Goal: Information Seeking & Learning: Learn about a topic

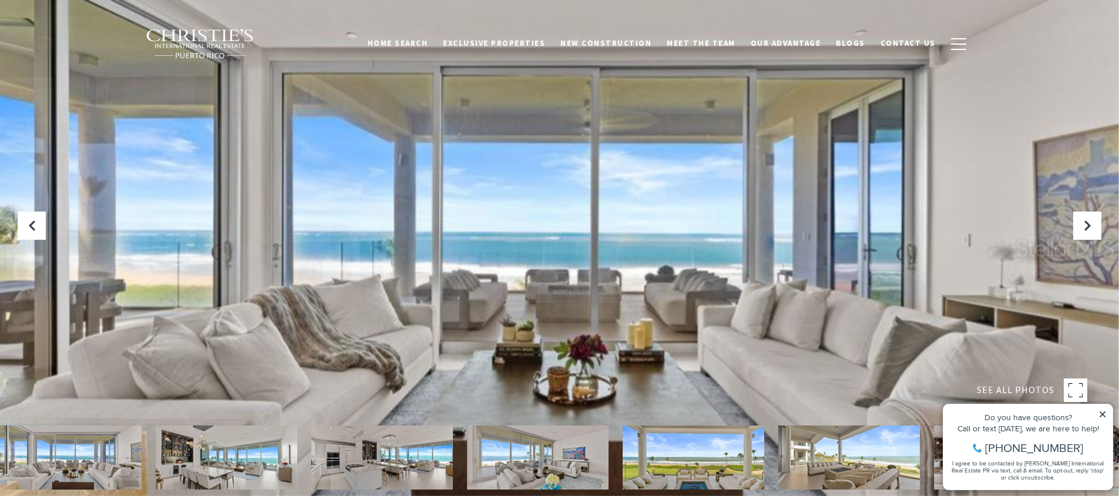
drag, startPoint x: 1101, startPoint y: 413, endPoint x: 1107, endPoint y: 388, distance: 25.5
click at [1101, 413] on icon at bounding box center [1102, 414] width 6 height 6
click at [1101, 412] on icon at bounding box center [1102, 414] width 8 height 8
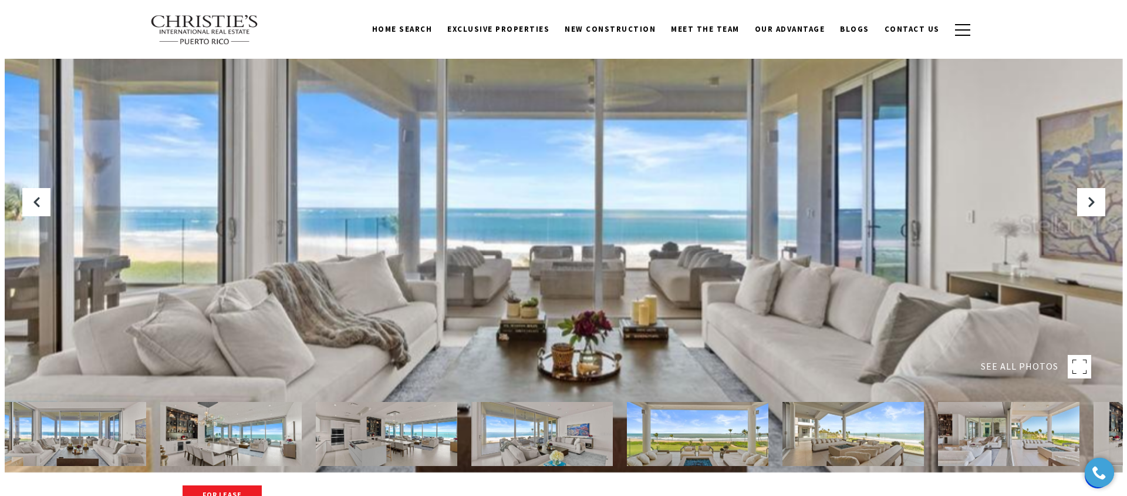
scroll to position [21, 0]
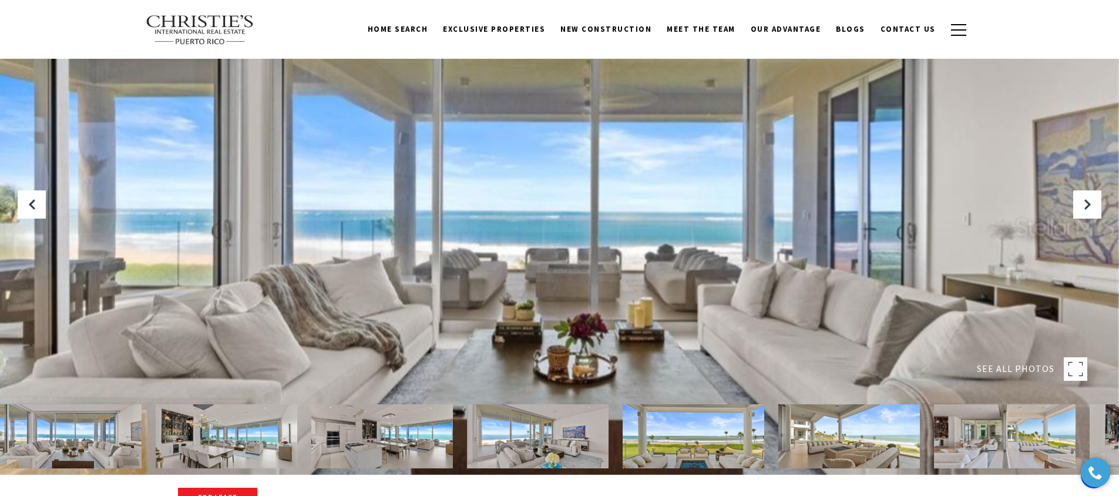
click at [947, 167] on div at bounding box center [559, 227] width 1119 height 496
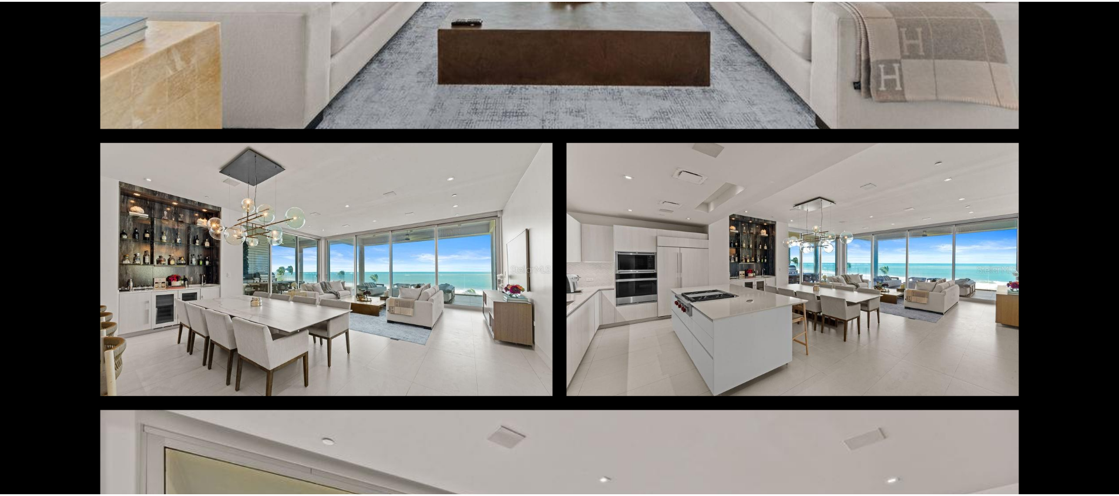
scroll to position [0, 0]
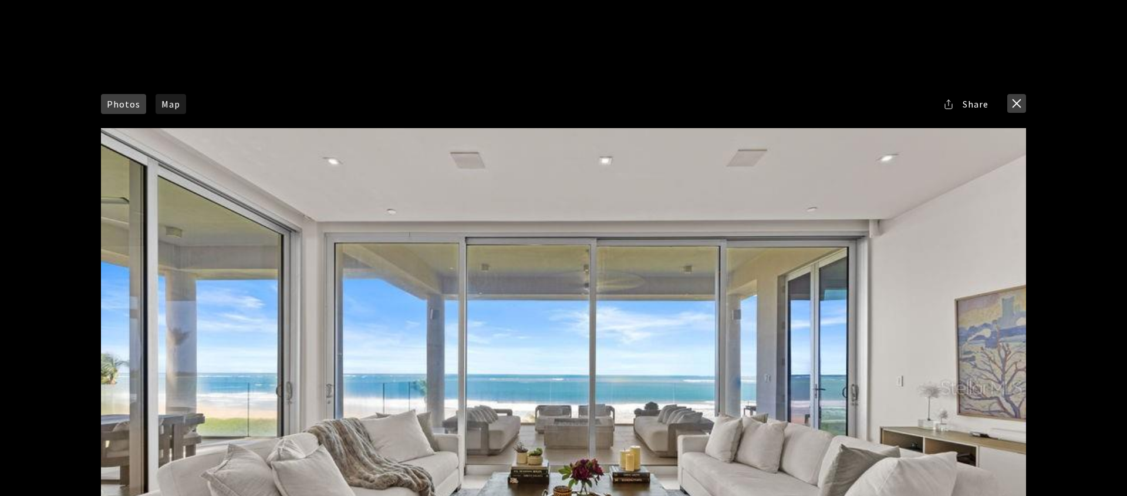
click at [1023, 99] on button "close modal" at bounding box center [1017, 103] width 19 height 19
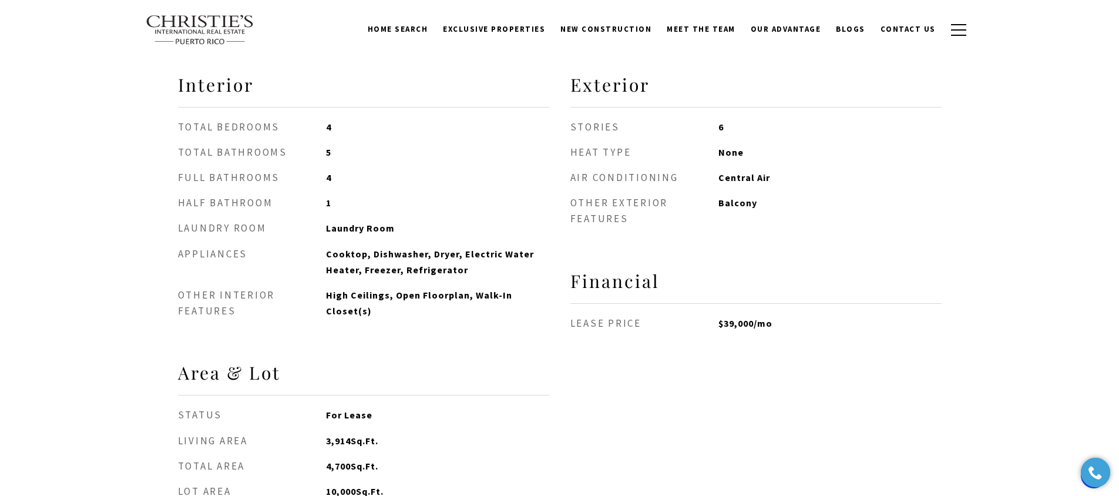
scroll to position [952, 0]
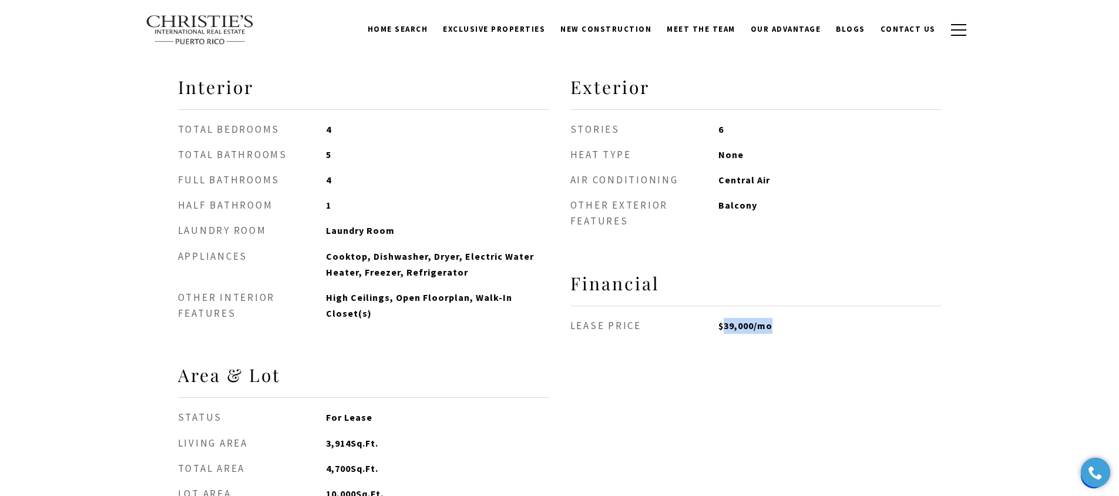
drag, startPoint x: 723, startPoint y: 315, endPoint x: 773, endPoint y: 318, distance: 50.0
click at [773, 318] on span "$39,000/mo" at bounding box center [829, 326] width 223 height 16
drag, startPoint x: 329, startPoint y: 435, endPoint x: 361, endPoint y: 435, distance: 31.7
click at [361, 435] on span "3,914 Sq.Ft." at bounding box center [437, 443] width 223 height 16
click at [361, 437] on span "Sq.Ft." at bounding box center [365, 443] width 28 height 12
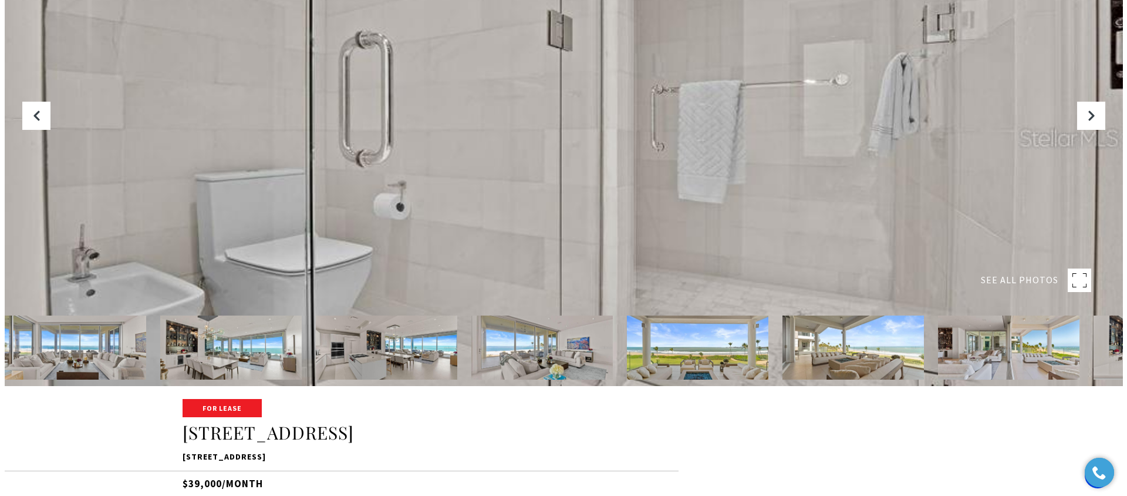
scroll to position [132, 0]
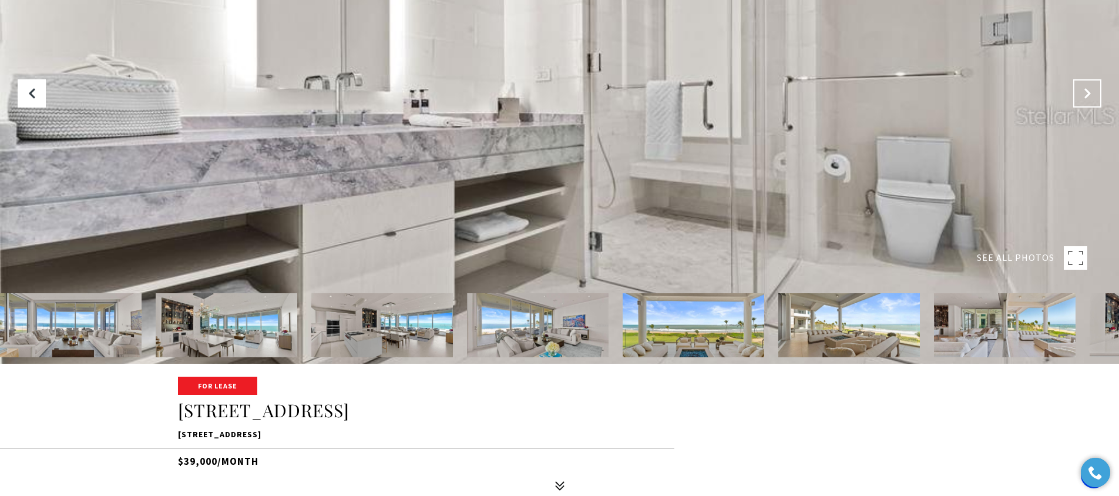
click at [1090, 90] on icon "Next Slide" at bounding box center [1087, 93] width 12 height 12
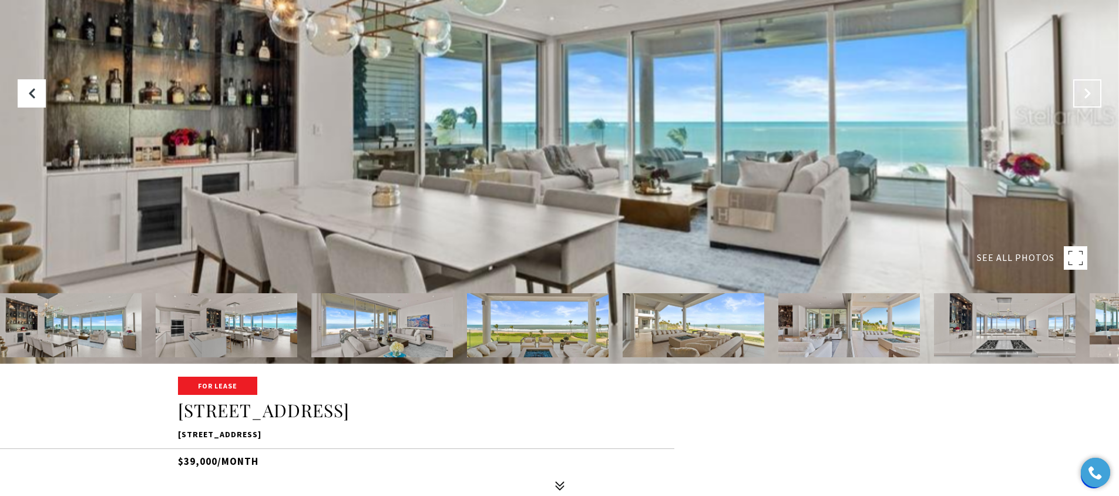
click at [1090, 90] on icon "Next Slide" at bounding box center [1087, 93] width 12 height 12
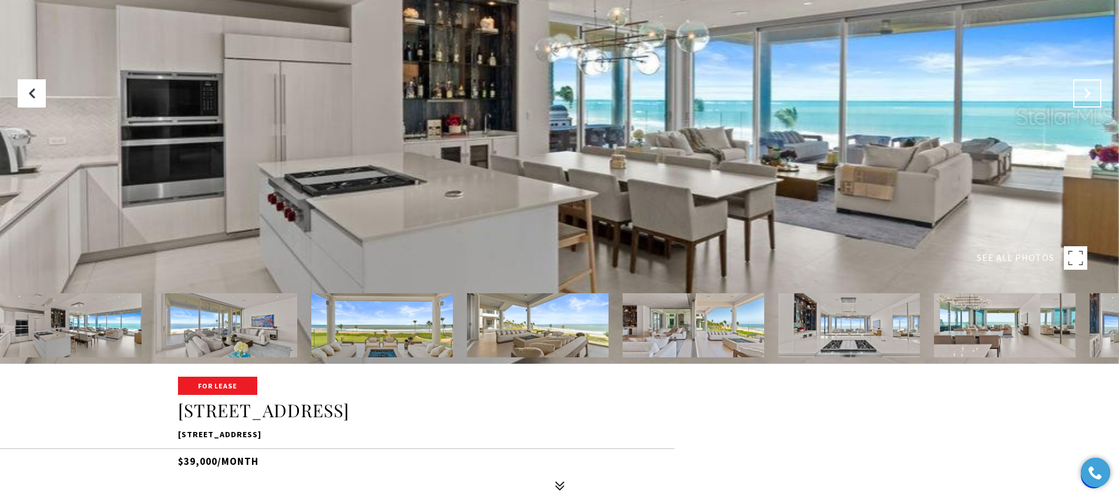
click at [1090, 90] on icon "Next Slide" at bounding box center [1087, 93] width 12 height 12
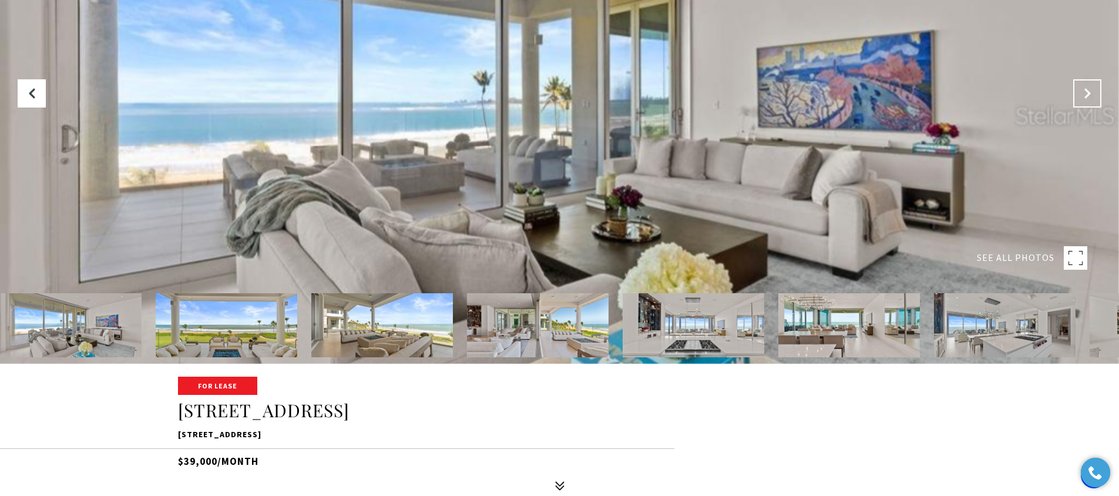
click at [1090, 90] on icon "Next Slide" at bounding box center [1087, 93] width 12 height 12
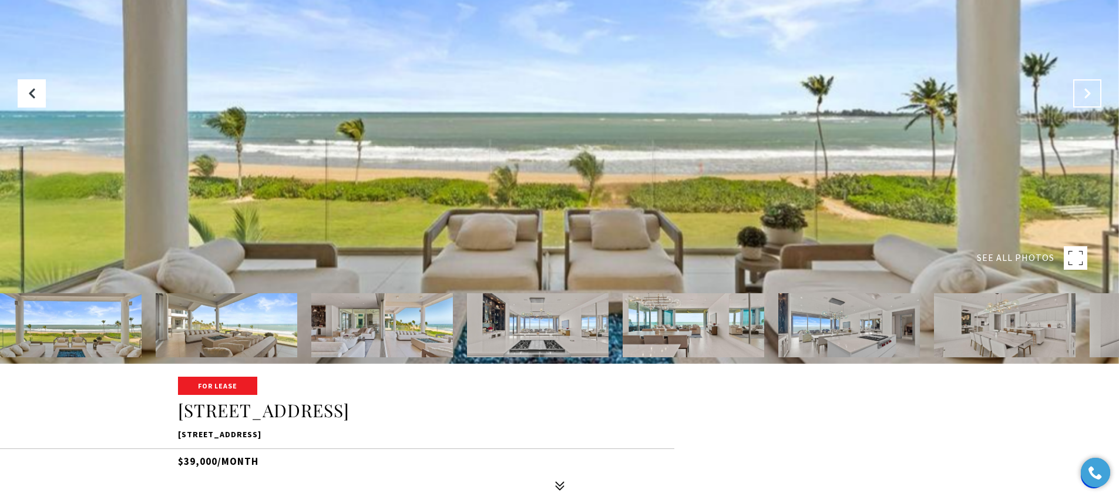
click at [1090, 90] on icon "Next Slide" at bounding box center [1087, 93] width 12 height 12
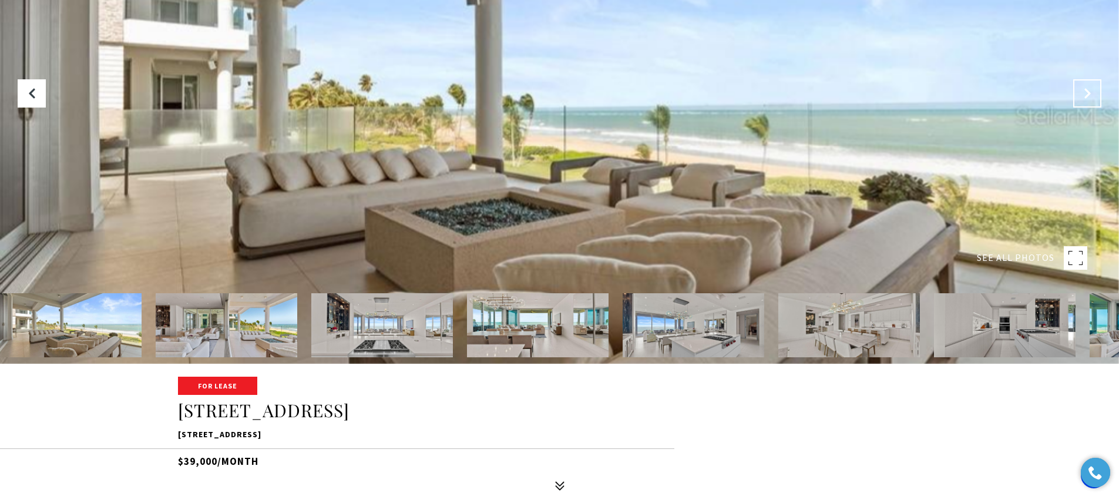
click at [1090, 90] on icon "Next Slide" at bounding box center [1087, 93] width 12 height 12
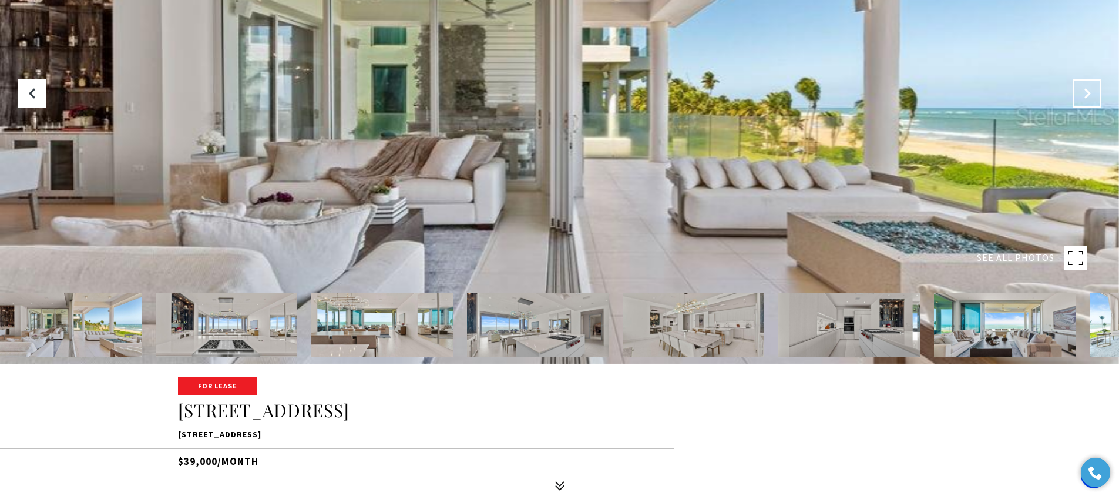
click at [1090, 90] on icon "Next Slide" at bounding box center [1087, 93] width 12 height 12
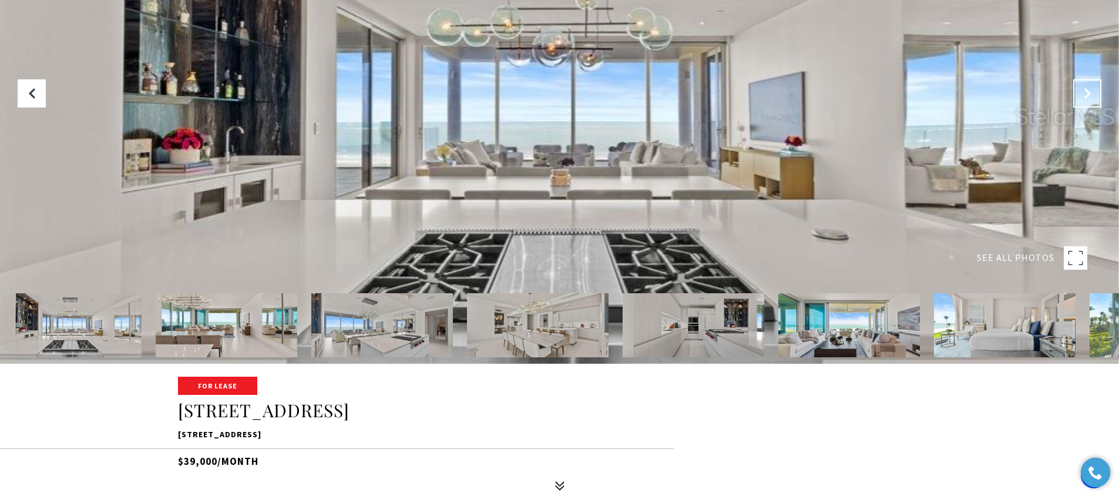
click at [1090, 90] on icon "Next Slide" at bounding box center [1087, 93] width 12 height 12
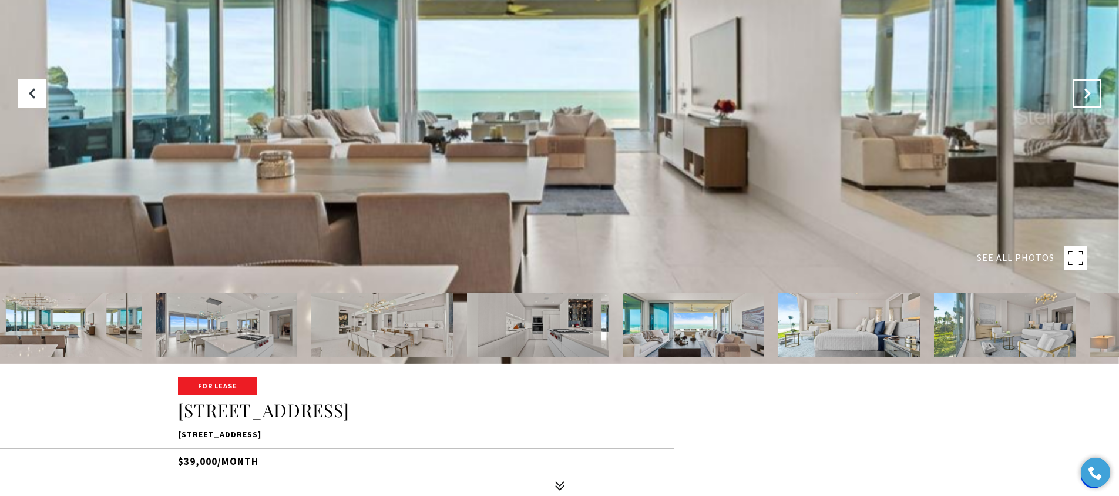
click at [1090, 90] on icon "Next Slide" at bounding box center [1087, 93] width 12 height 12
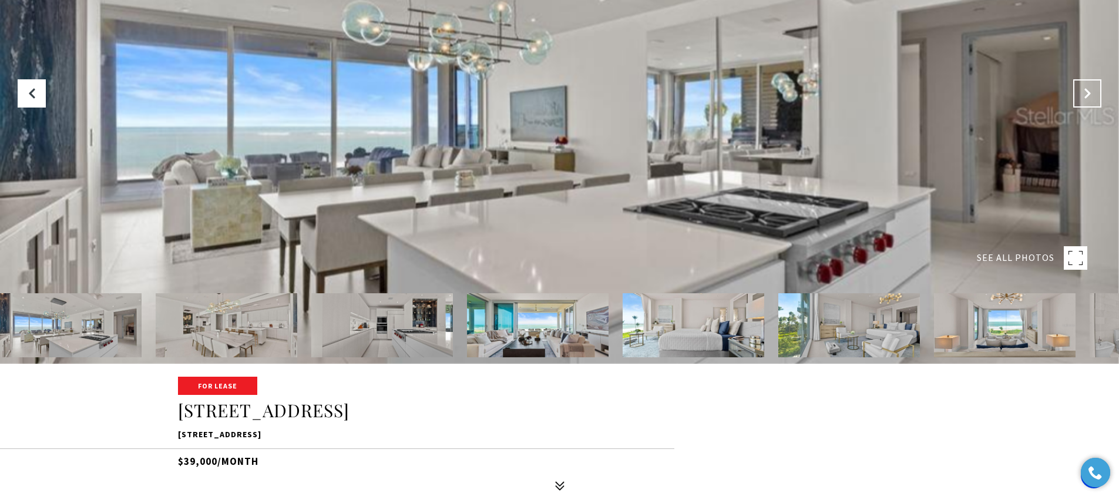
click at [1090, 90] on icon "Next Slide" at bounding box center [1087, 93] width 12 height 12
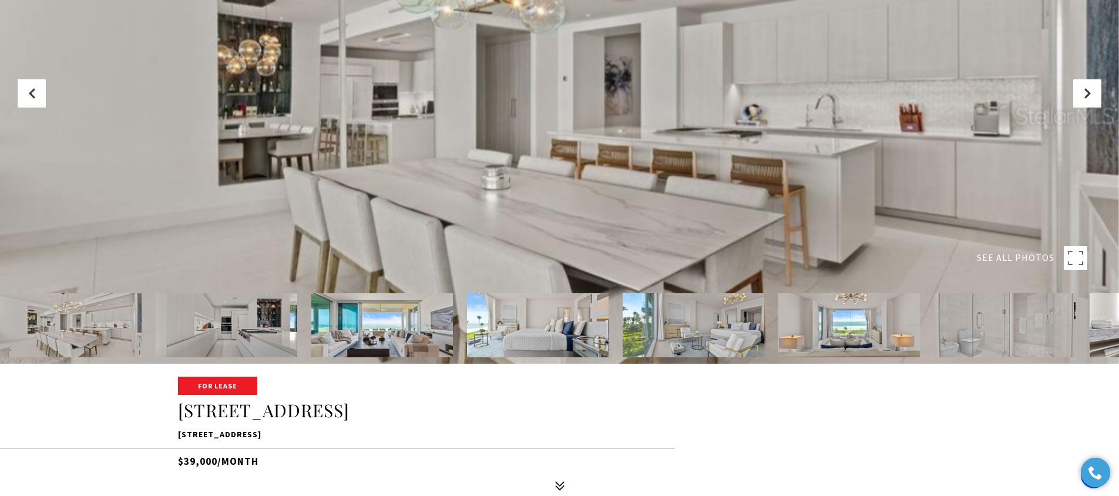
click at [905, 99] on div at bounding box center [559, 116] width 1119 height 496
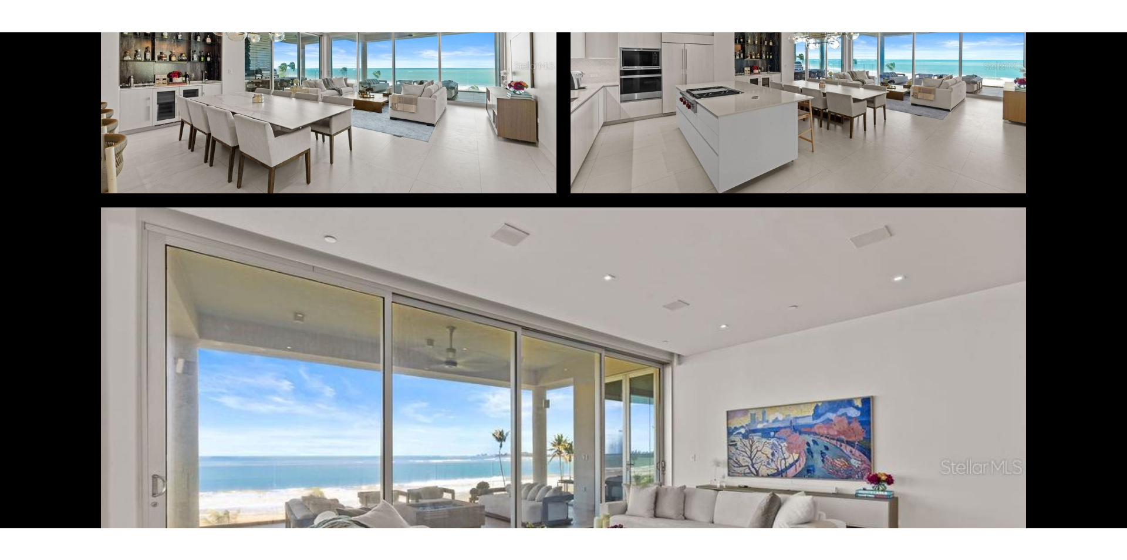
scroll to position [662, 0]
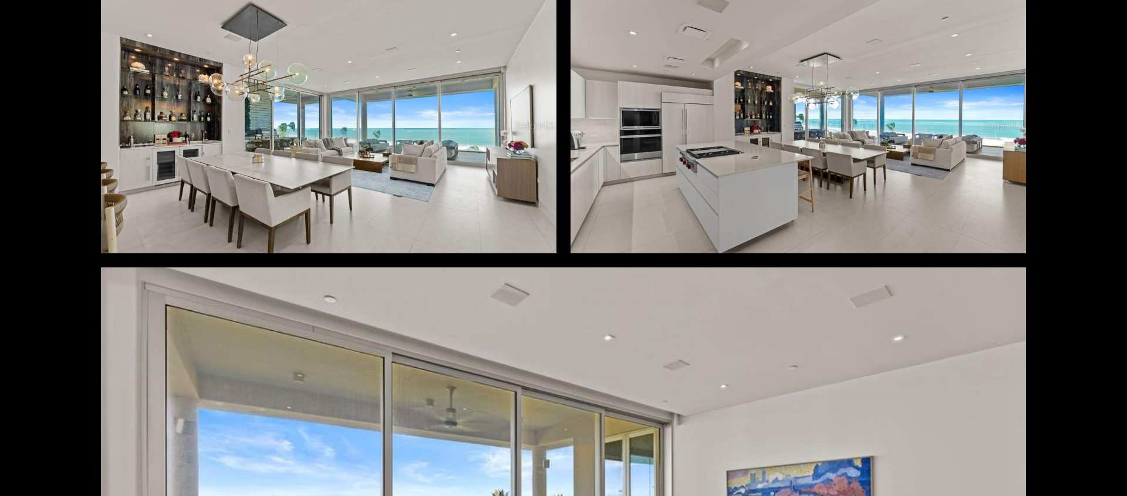
click at [680, 179] on div at bounding box center [799, 125] width 456 height 255
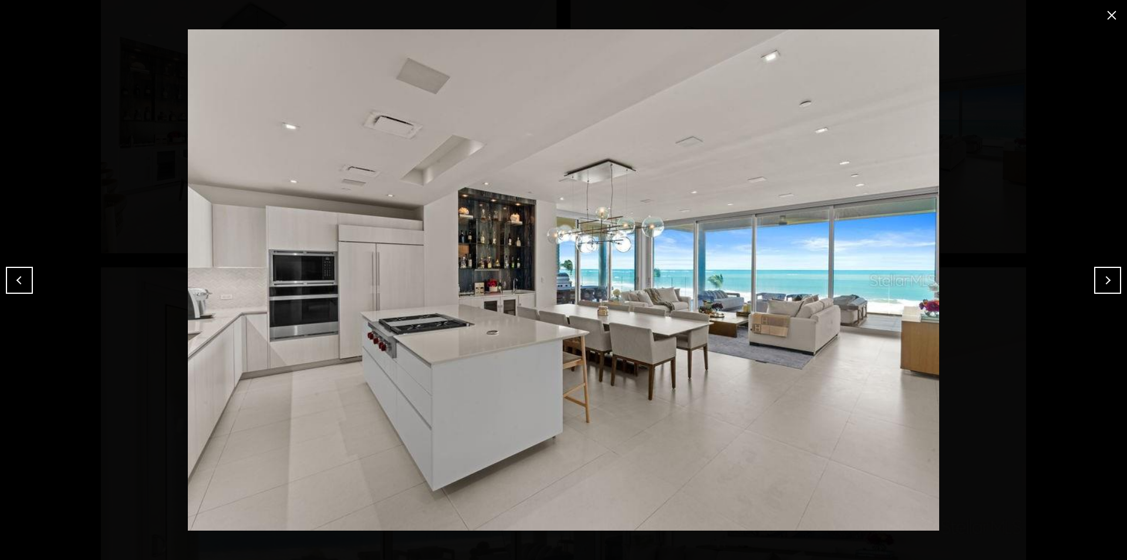
click at [1111, 280] on button "Next" at bounding box center [1108, 280] width 27 height 27
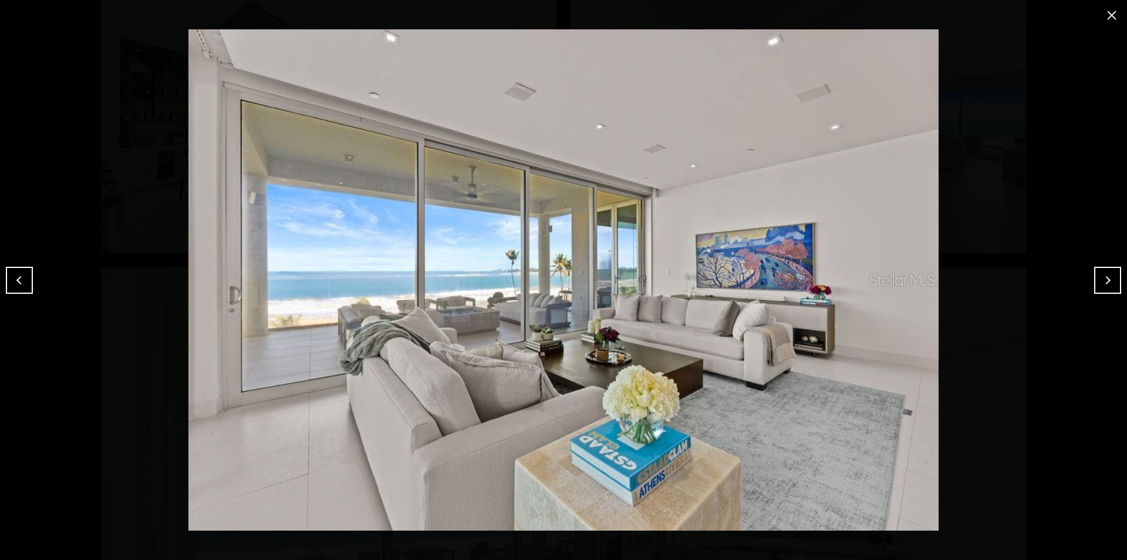
click at [1111, 280] on button "Next" at bounding box center [1108, 280] width 27 height 27
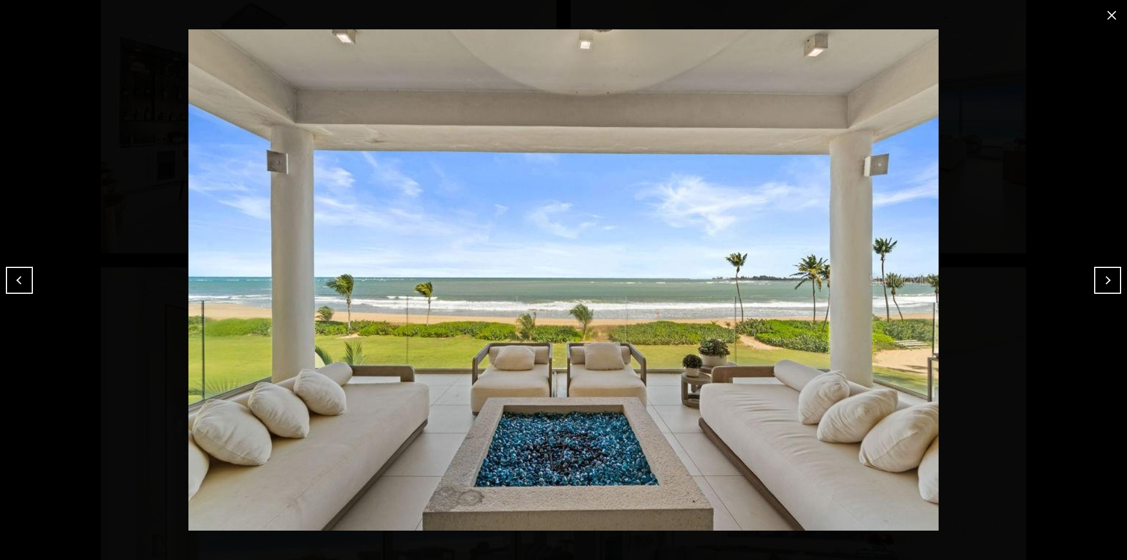
click at [1111, 280] on button "Next" at bounding box center [1108, 280] width 27 height 27
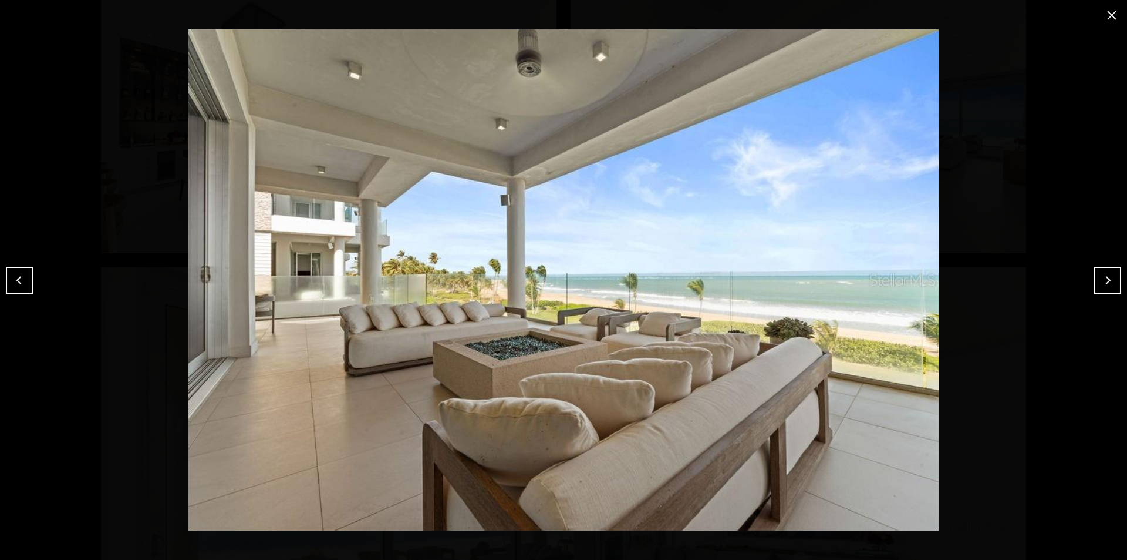
click at [1111, 280] on button "Next" at bounding box center [1108, 280] width 27 height 27
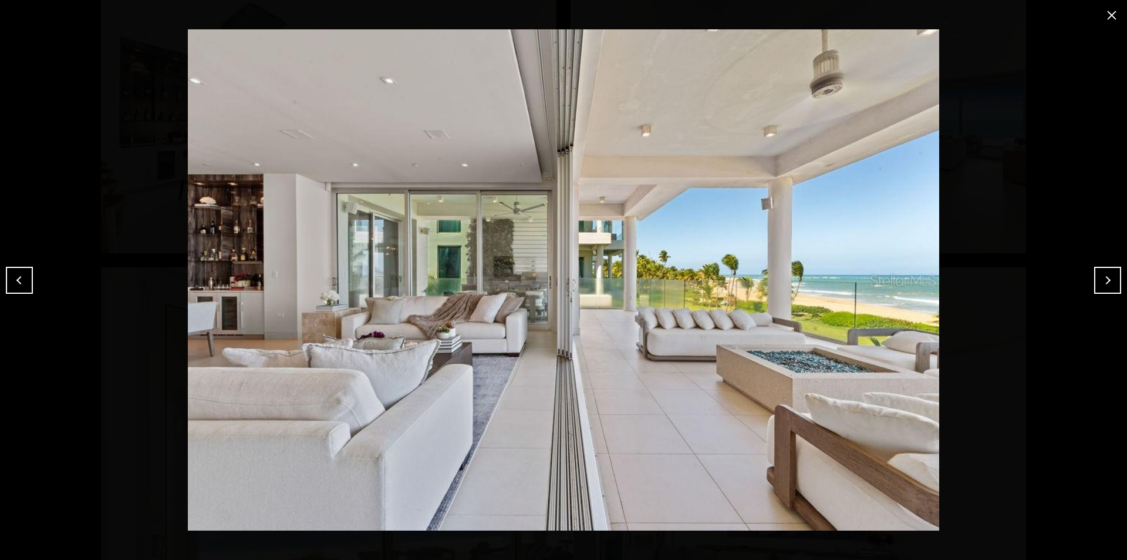
click at [1111, 280] on button "Next" at bounding box center [1108, 280] width 27 height 27
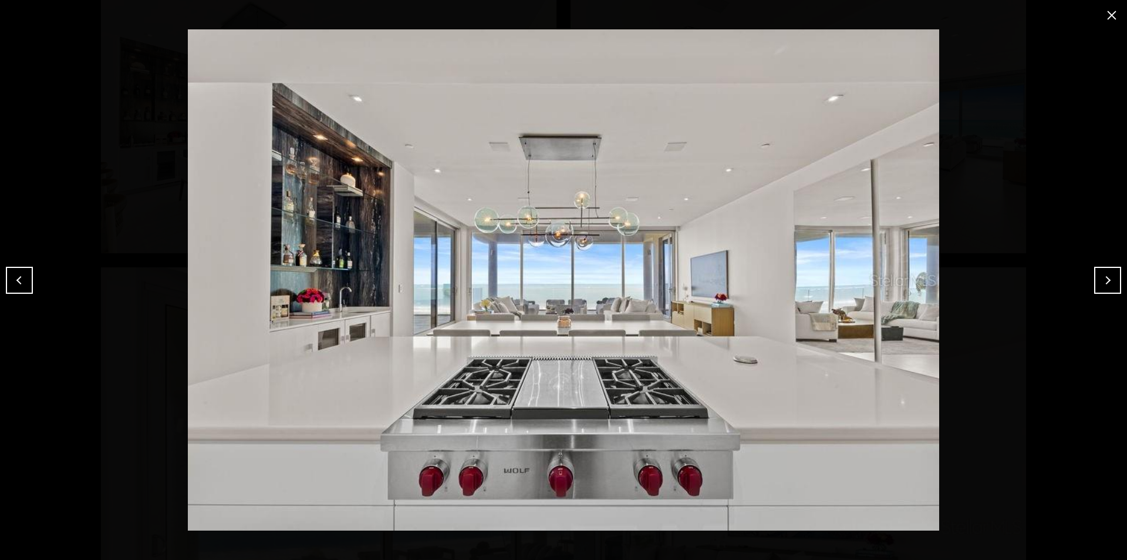
click at [1111, 280] on button "Next" at bounding box center [1108, 280] width 27 height 27
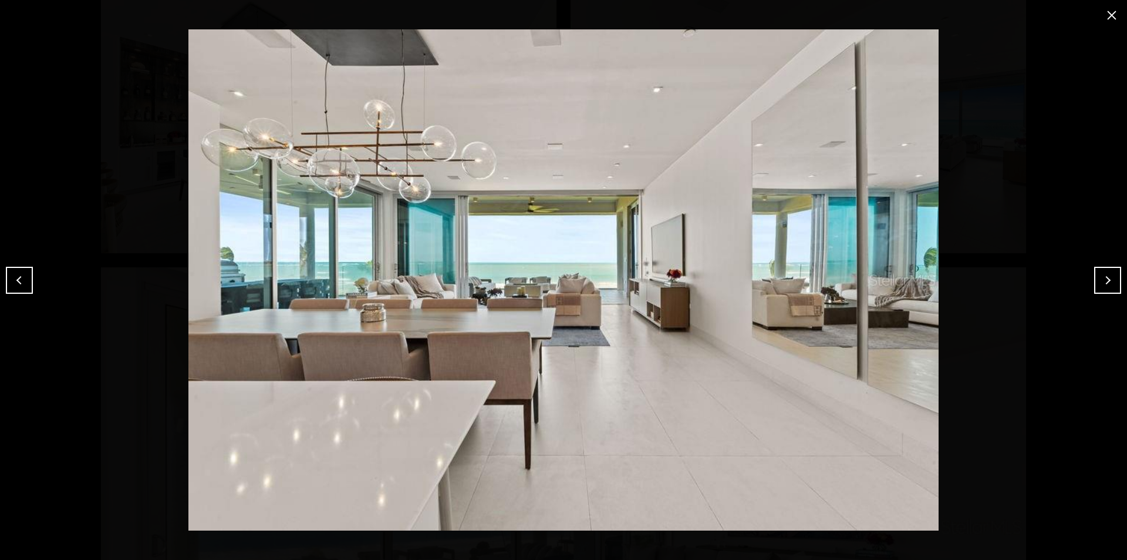
click at [1111, 280] on button "Next" at bounding box center [1108, 280] width 27 height 27
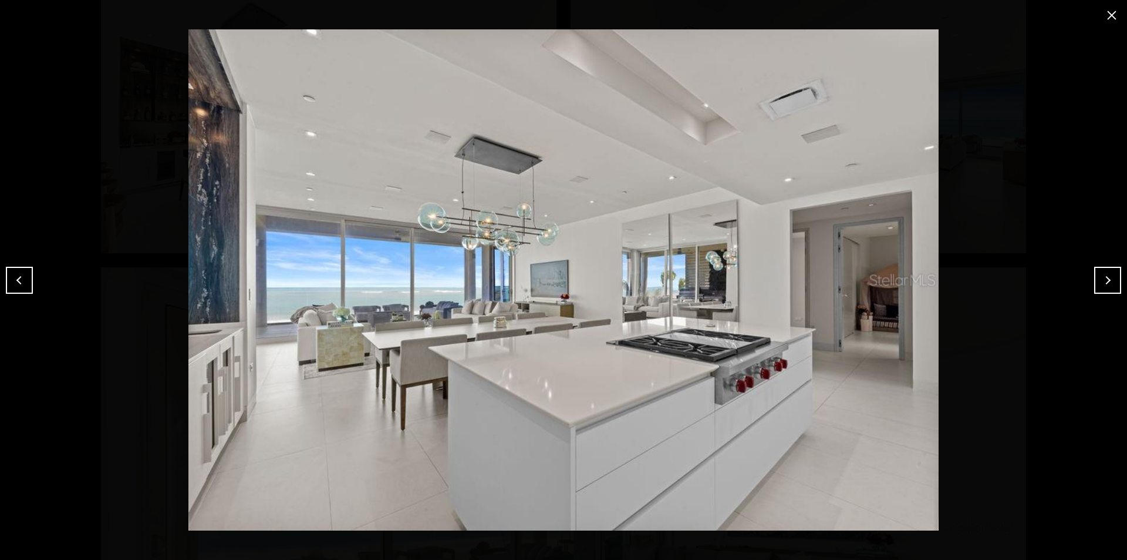
click at [1111, 280] on button "Next" at bounding box center [1108, 280] width 27 height 27
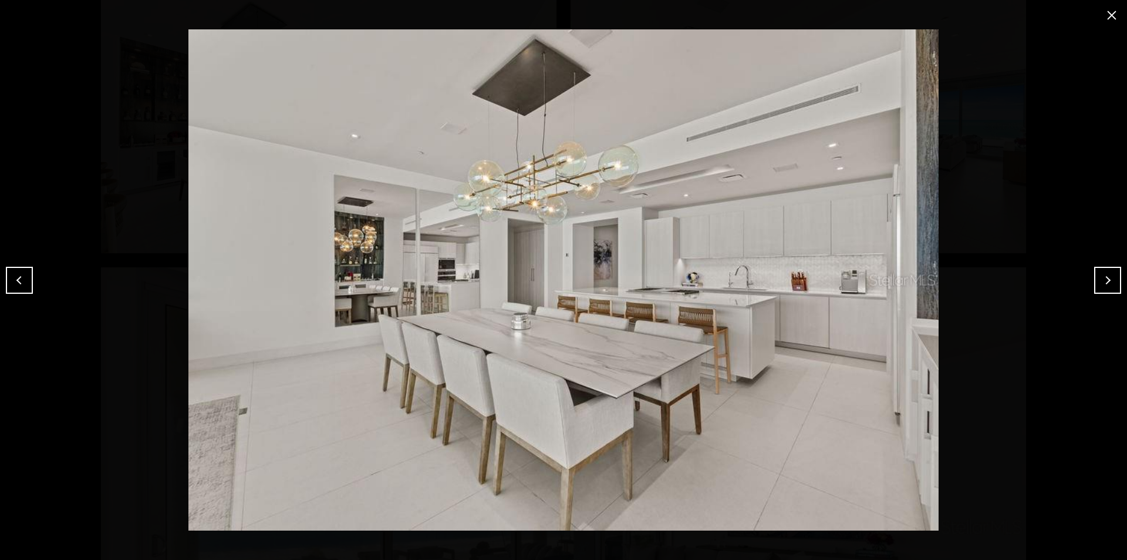
click at [1110, 284] on button "Next" at bounding box center [1108, 280] width 27 height 27
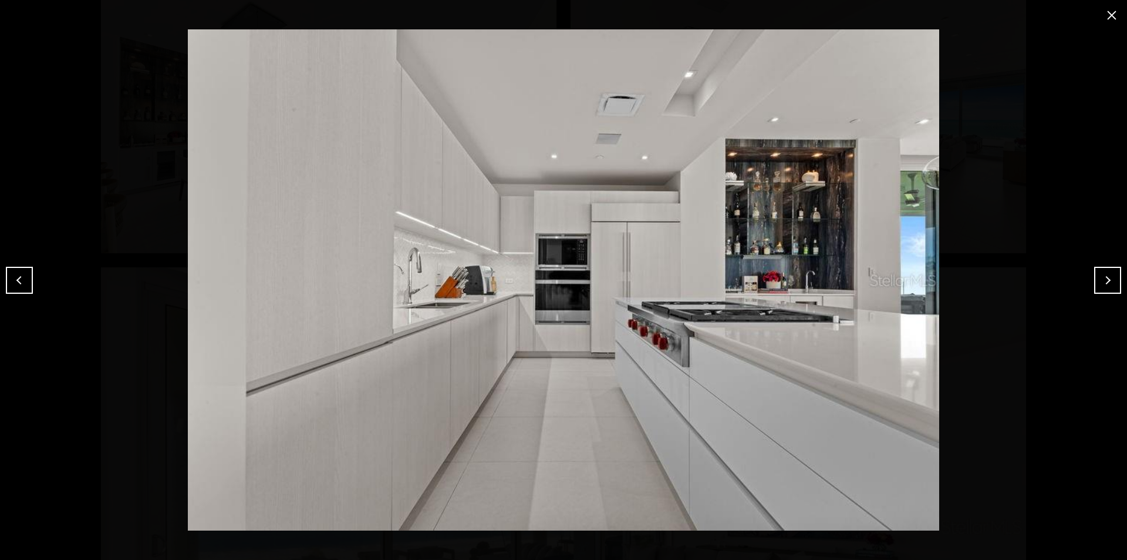
click at [25, 282] on button "Previous" at bounding box center [19, 280] width 27 height 27
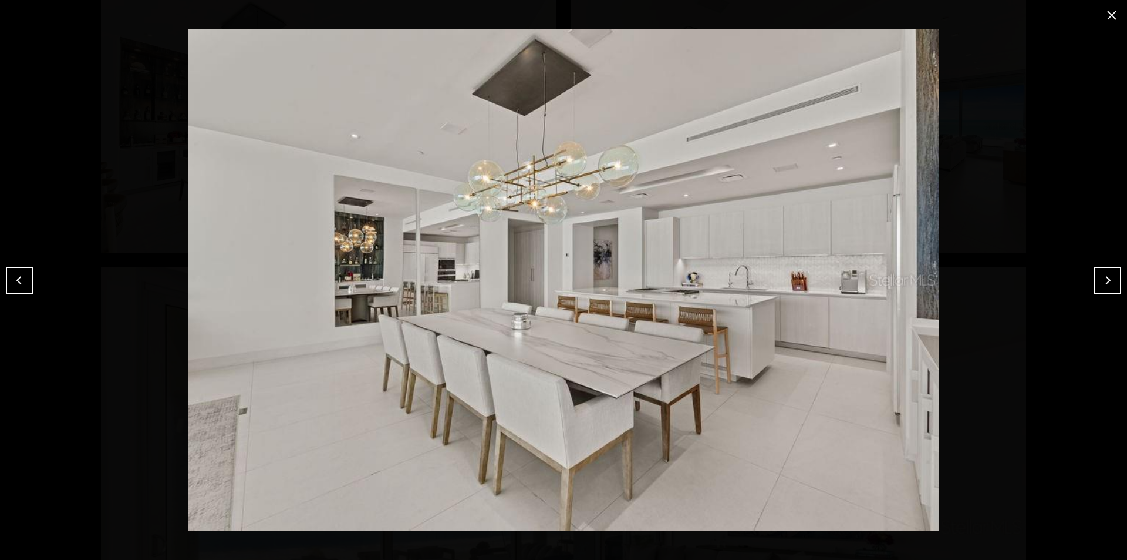
click at [1106, 282] on button "Next" at bounding box center [1108, 280] width 27 height 27
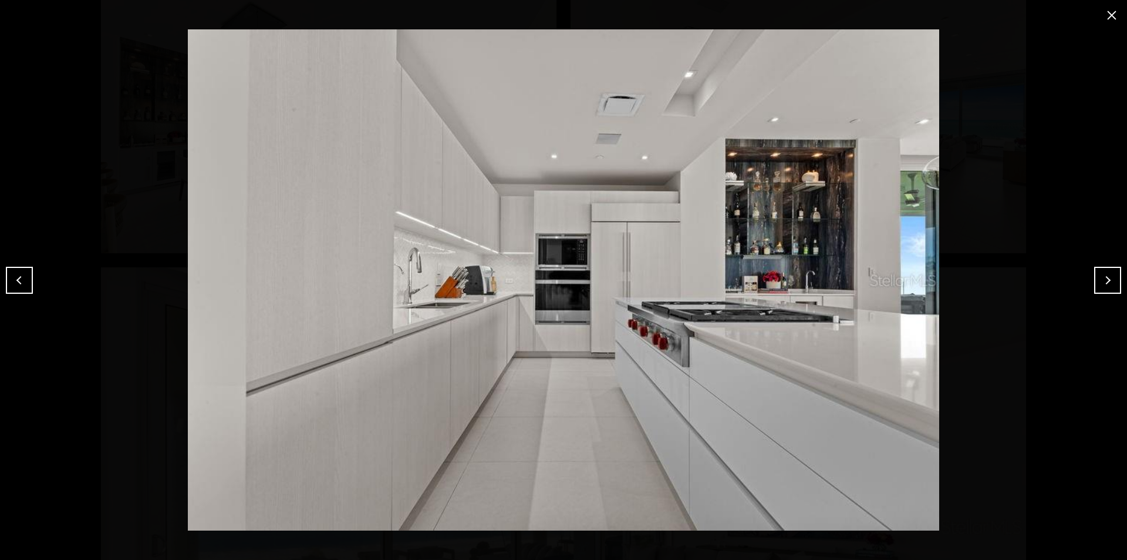
click at [1106, 282] on button "Next" at bounding box center [1108, 280] width 27 height 27
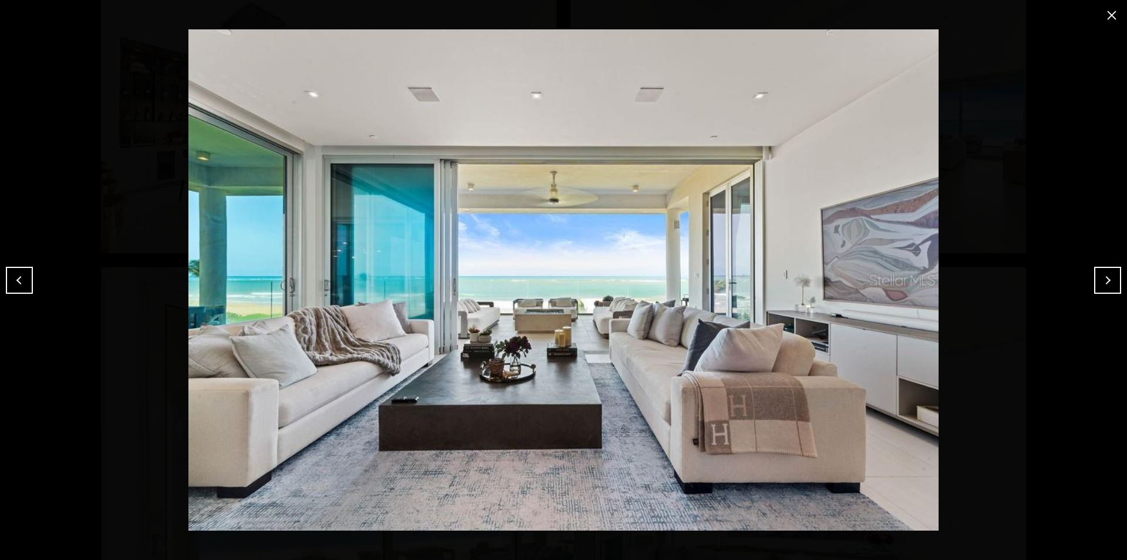
click at [1106, 282] on button "Next" at bounding box center [1108, 280] width 27 height 27
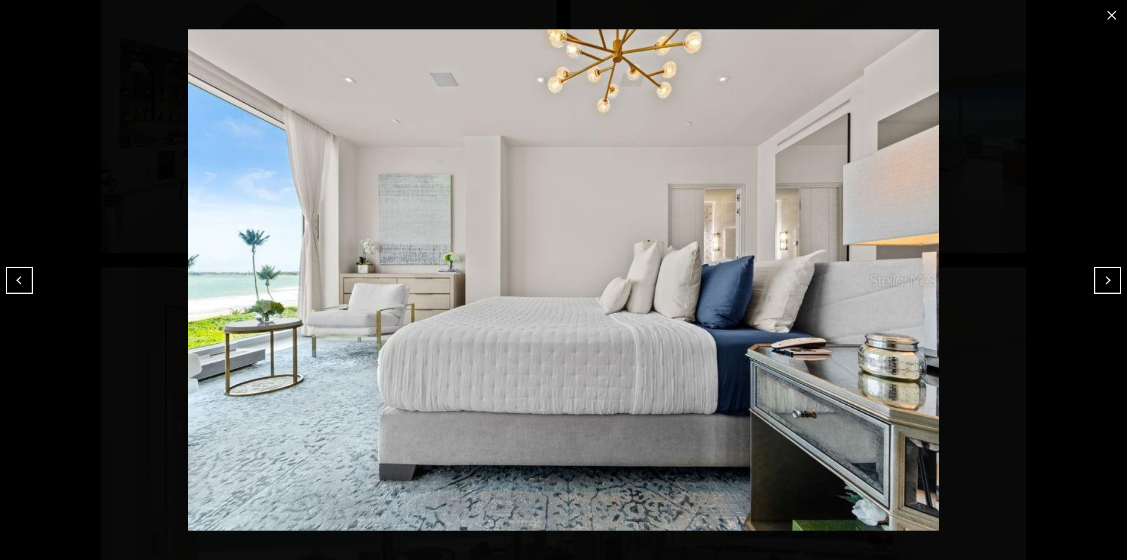
click at [19, 281] on button "Previous" at bounding box center [19, 280] width 27 height 27
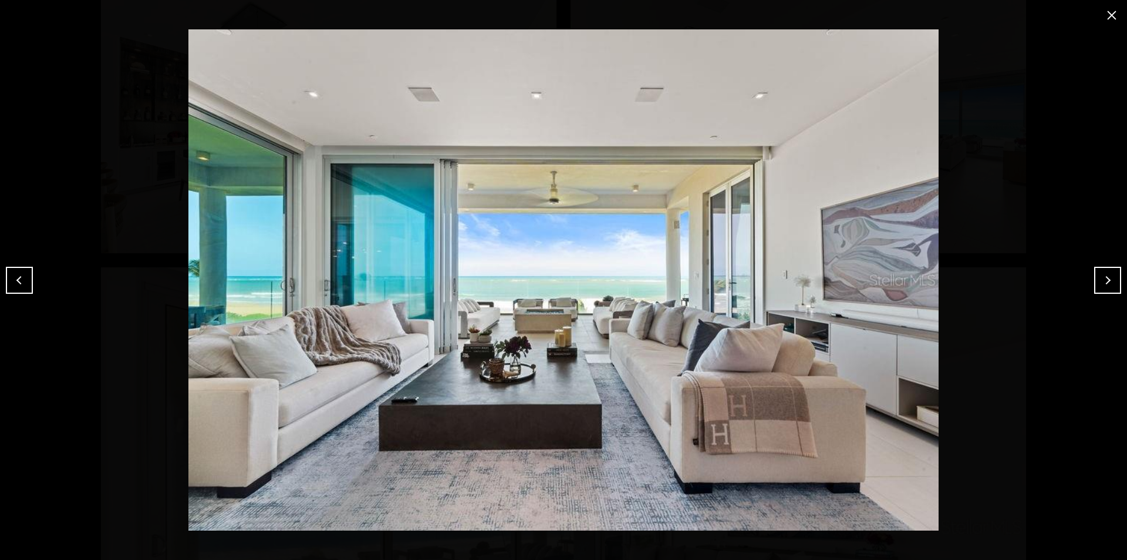
click at [19, 281] on button "Previous" at bounding box center [19, 280] width 27 height 27
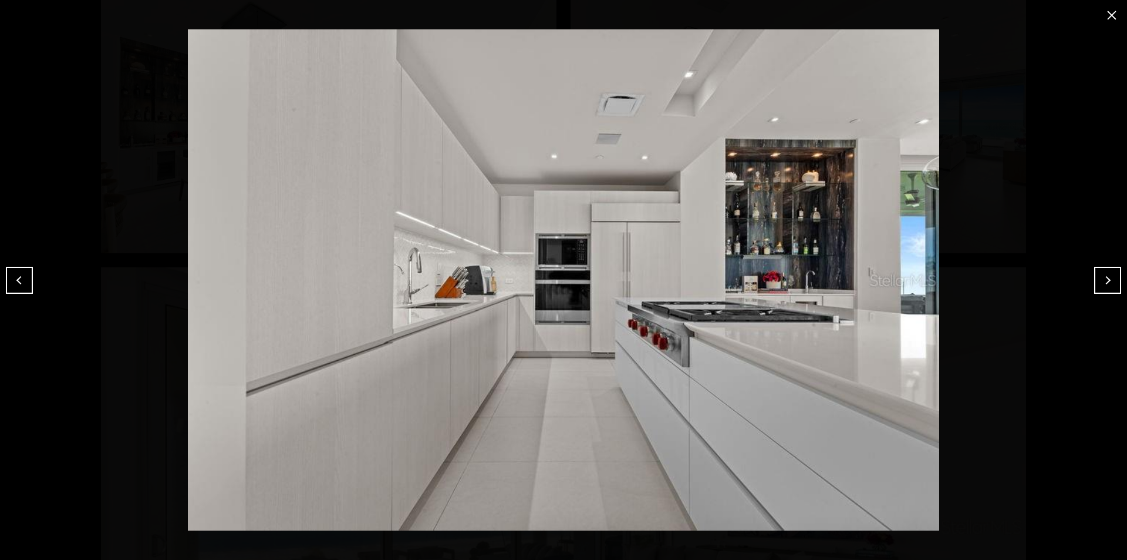
click at [19, 281] on button "Previous" at bounding box center [19, 280] width 27 height 27
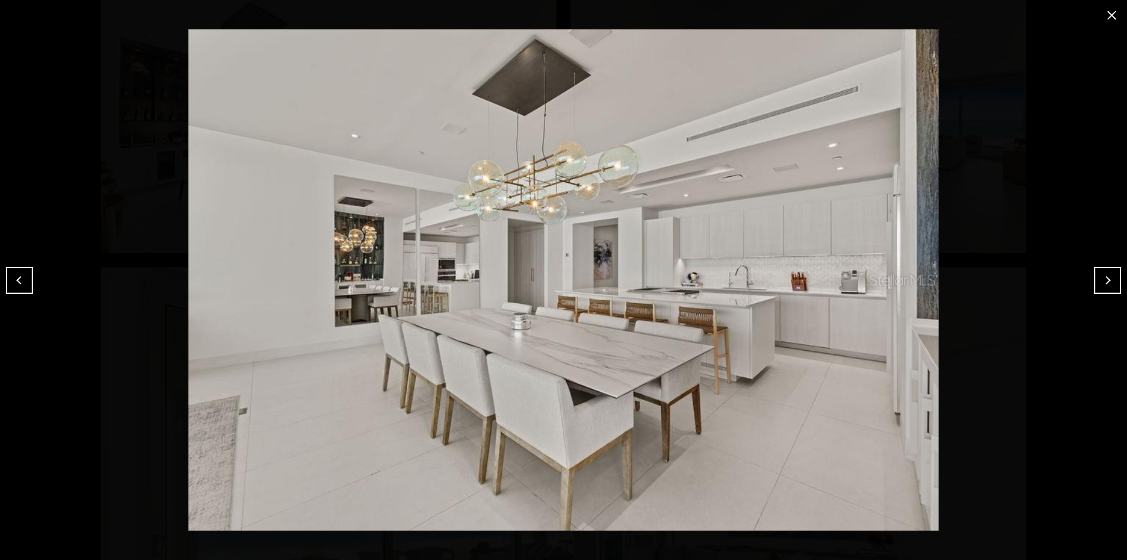
click at [19, 281] on button "Previous" at bounding box center [19, 280] width 27 height 27
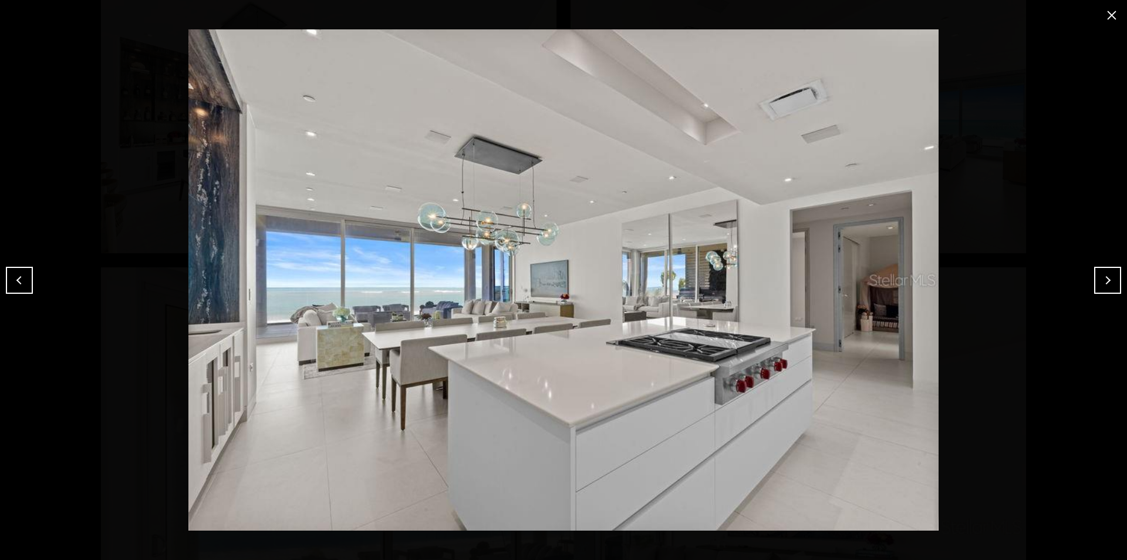
click at [19, 281] on button "Previous" at bounding box center [19, 280] width 27 height 27
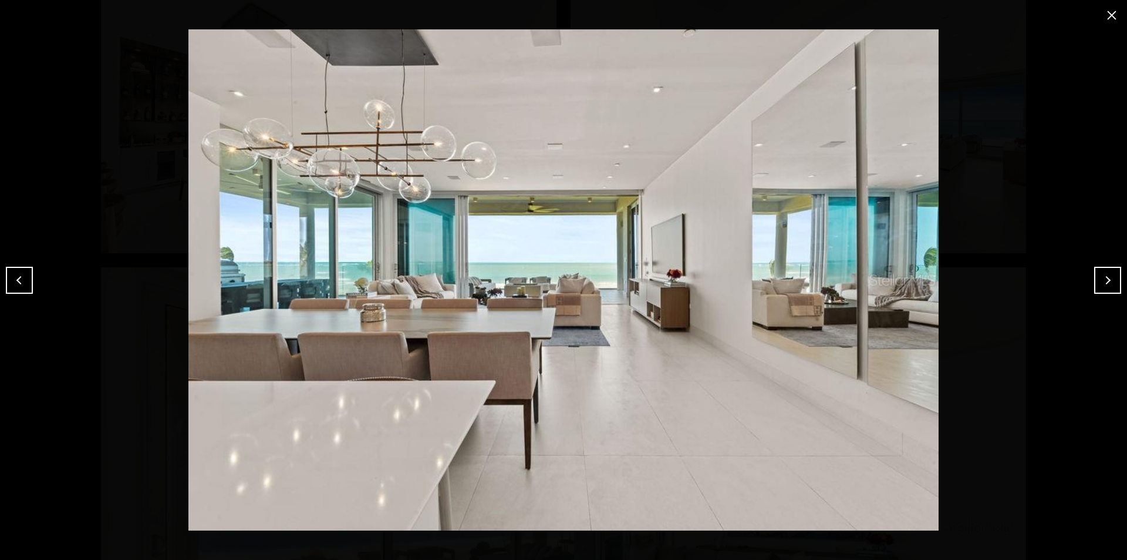
click at [19, 281] on button "Previous" at bounding box center [19, 280] width 27 height 27
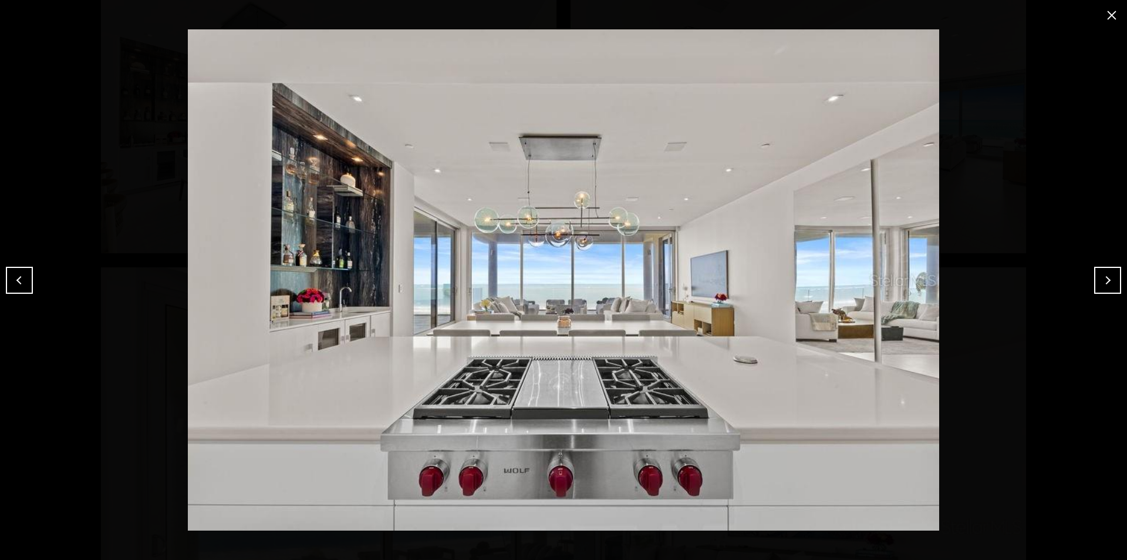
click at [19, 281] on button "Previous" at bounding box center [19, 280] width 27 height 27
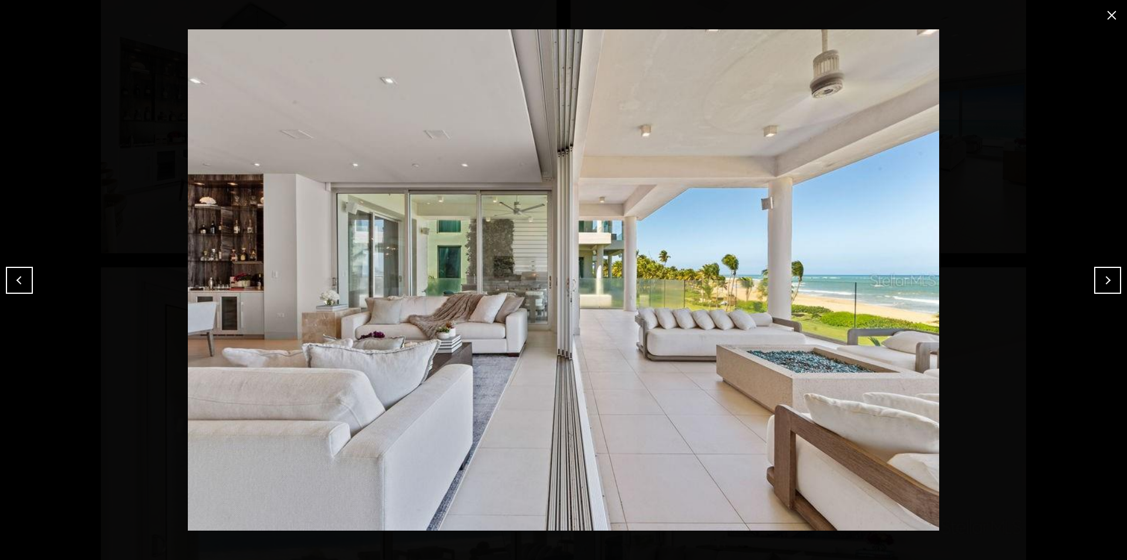
click at [19, 281] on button "Previous" at bounding box center [19, 280] width 27 height 27
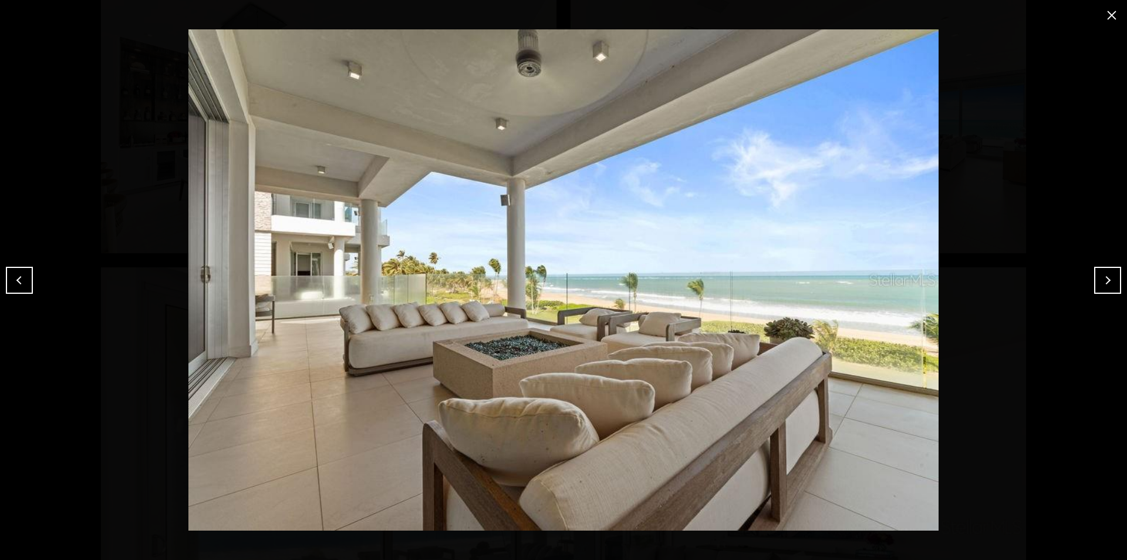
click at [19, 281] on button "Previous" at bounding box center [19, 280] width 27 height 27
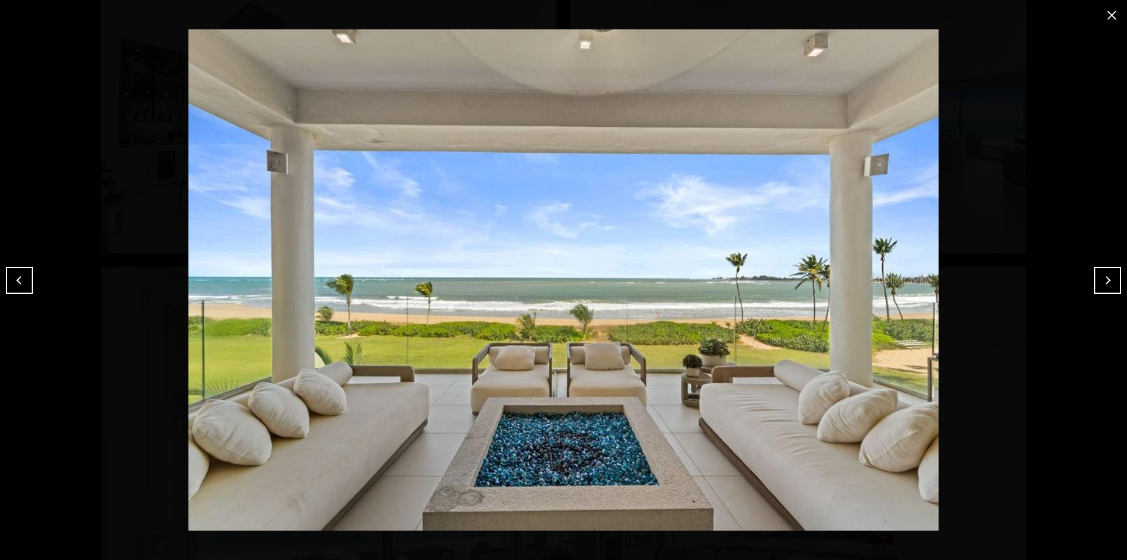
click at [19, 281] on button "Previous" at bounding box center [19, 280] width 27 height 27
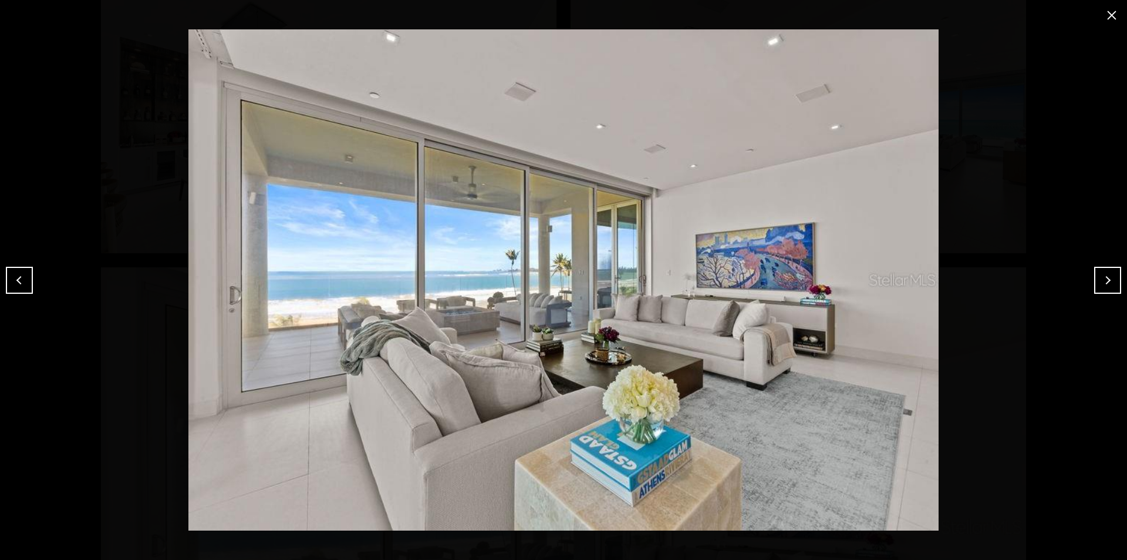
click at [19, 281] on button "Previous" at bounding box center [19, 280] width 27 height 27
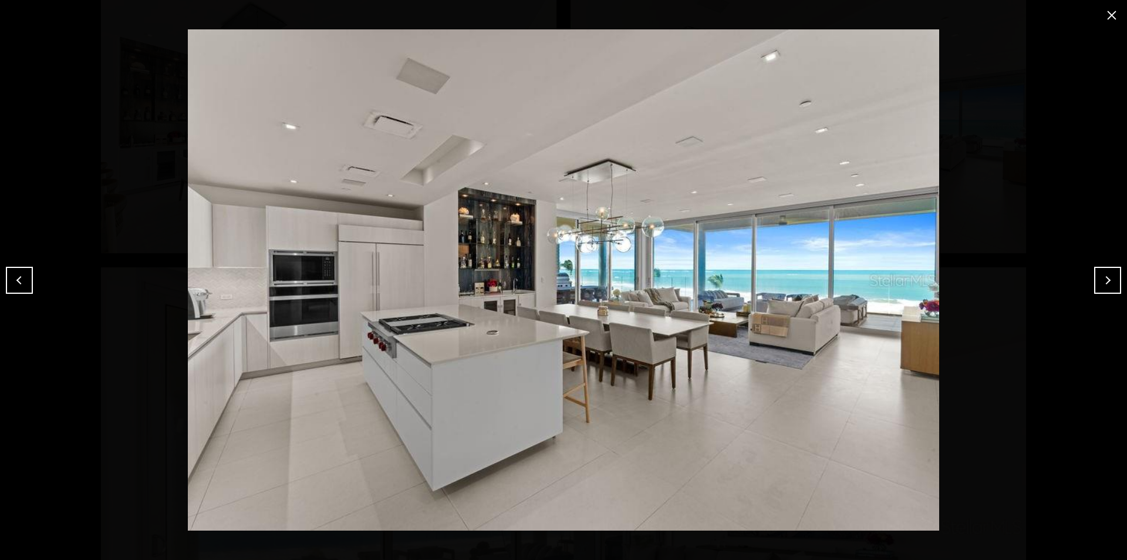
click at [19, 281] on button "Previous" at bounding box center [19, 280] width 27 height 27
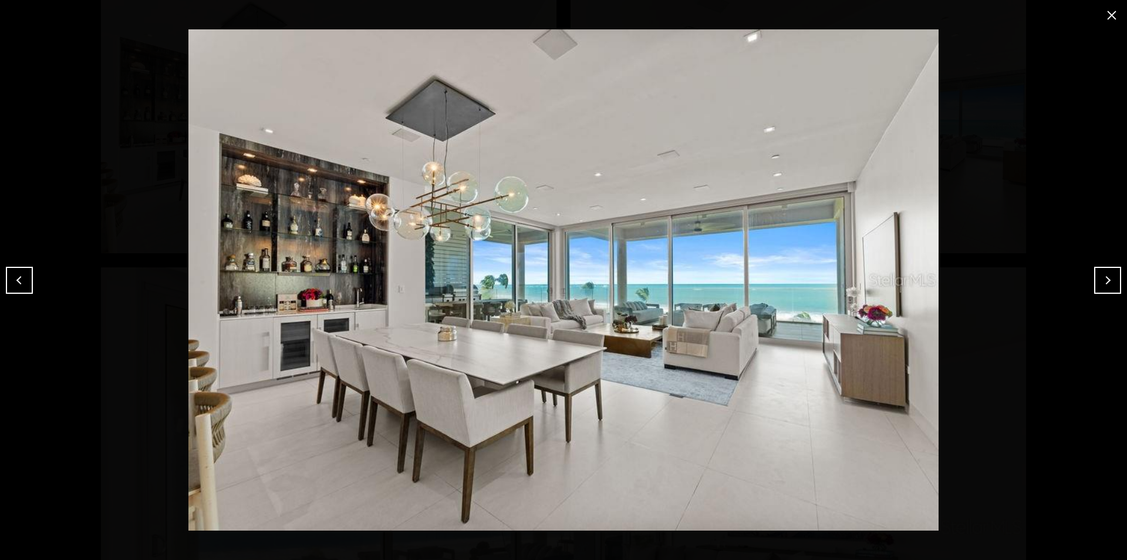
click at [19, 281] on button "Previous" at bounding box center [19, 280] width 27 height 27
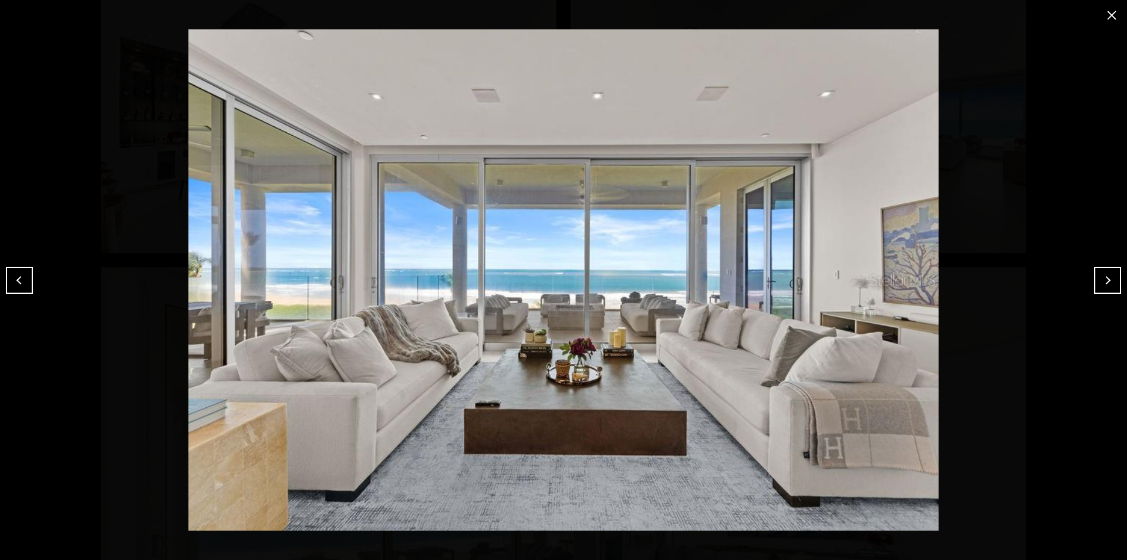
click at [19, 281] on button "Previous" at bounding box center [19, 280] width 27 height 27
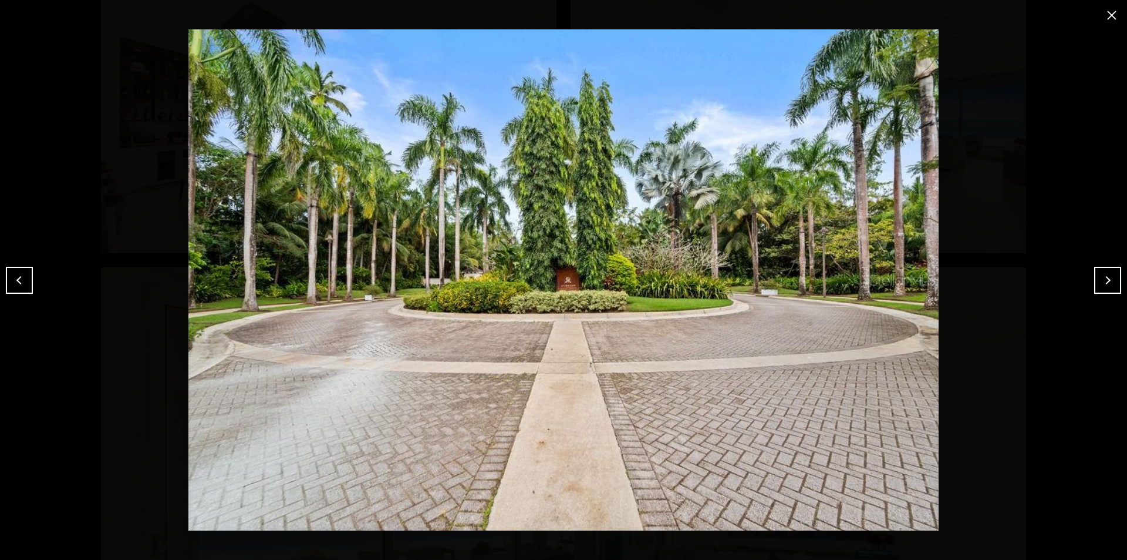
click at [19, 281] on button "Previous" at bounding box center [19, 280] width 27 height 27
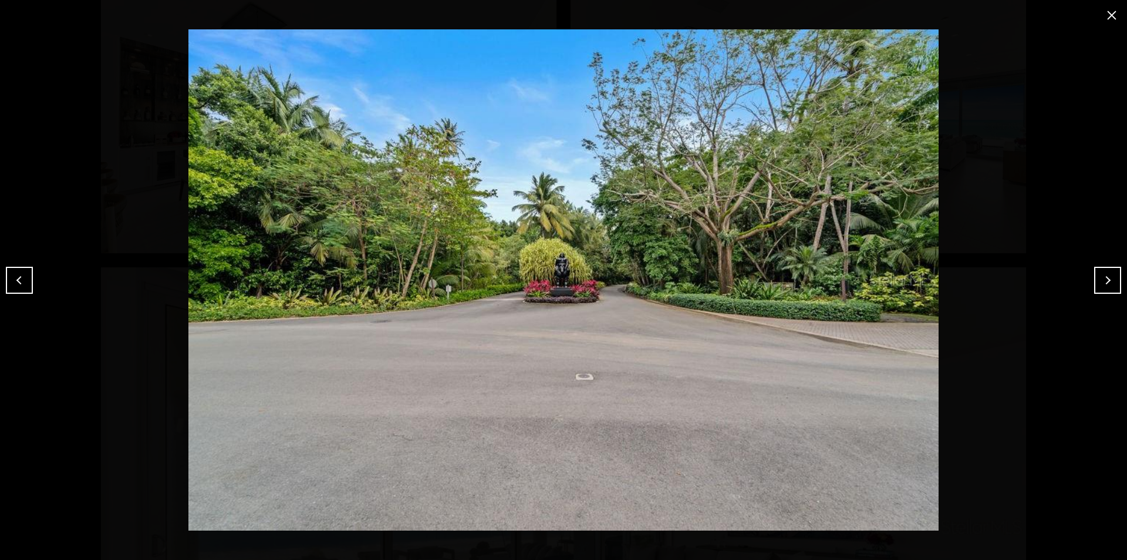
click at [19, 281] on button "Previous" at bounding box center [19, 280] width 27 height 27
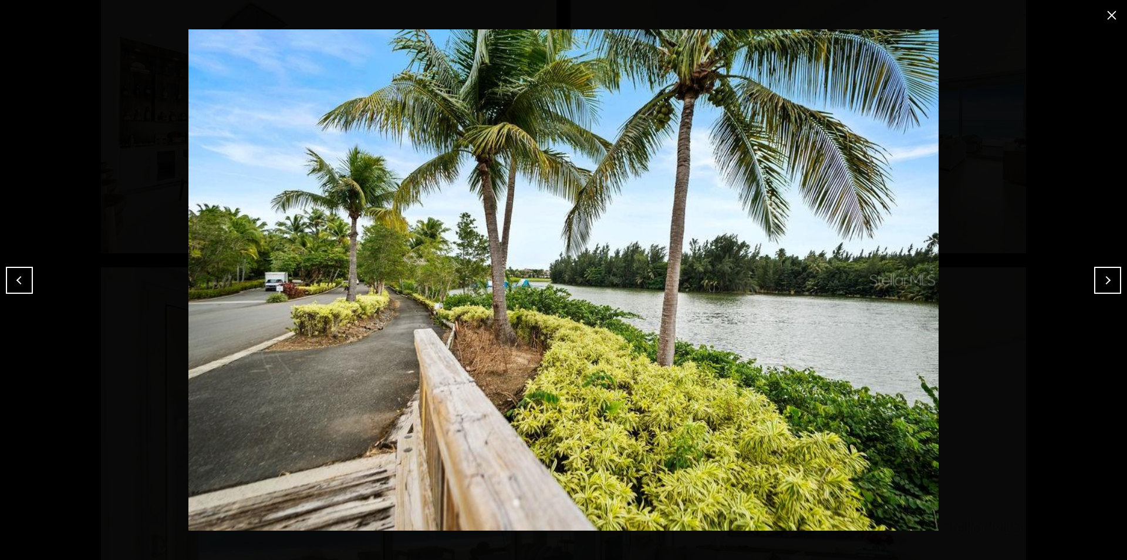
click at [19, 281] on button "Previous" at bounding box center [19, 280] width 27 height 27
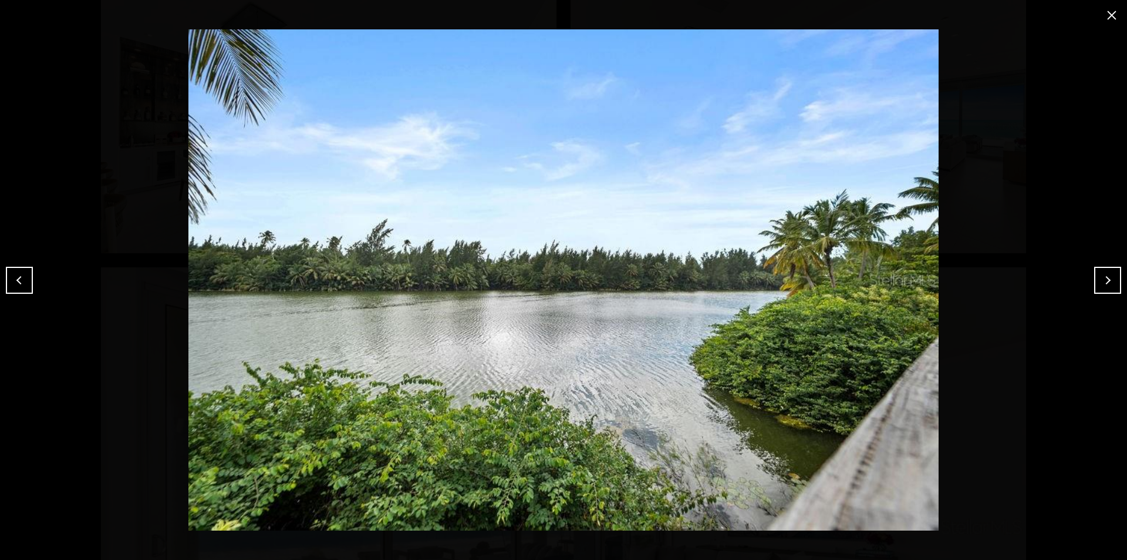
click at [19, 281] on button "Previous" at bounding box center [19, 280] width 27 height 27
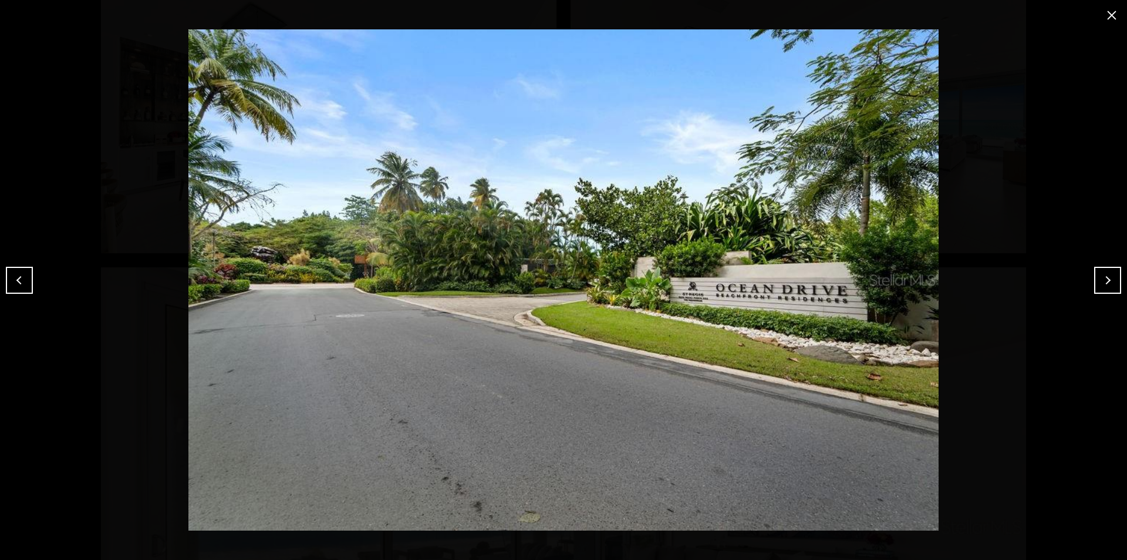
click at [19, 281] on button "Previous" at bounding box center [19, 280] width 27 height 27
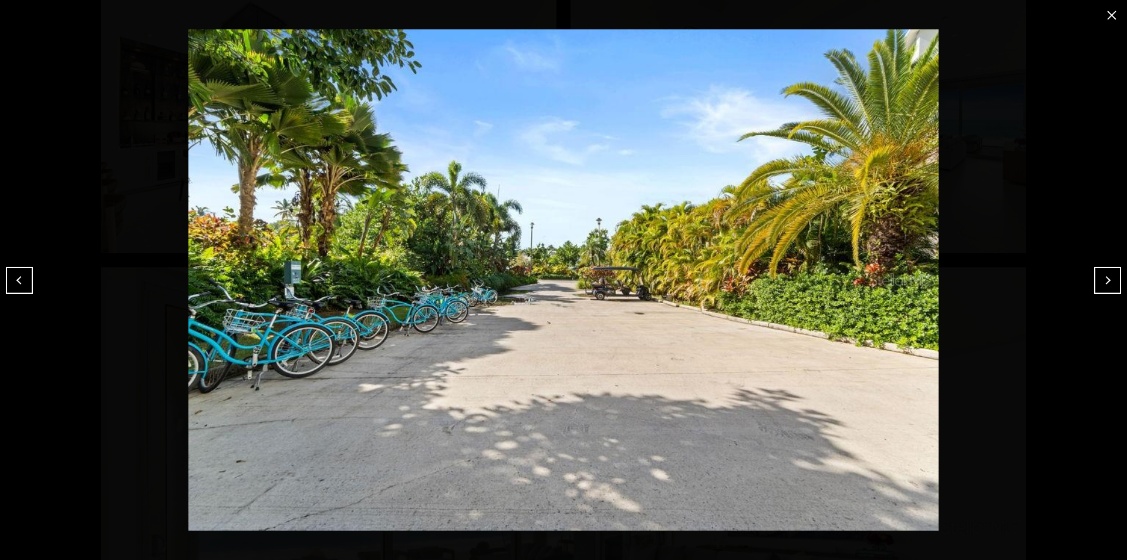
click at [19, 281] on button "Previous" at bounding box center [19, 280] width 27 height 27
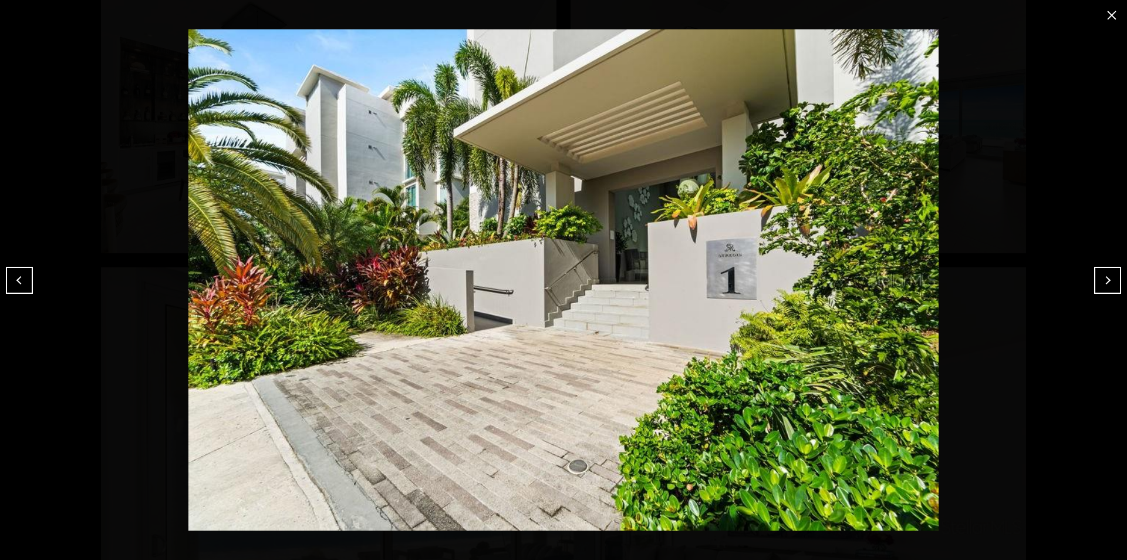
click at [19, 281] on button "Previous" at bounding box center [19, 280] width 27 height 27
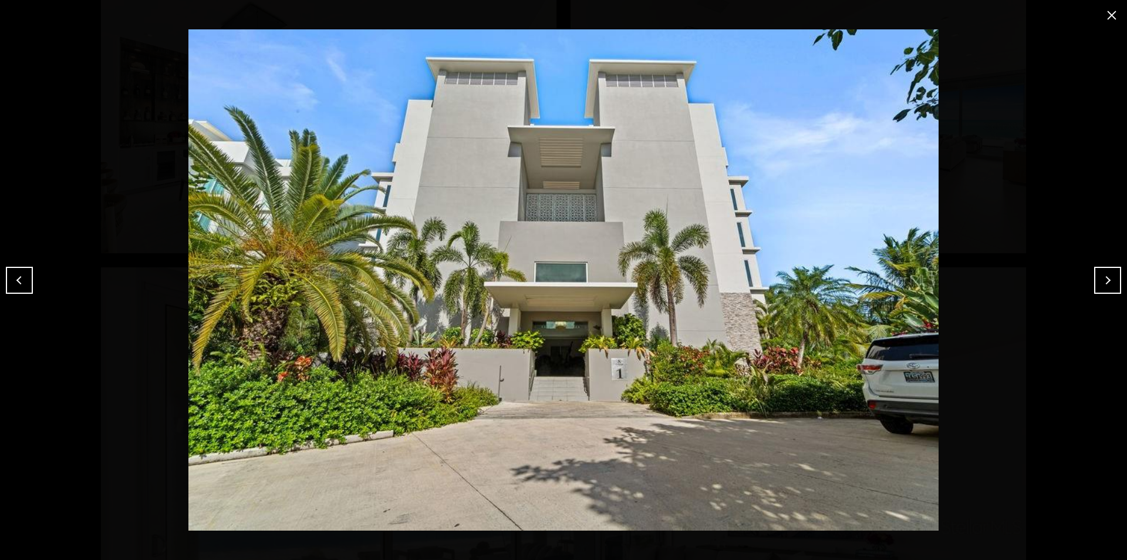
click at [19, 281] on button "Previous" at bounding box center [19, 280] width 27 height 27
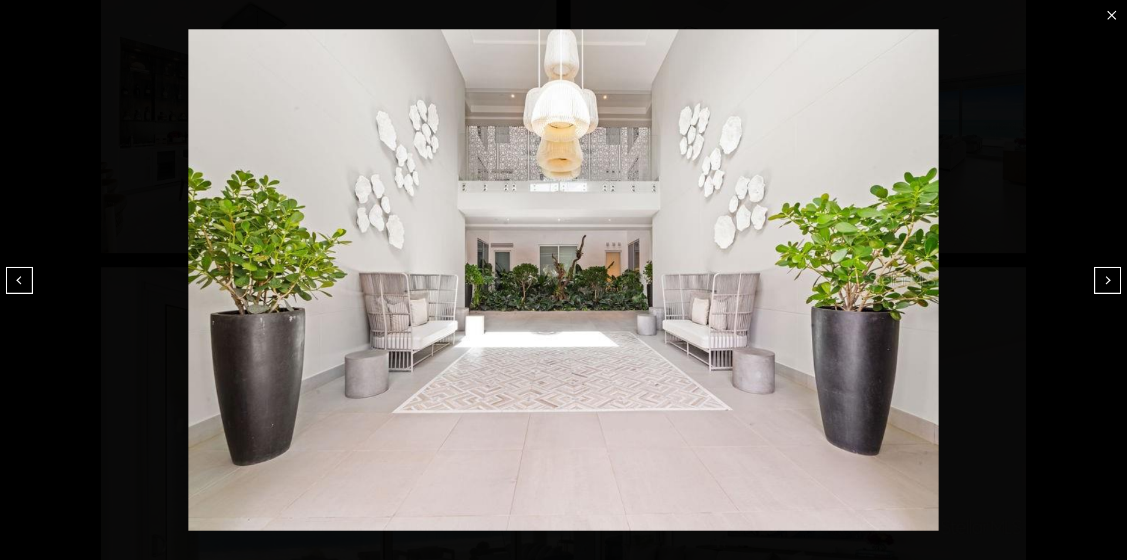
click at [19, 281] on button "Previous" at bounding box center [19, 280] width 27 height 27
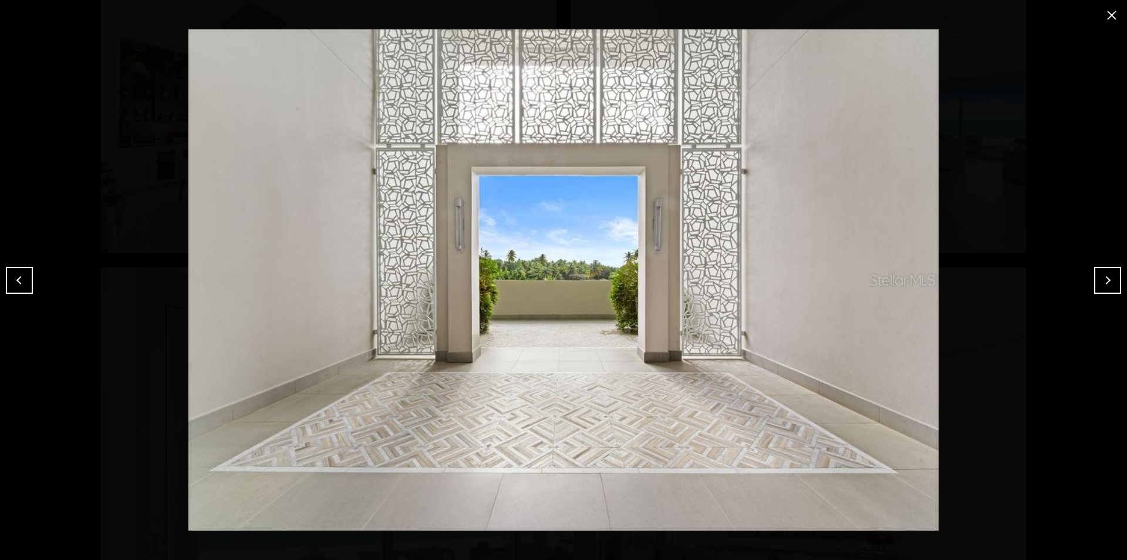
click at [19, 281] on button "Previous" at bounding box center [19, 280] width 27 height 27
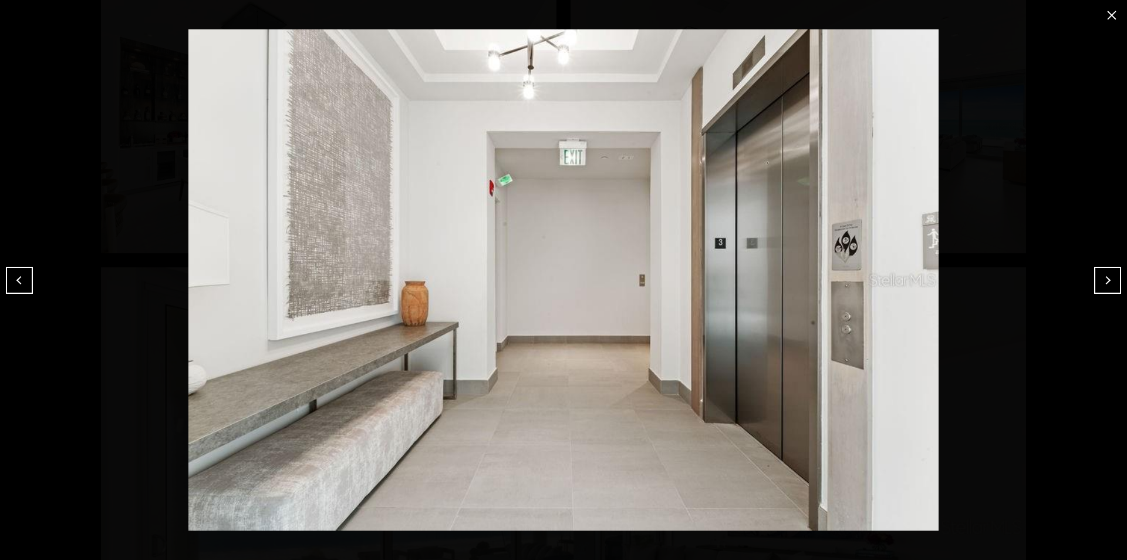
click at [19, 281] on button "Previous" at bounding box center [19, 280] width 27 height 27
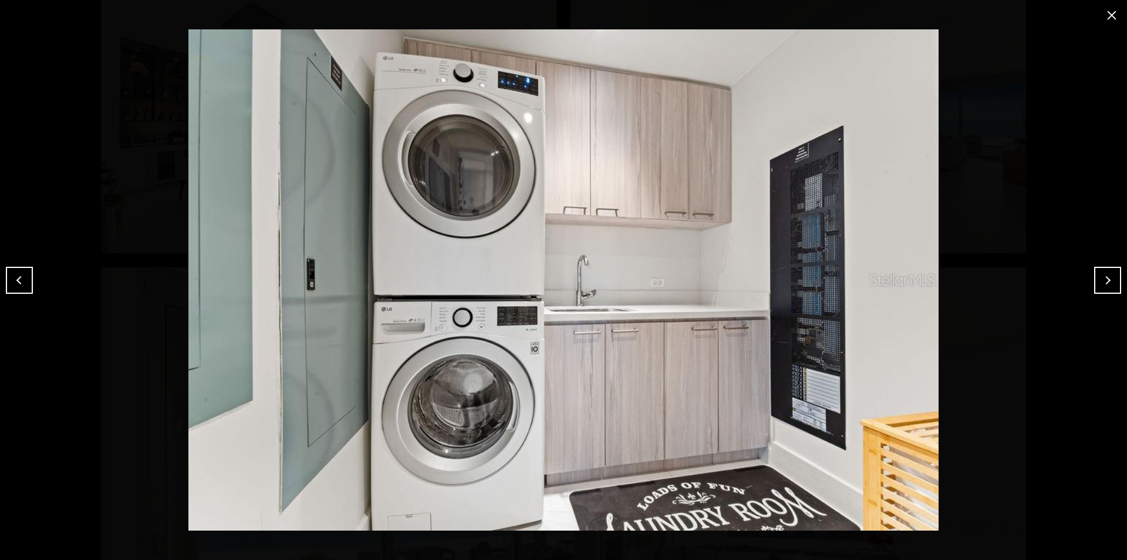
click at [18, 281] on button "Previous" at bounding box center [19, 280] width 27 height 27
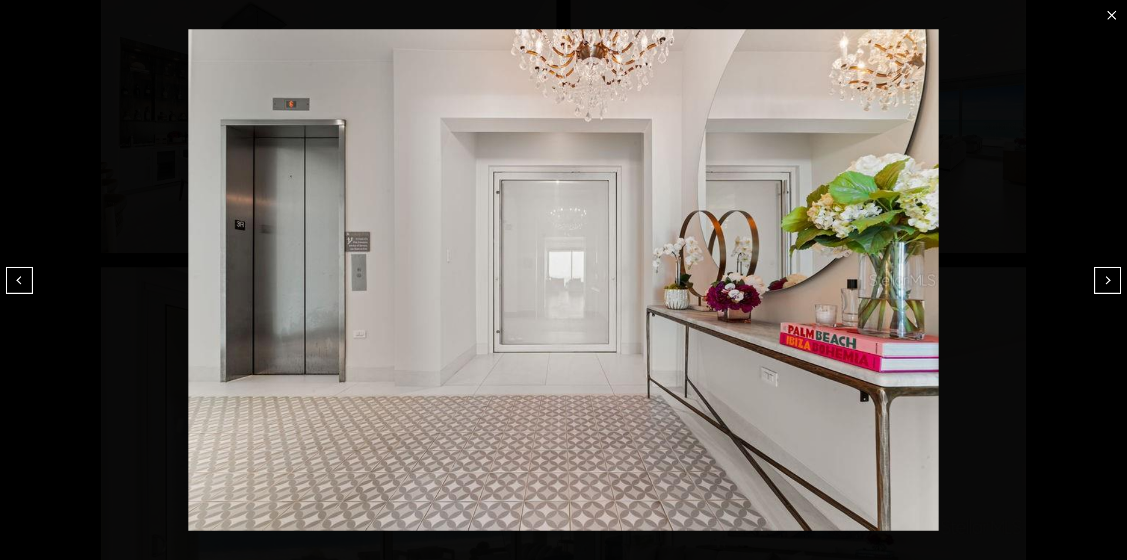
click at [19, 281] on button "Previous" at bounding box center [19, 280] width 27 height 27
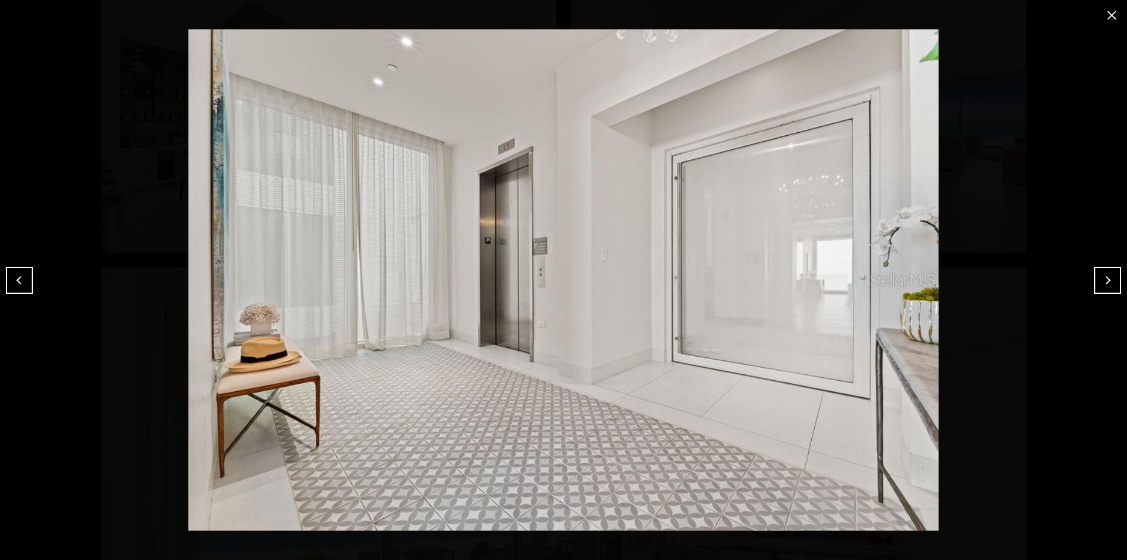
click at [19, 281] on button "Previous" at bounding box center [19, 280] width 27 height 27
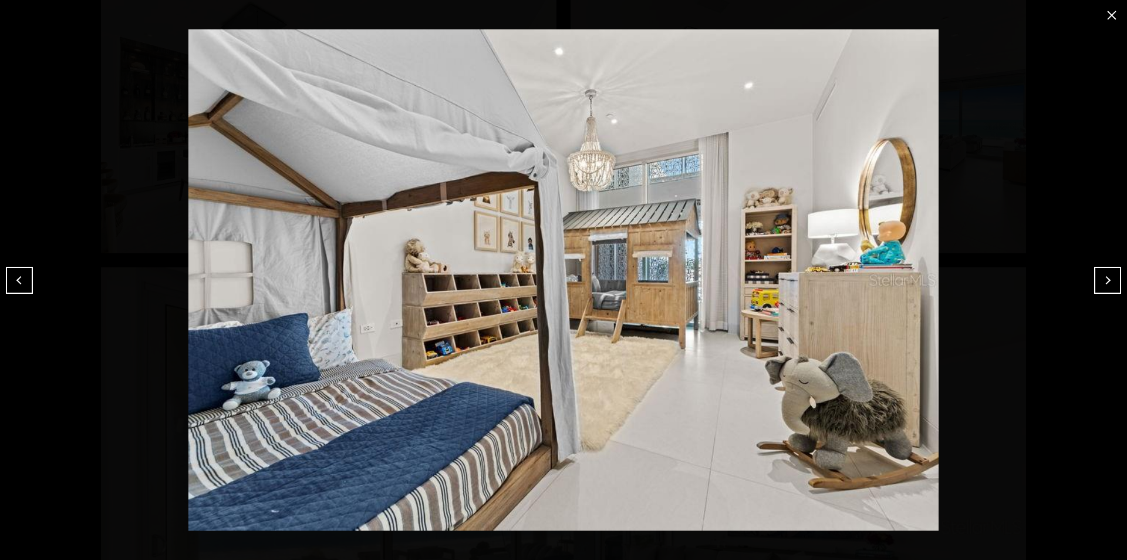
click at [1109, 282] on button "Next" at bounding box center [1108, 280] width 27 height 27
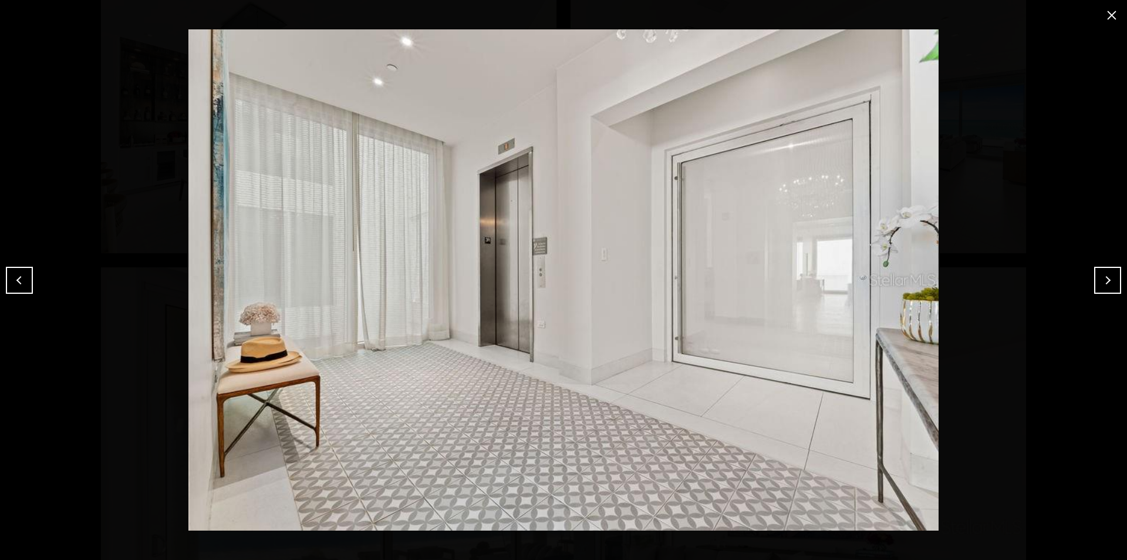
click at [1109, 282] on button "Next" at bounding box center [1108, 280] width 27 height 27
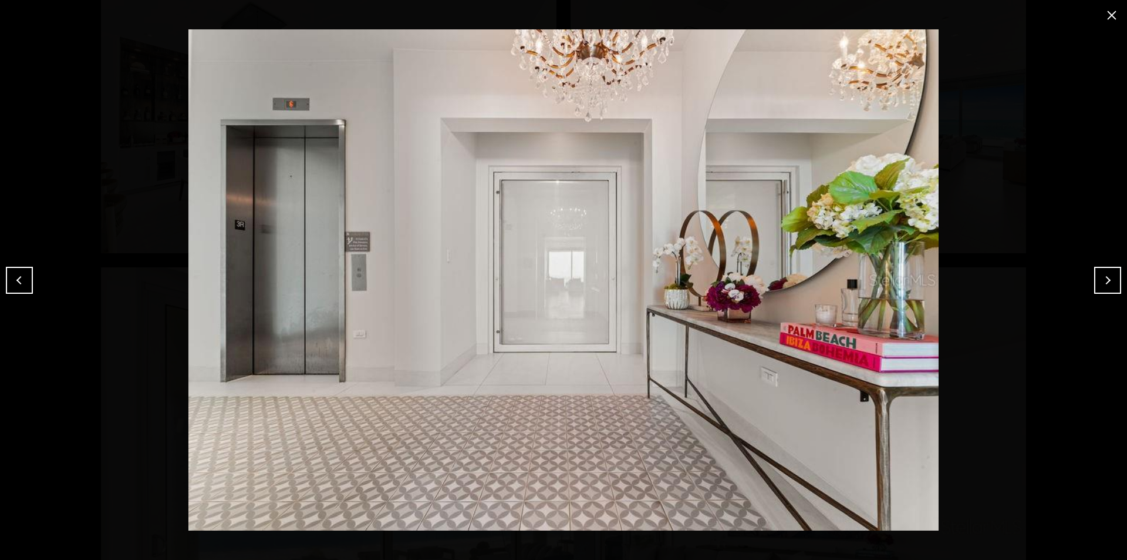
click at [1108, 283] on button "Next" at bounding box center [1108, 280] width 27 height 27
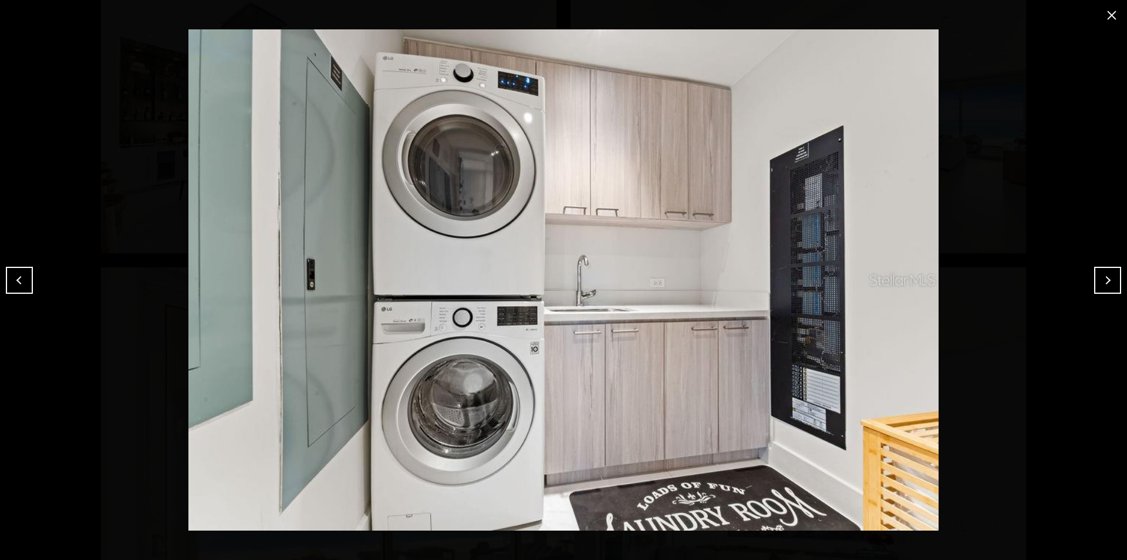
click at [1106, 280] on button "Next" at bounding box center [1108, 280] width 27 height 27
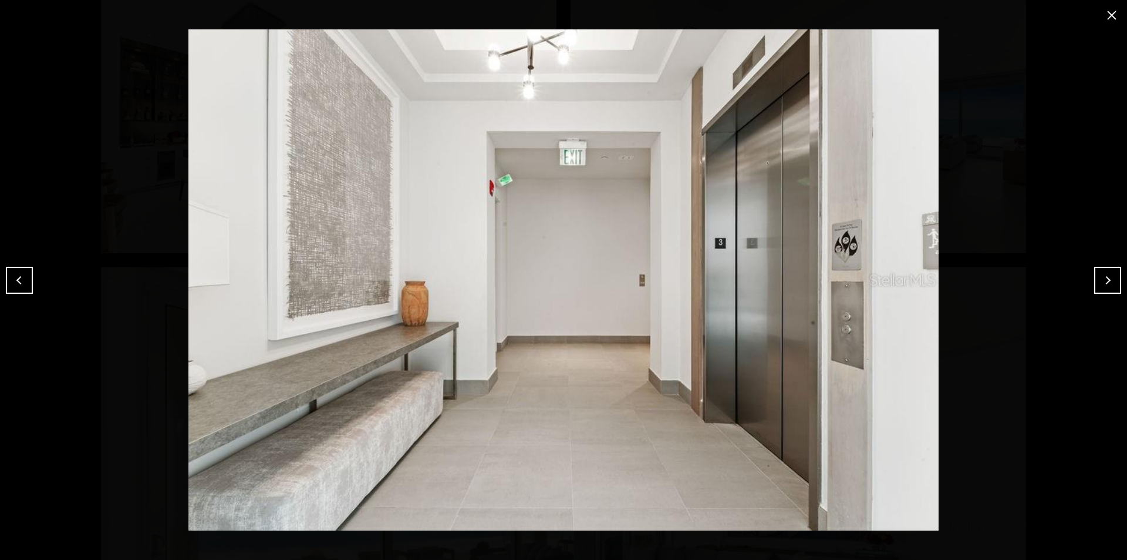
click at [29, 281] on button "Previous" at bounding box center [19, 280] width 27 height 27
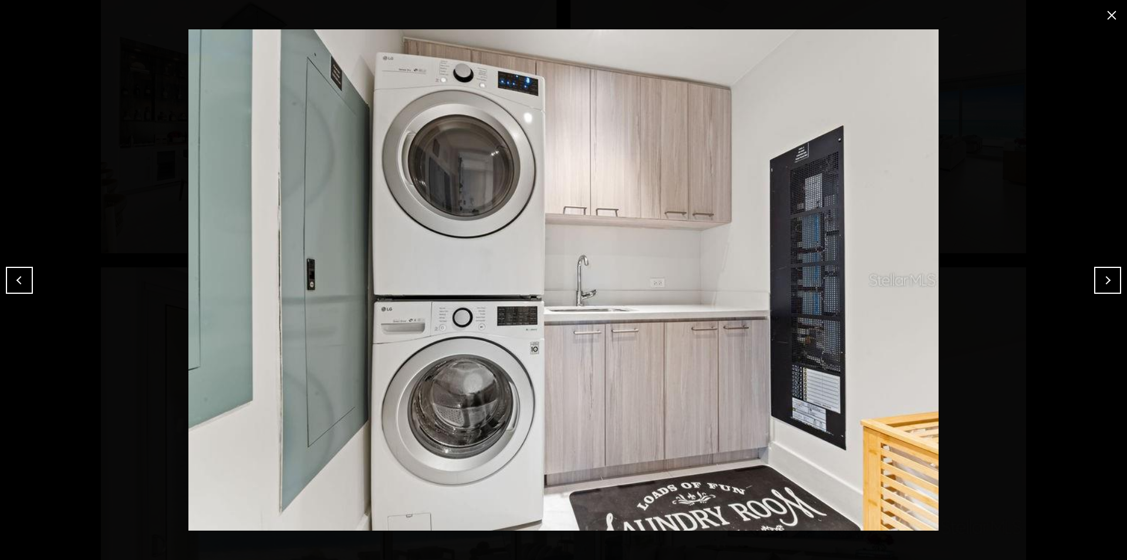
click at [29, 281] on button "Previous" at bounding box center [19, 280] width 27 height 27
click at [25, 281] on button "Previous" at bounding box center [19, 280] width 27 height 27
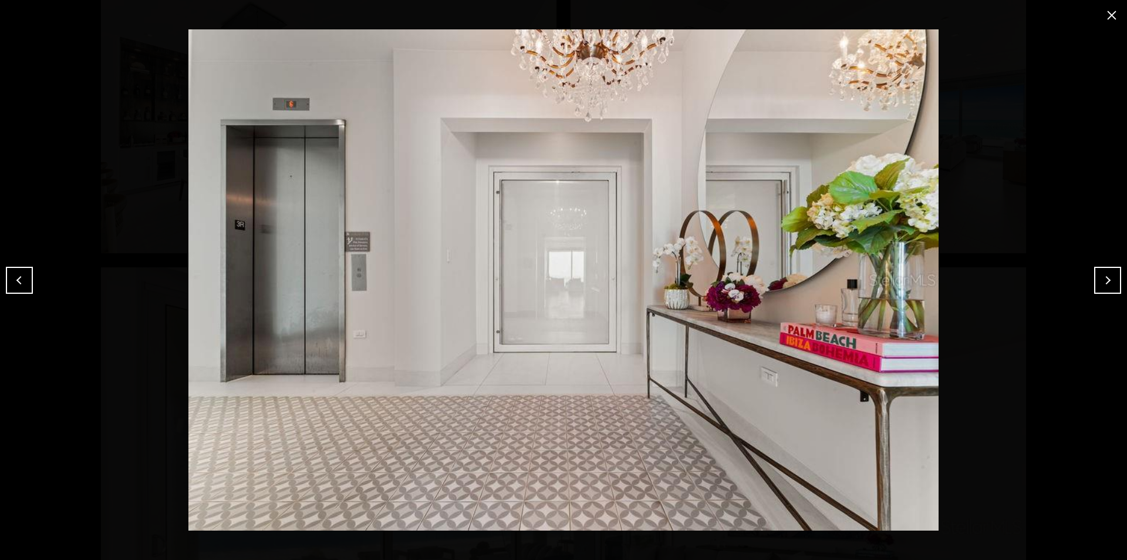
click at [25, 281] on button "Previous" at bounding box center [19, 280] width 27 height 27
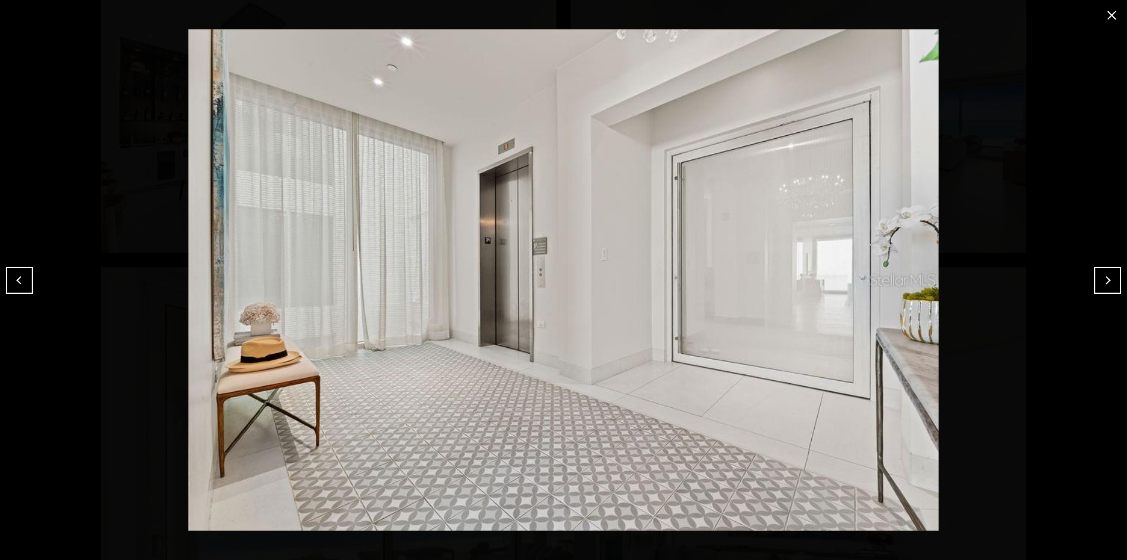
click at [25, 281] on button "Previous" at bounding box center [19, 280] width 27 height 27
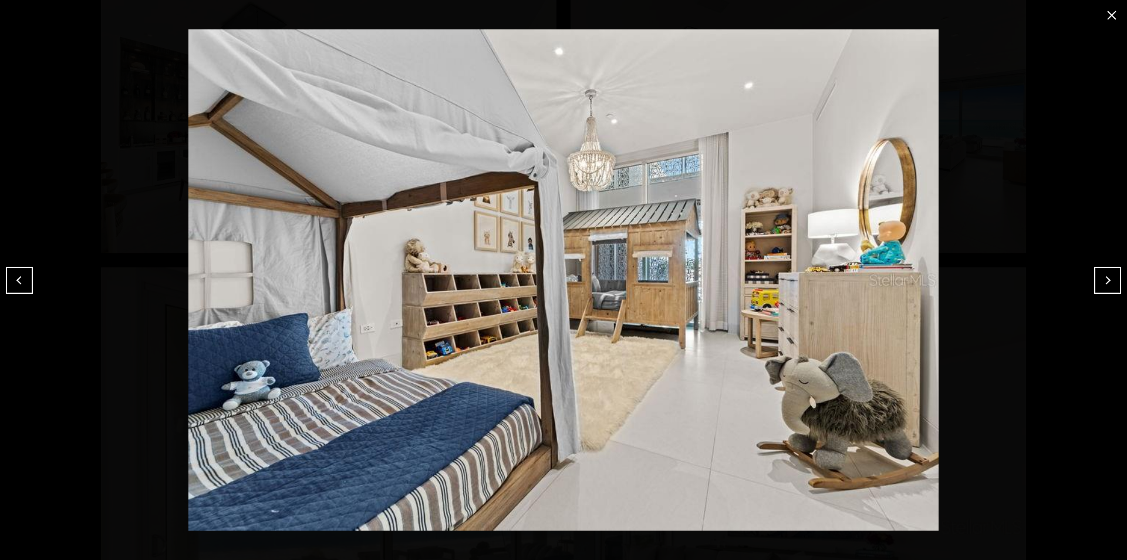
click at [25, 281] on button "Previous" at bounding box center [19, 280] width 27 height 27
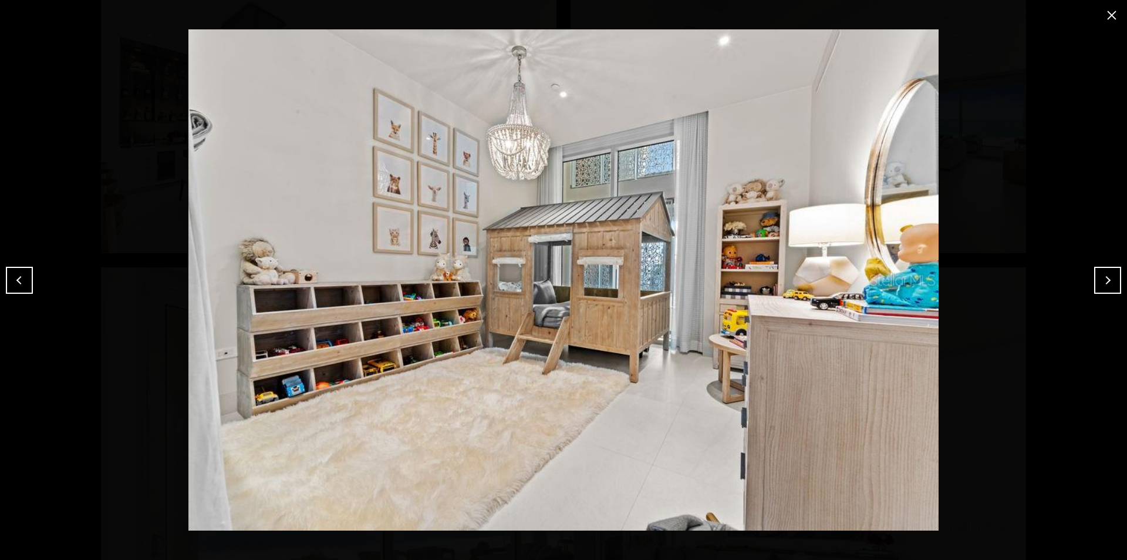
click at [27, 279] on button "Previous" at bounding box center [19, 280] width 27 height 27
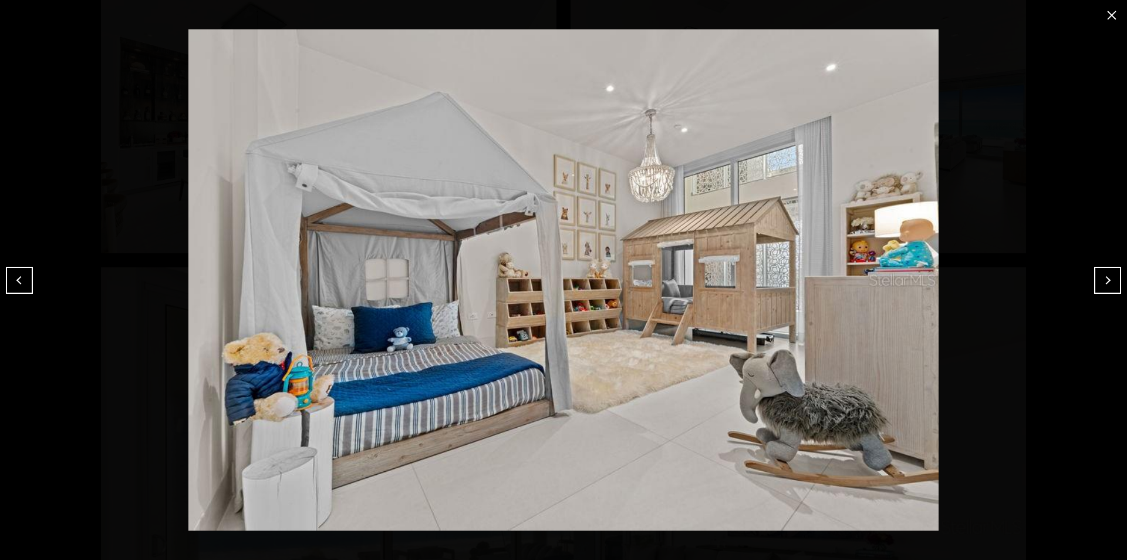
click at [27, 279] on button "Previous" at bounding box center [19, 280] width 27 height 27
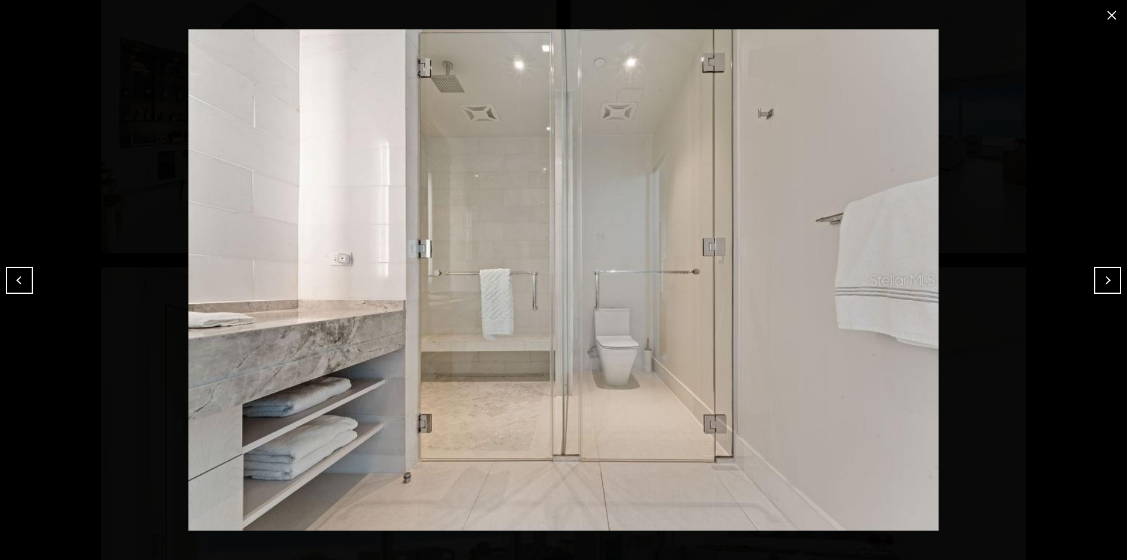
click at [18, 282] on button "Previous" at bounding box center [19, 280] width 27 height 27
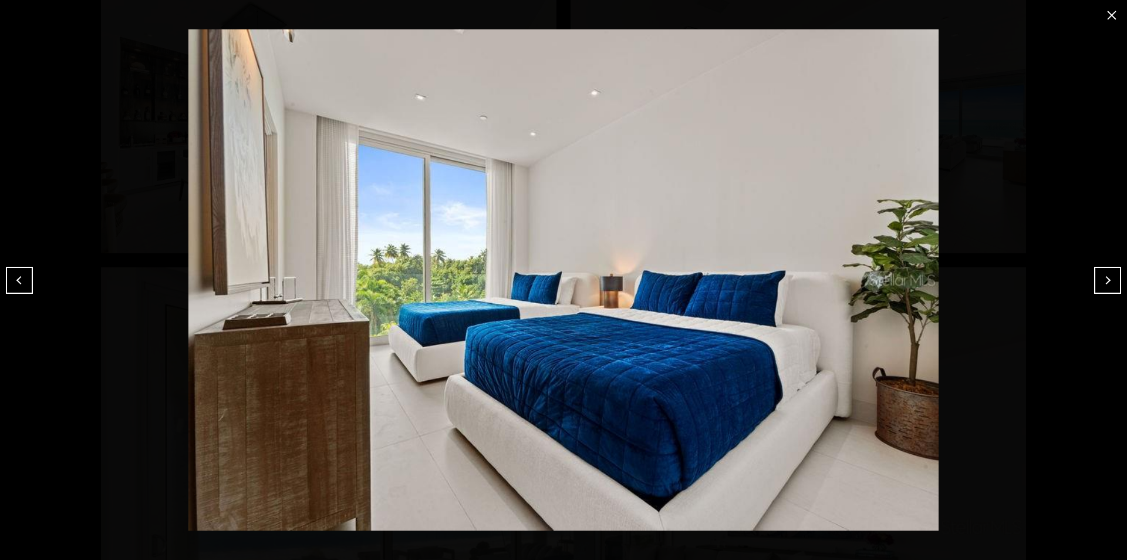
click at [18, 282] on button "Previous" at bounding box center [19, 280] width 27 height 27
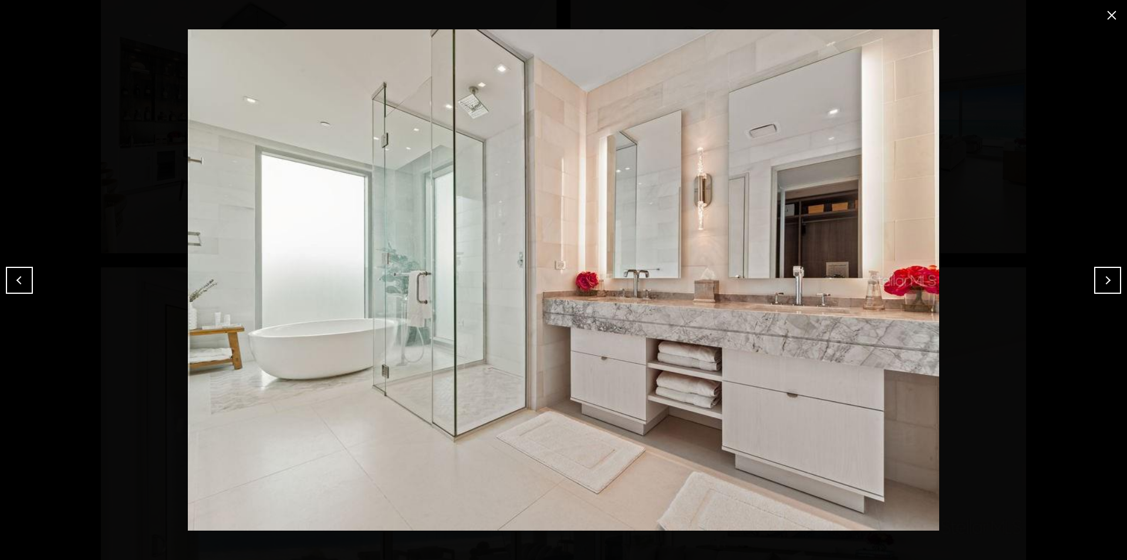
click at [18, 282] on button "Previous" at bounding box center [19, 280] width 27 height 27
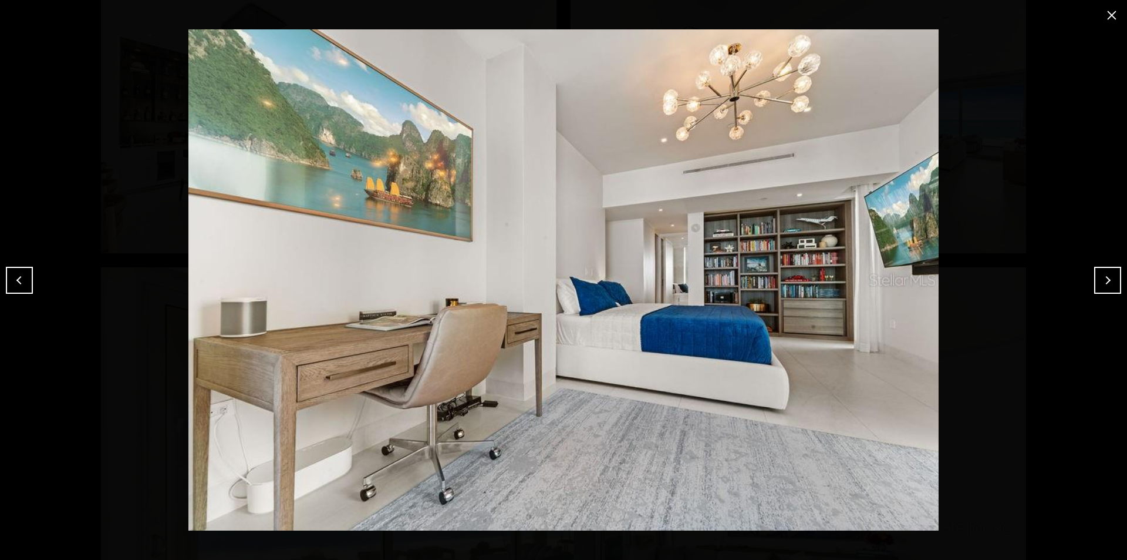
click at [18, 282] on button "Previous" at bounding box center [19, 280] width 27 height 27
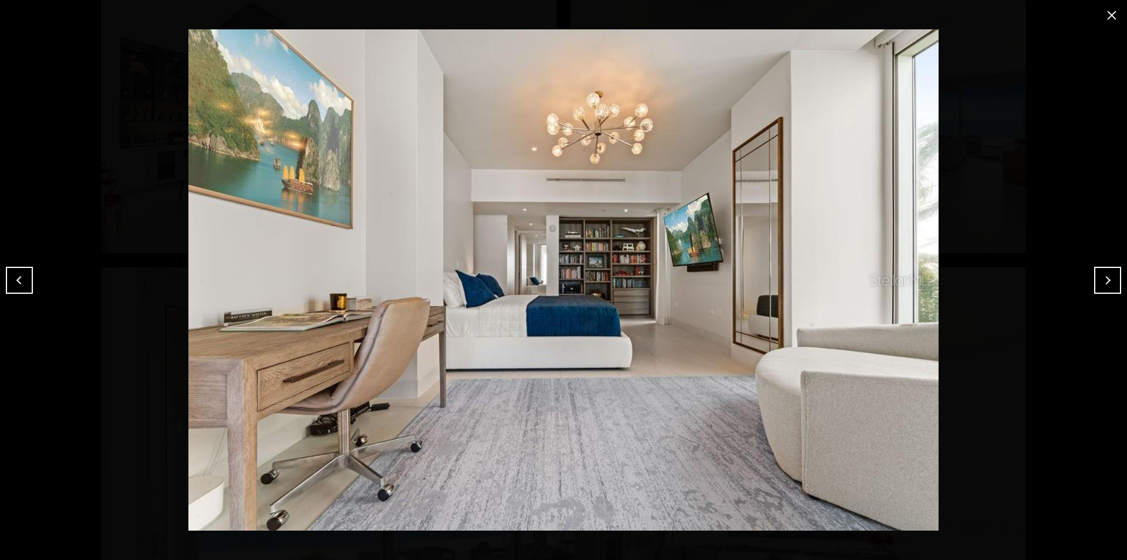
click at [18, 282] on button "Previous" at bounding box center [19, 280] width 27 height 27
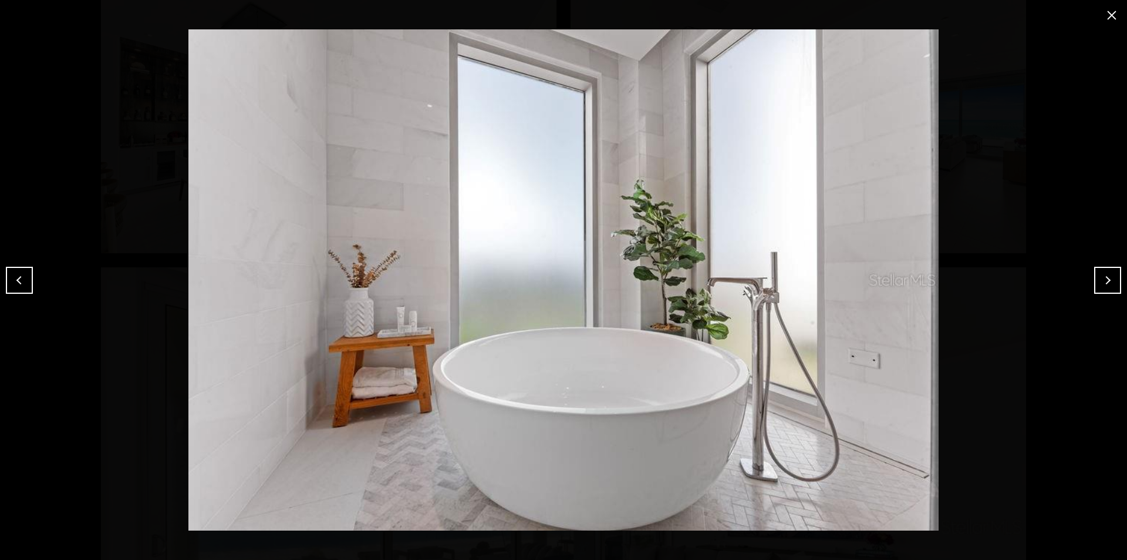
click at [18, 282] on button "Previous" at bounding box center [19, 280] width 27 height 27
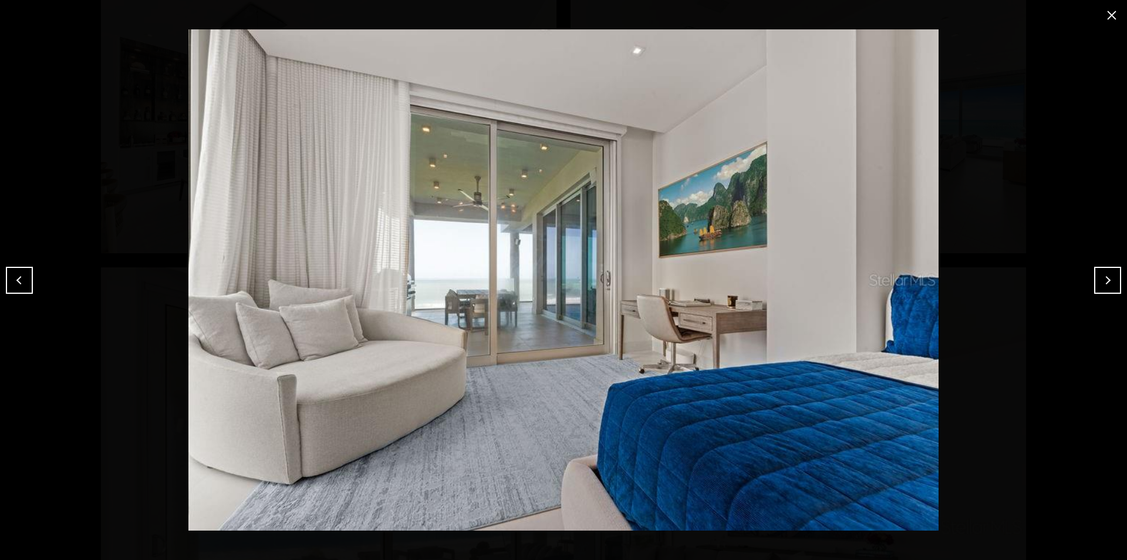
click at [18, 282] on button "Previous" at bounding box center [19, 280] width 27 height 27
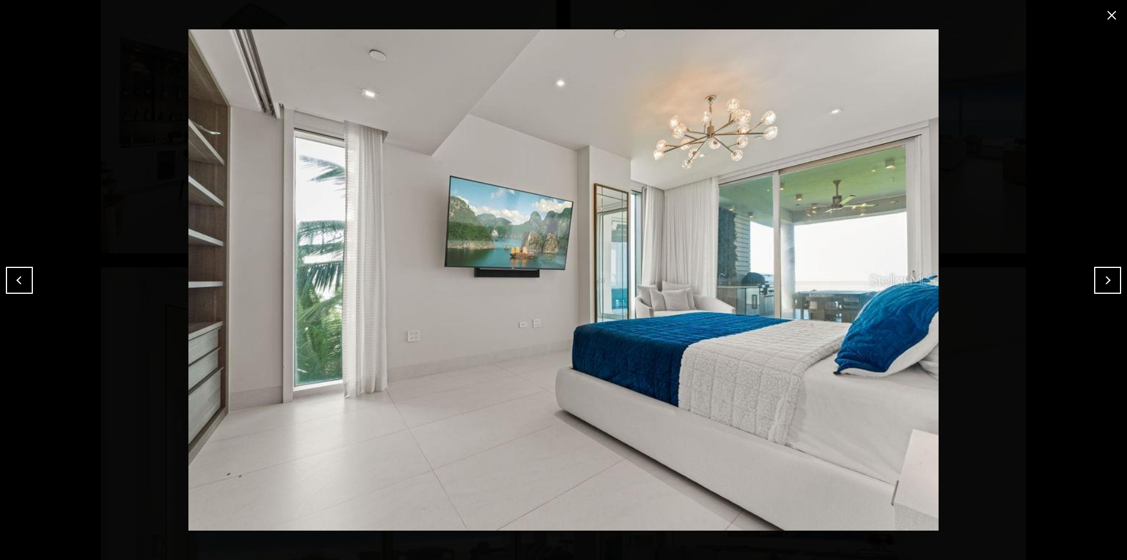
click at [18, 282] on button "Previous" at bounding box center [19, 280] width 27 height 27
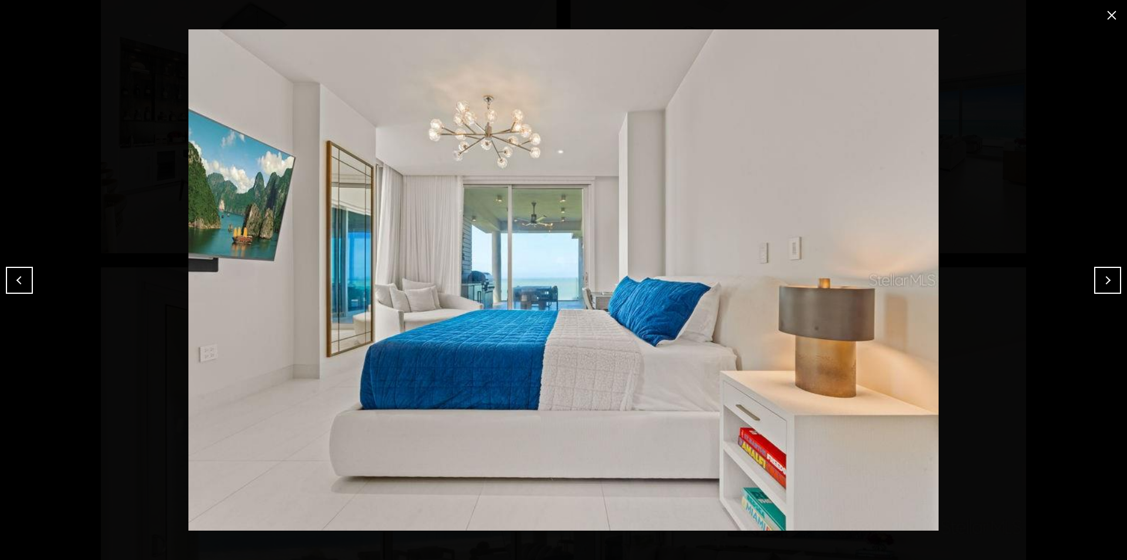
click at [18, 282] on button "Previous" at bounding box center [19, 280] width 27 height 27
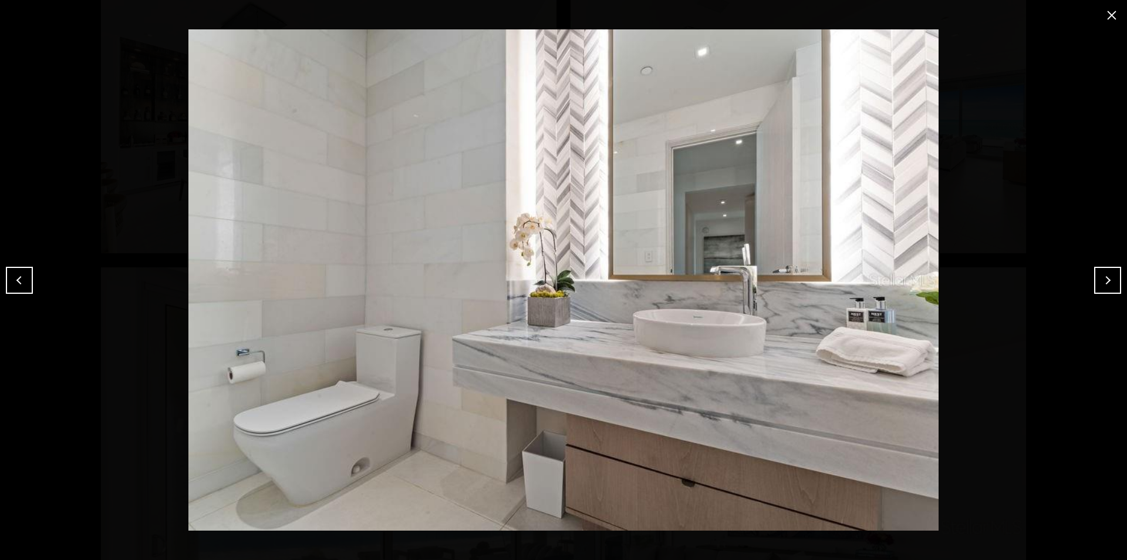
click at [26, 282] on button "Previous" at bounding box center [19, 280] width 27 height 27
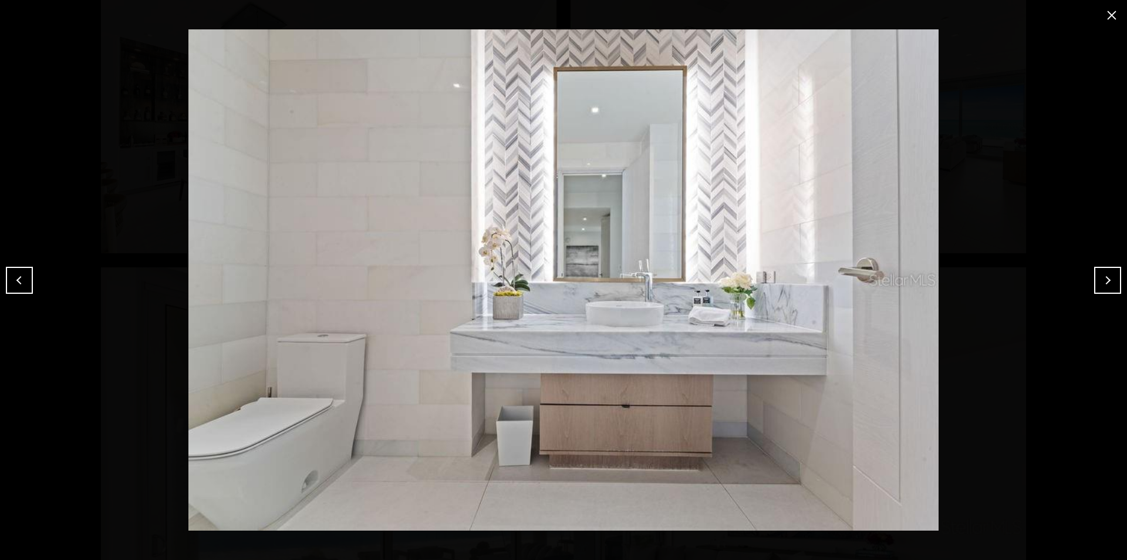
click at [23, 277] on button "Previous" at bounding box center [19, 280] width 27 height 27
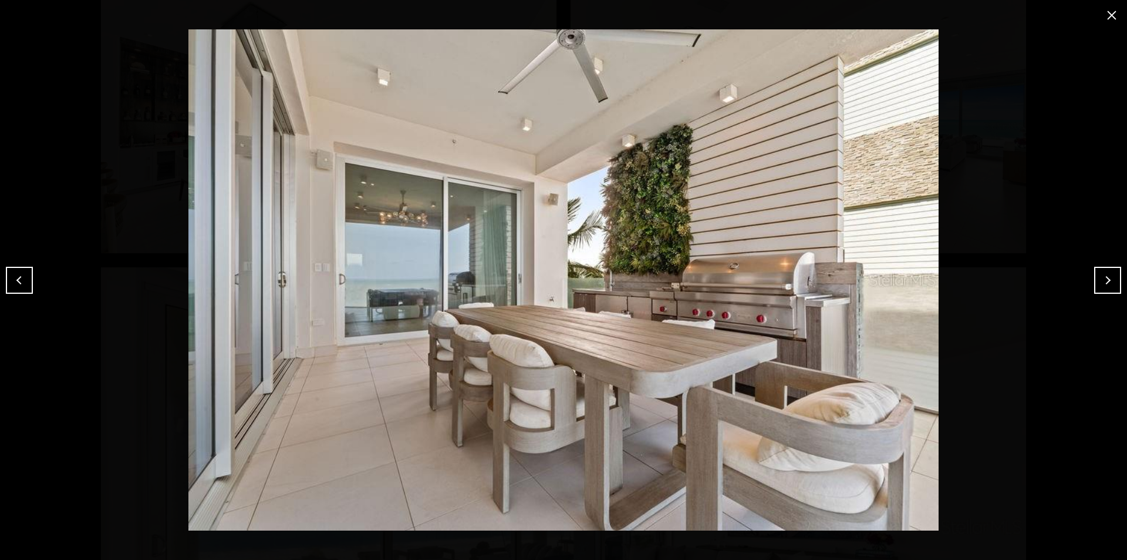
click at [23, 277] on button "Previous" at bounding box center [19, 280] width 27 height 27
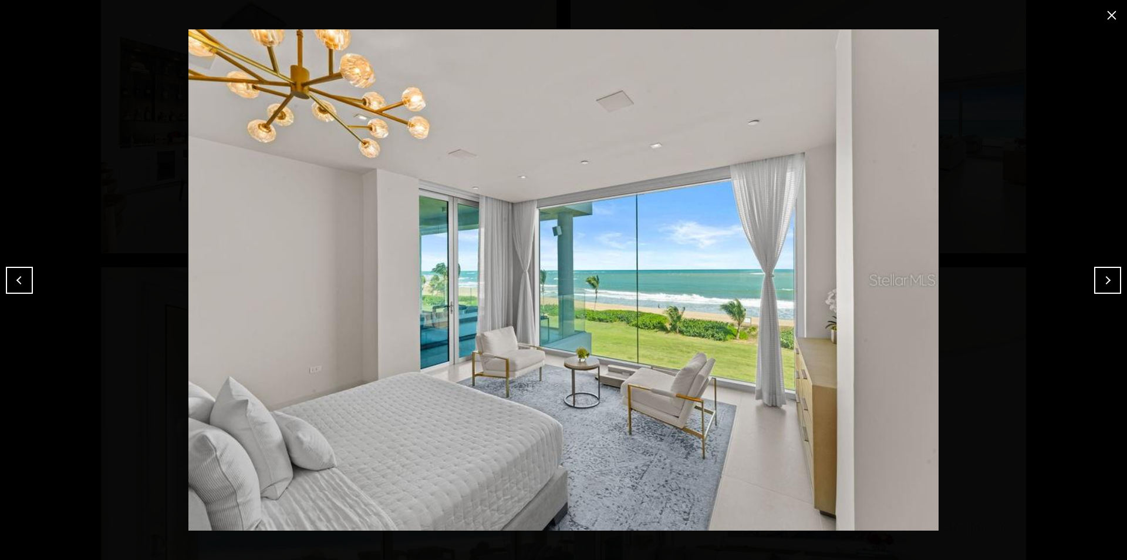
click at [23, 277] on button "Previous" at bounding box center [19, 280] width 27 height 27
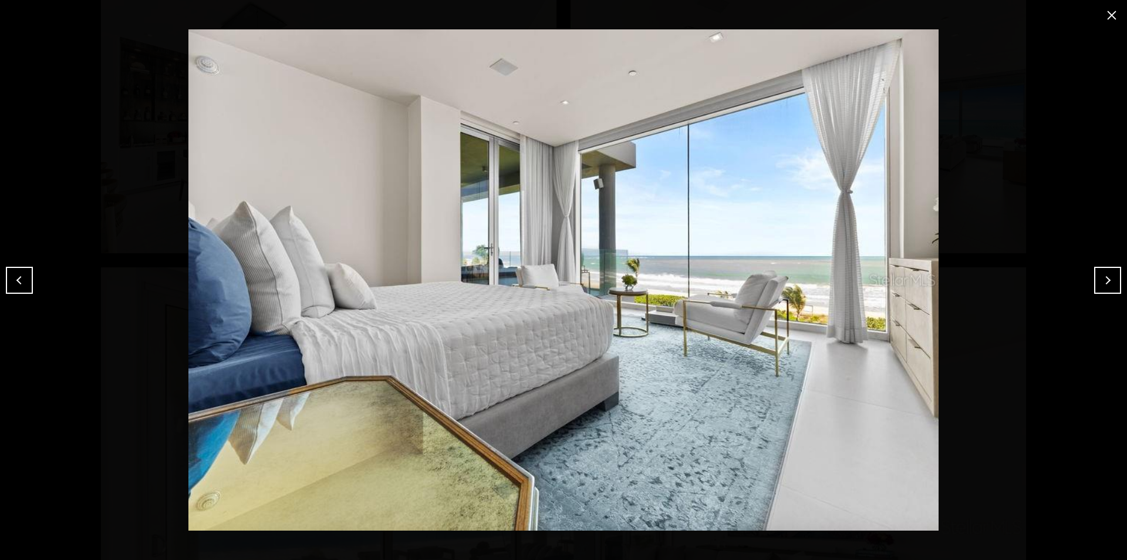
click at [1100, 275] on button "Next" at bounding box center [1108, 280] width 27 height 27
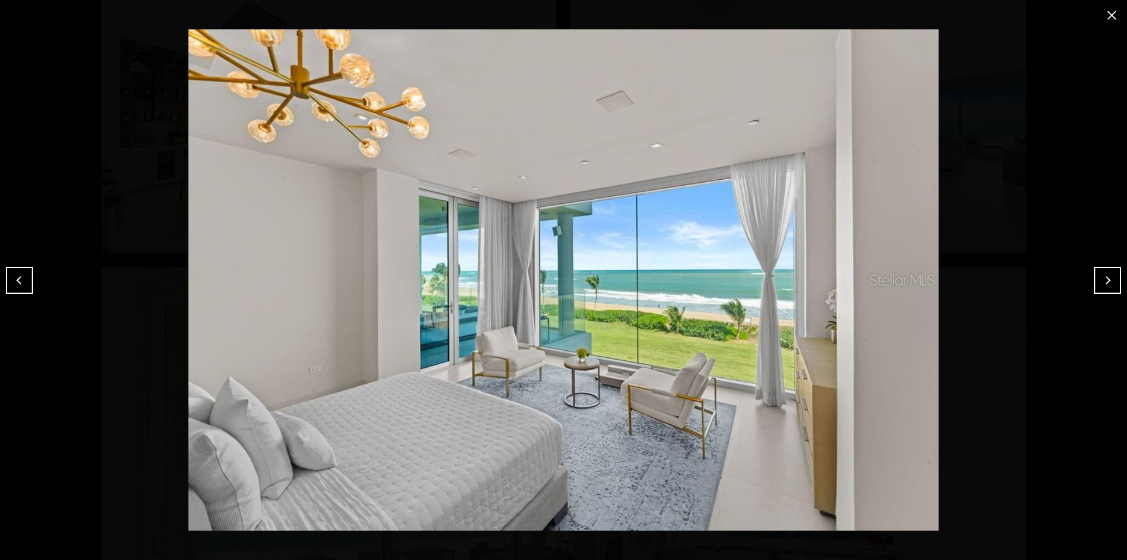
click at [29, 281] on button "Previous" at bounding box center [19, 280] width 27 height 27
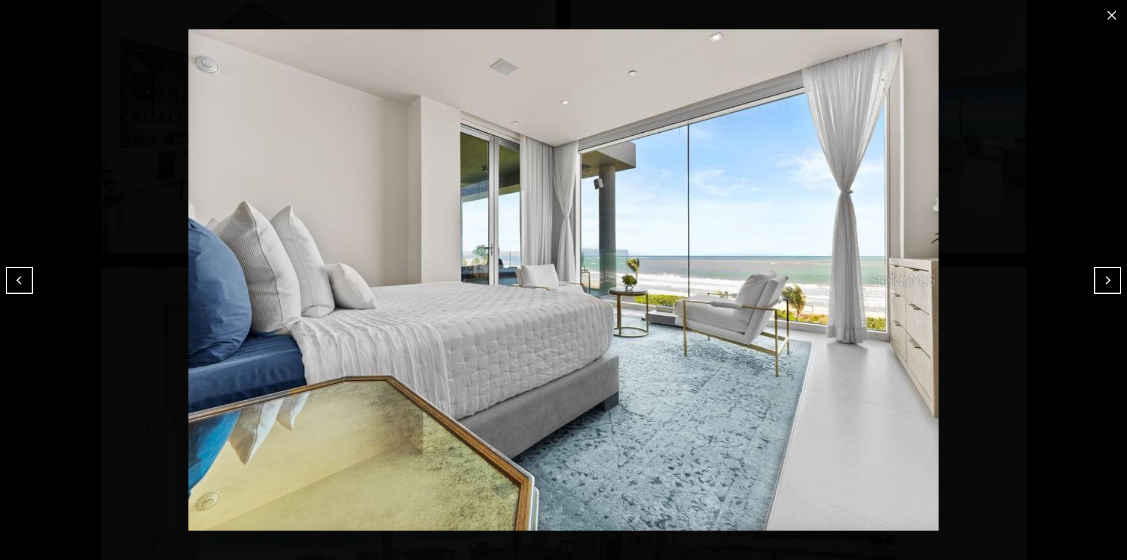
click at [29, 281] on button "Previous" at bounding box center [19, 280] width 27 height 27
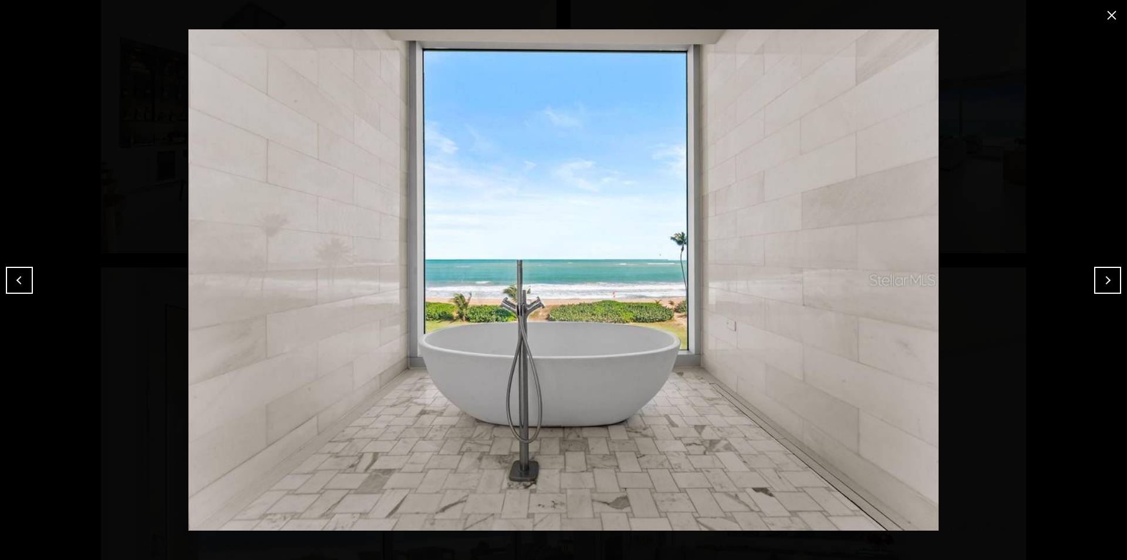
click at [28, 281] on button "Previous" at bounding box center [19, 280] width 27 height 27
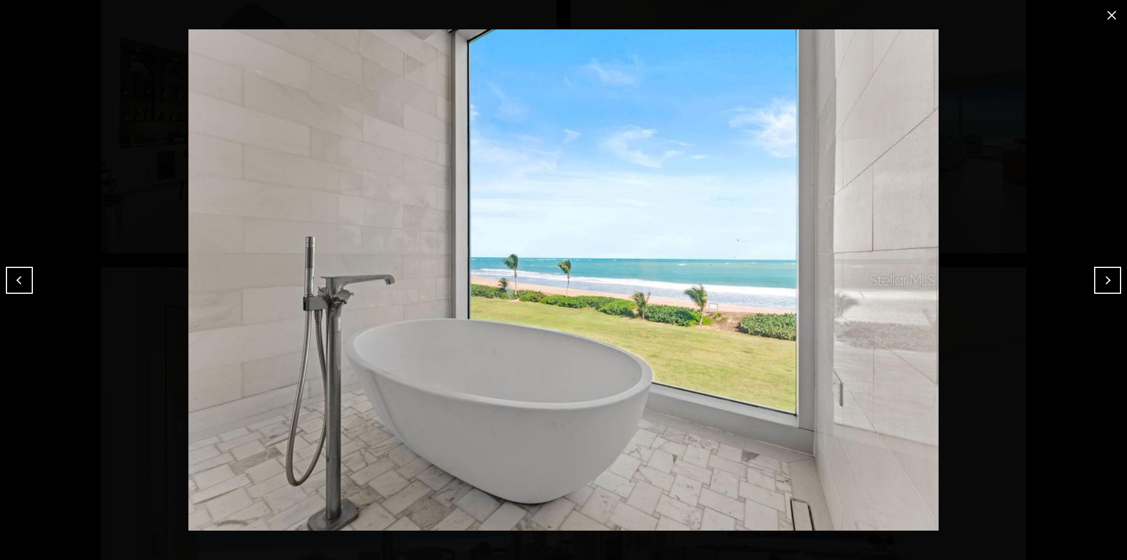
click at [24, 282] on button "Previous" at bounding box center [19, 280] width 27 height 27
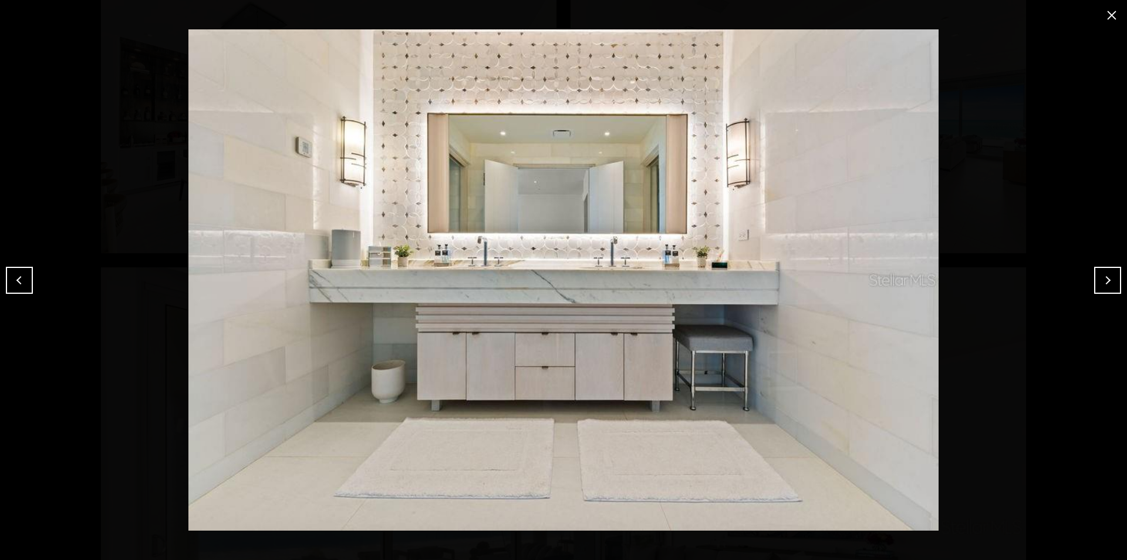
click at [23, 281] on button "Previous" at bounding box center [19, 280] width 27 height 27
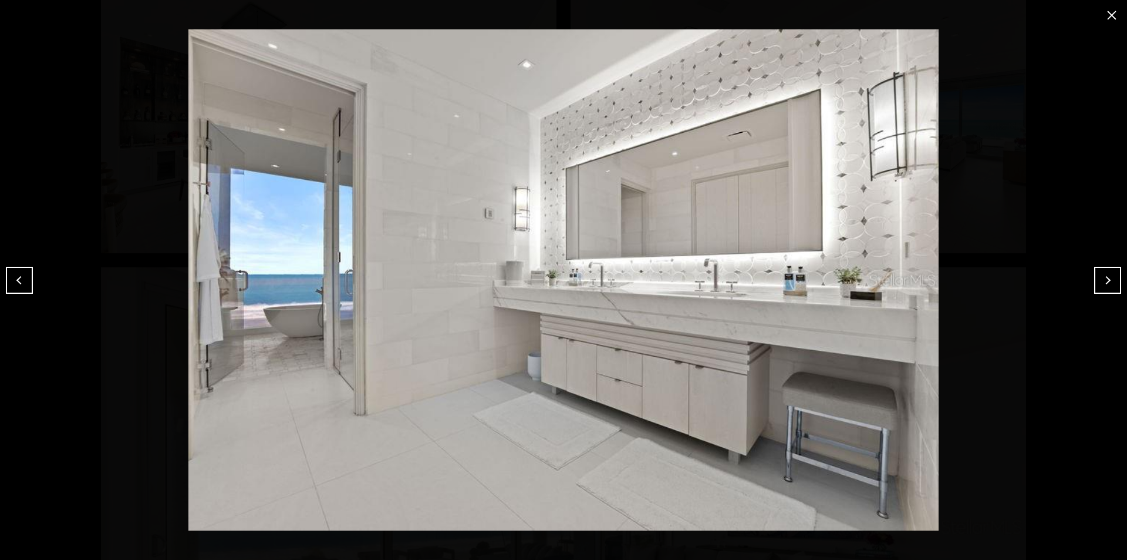
click at [22, 281] on button "Previous" at bounding box center [19, 280] width 27 height 27
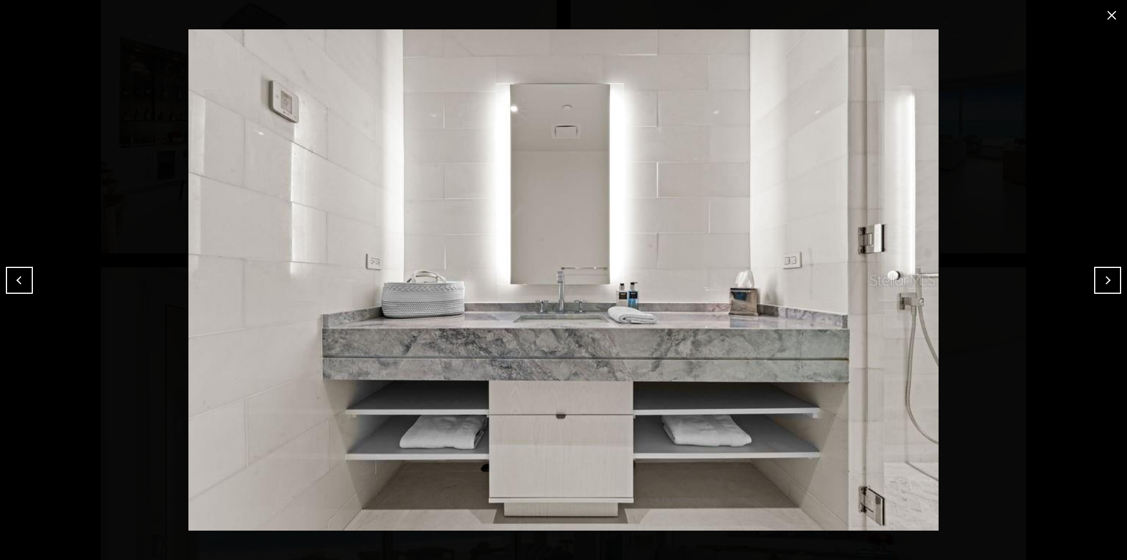
click at [22, 281] on button "Previous" at bounding box center [19, 280] width 27 height 27
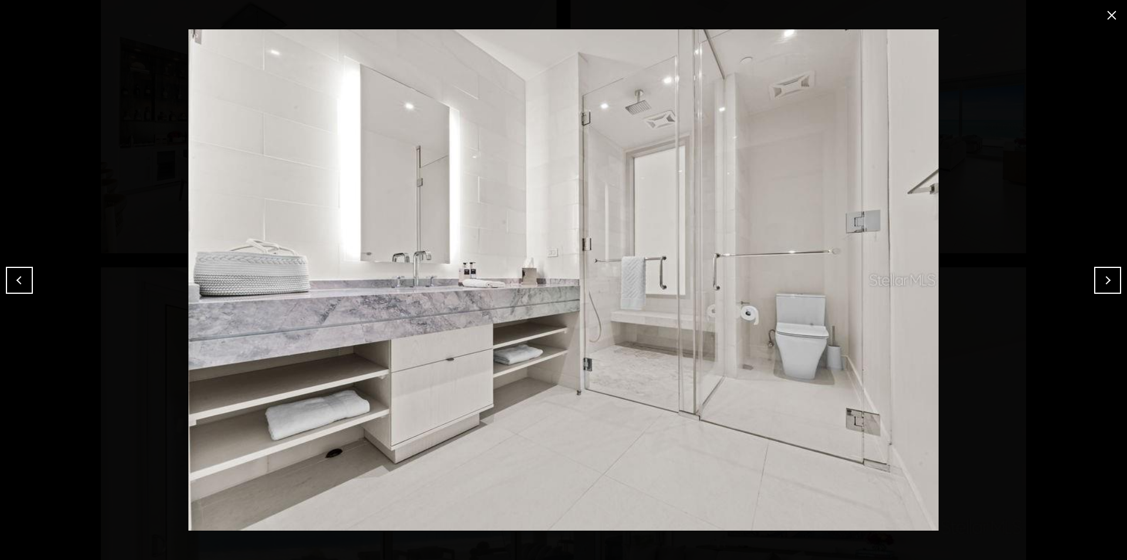
click at [22, 281] on button "Previous" at bounding box center [19, 280] width 27 height 27
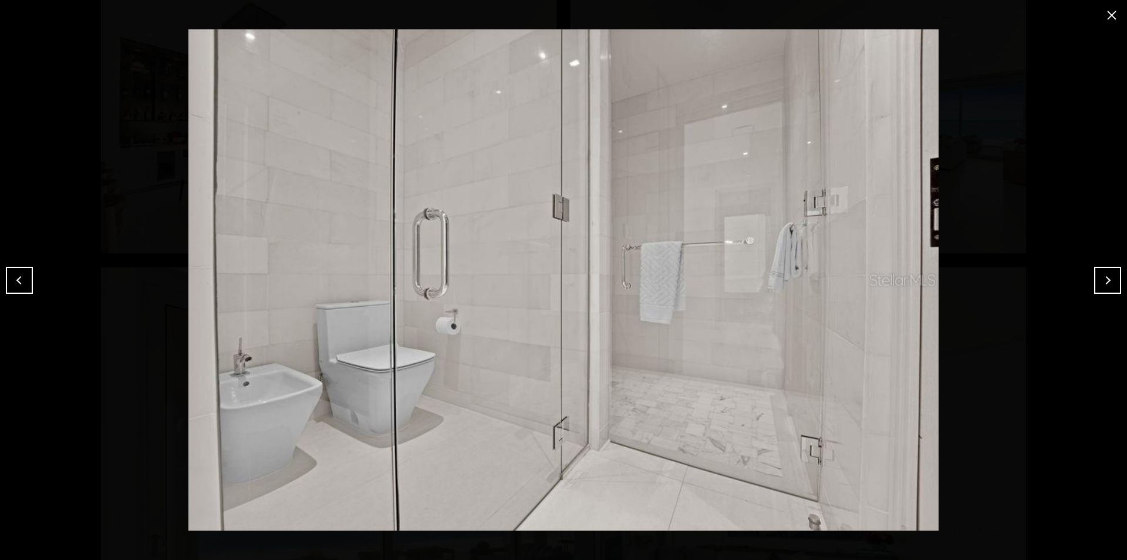
click at [22, 281] on button "Previous" at bounding box center [19, 280] width 27 height 27
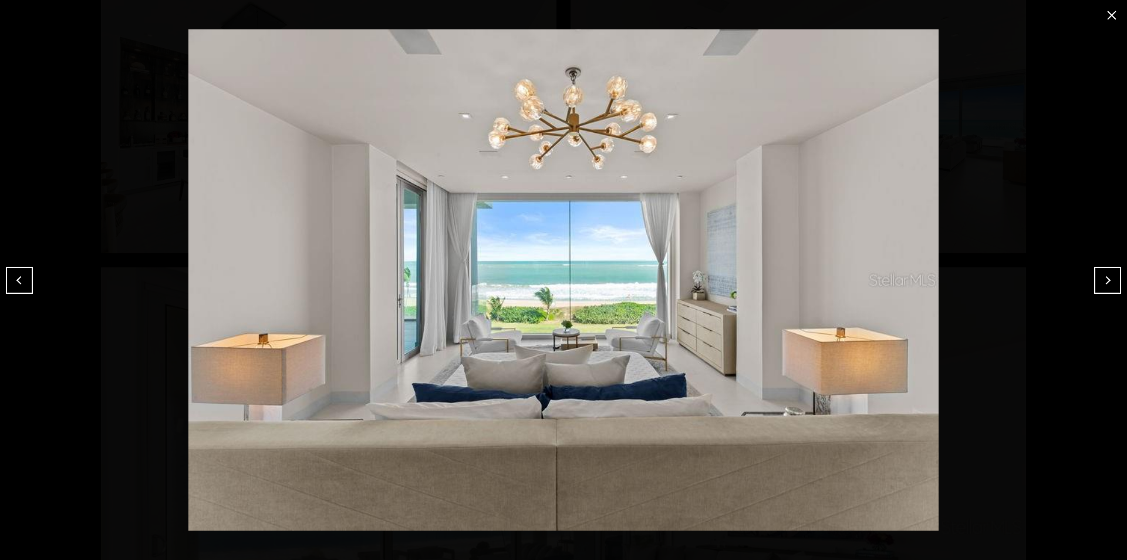
click at [22, 280] on button "Previous" at bounding box center [19, 280] width 27 height 27
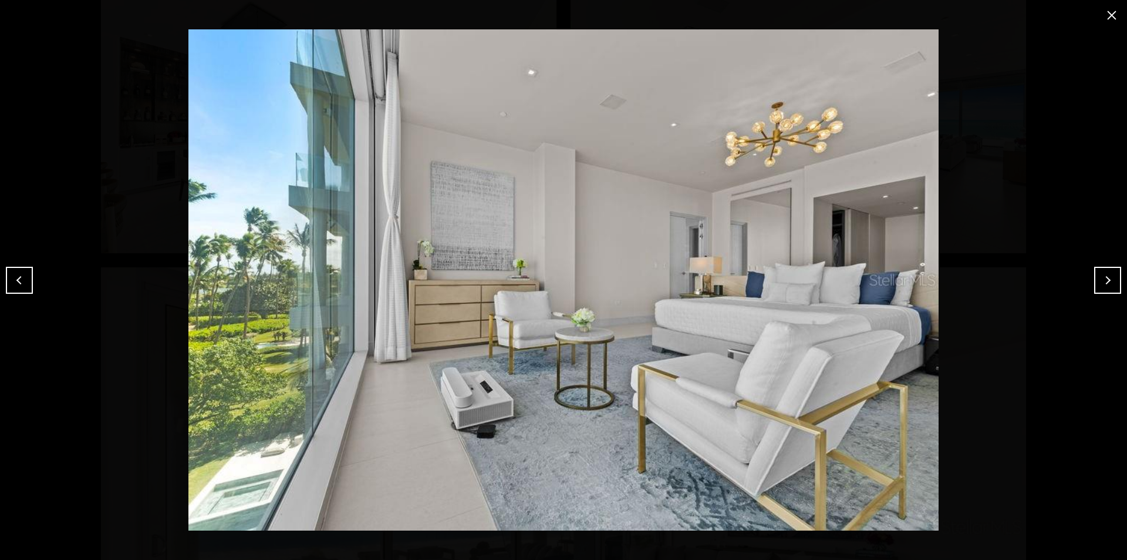
click at [22, 275] on button "Previous" at bounding box center [19, 280] width 27 height 27
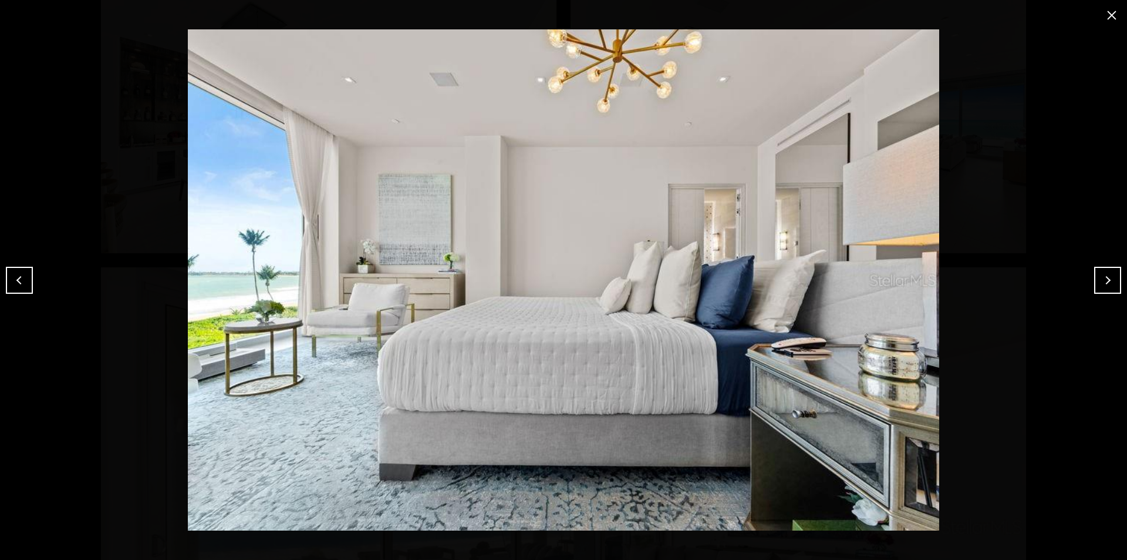
click at [23, 274] on button "Previous" at bounding box center [19, 280] width 27 height 27
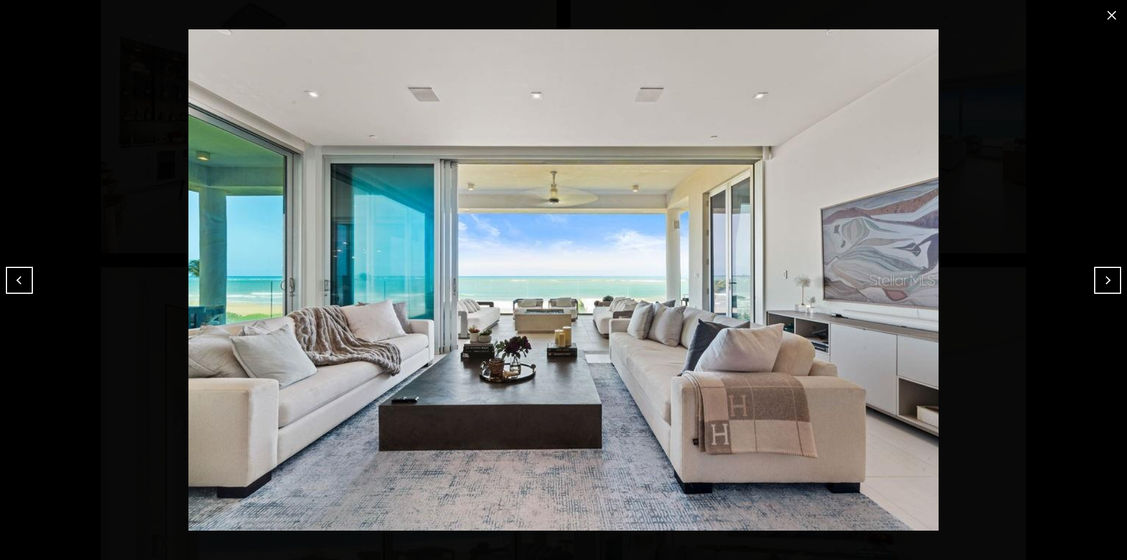
click at [23, 274] on button "Previous" at bounding box center [19, 280] width 27 height 27
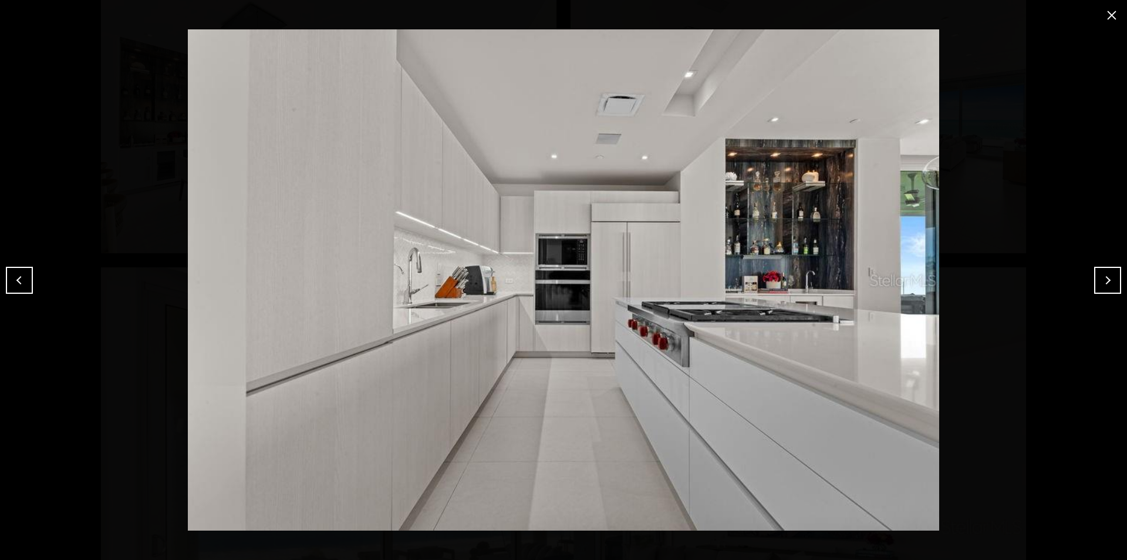
click at [23, 274] on button "Previous" at bounding box center [19, 280] width 27 height 27
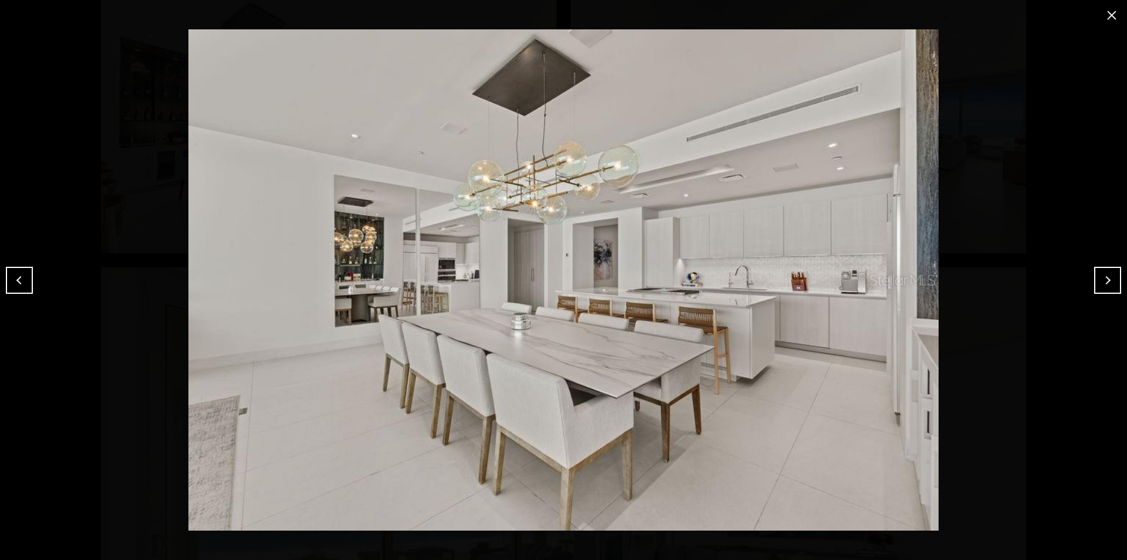
click at [19, 274] on button "Previous" at bounding box center [19, 280] width 27 height 27
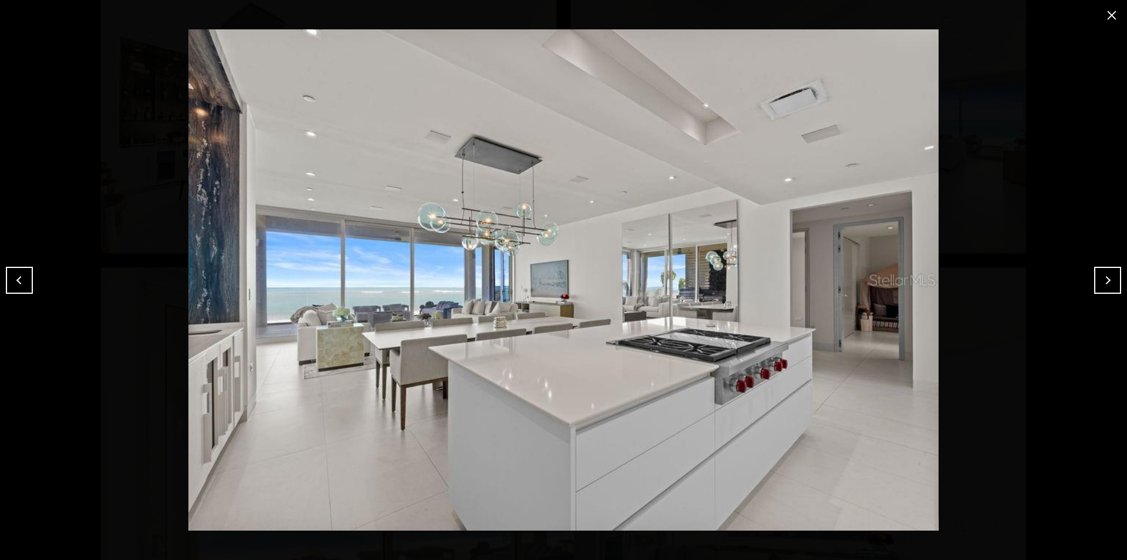
click at [19, 274] on button "Previous" at bounding box center [19, 280] width 27 height 27
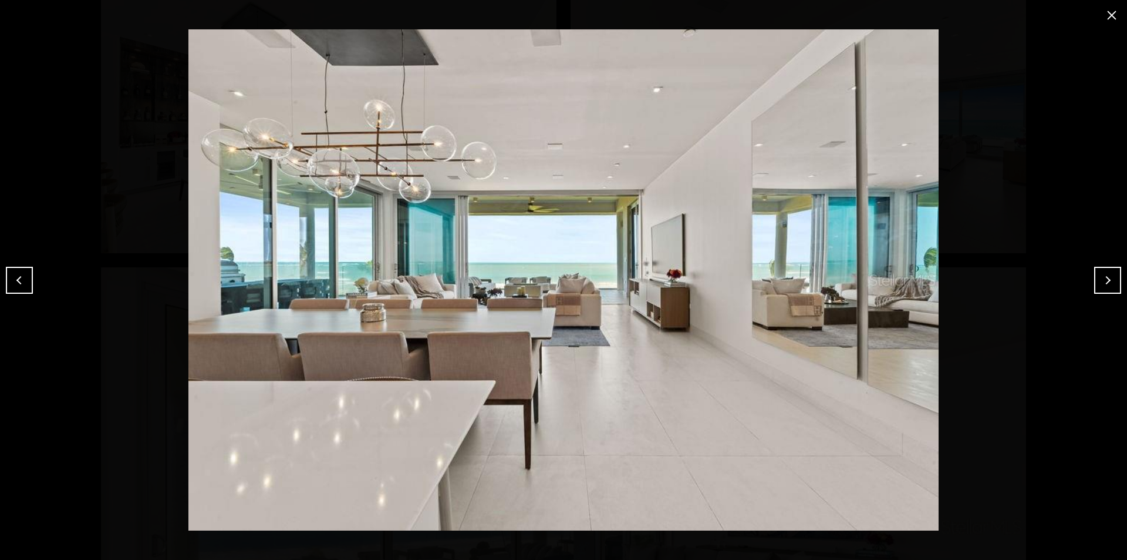
click at [19, 274] on button "Previous" at bounding box center [19, 280] width 27 height 27
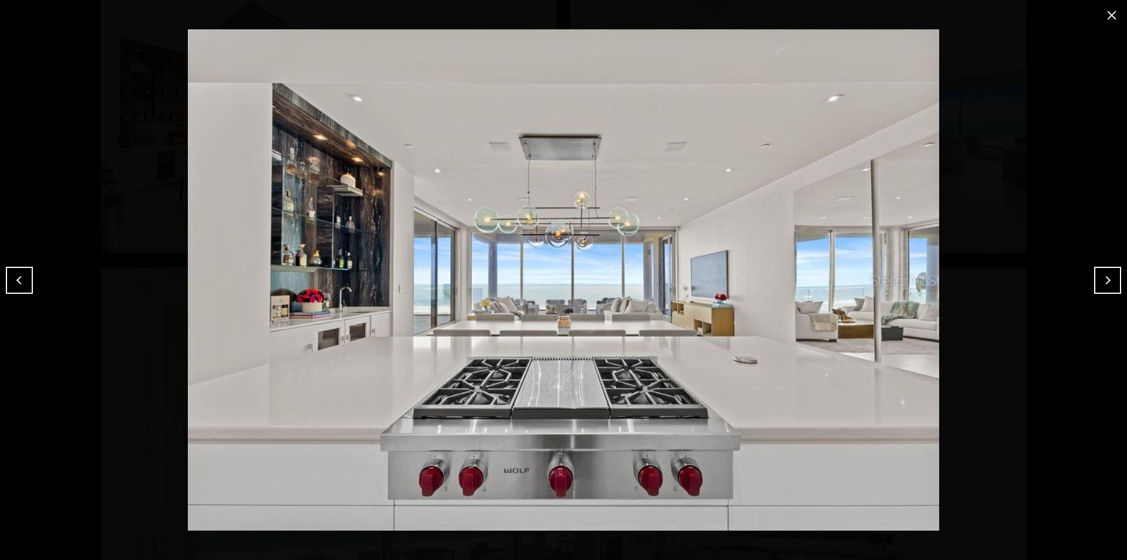
click at [19, 274] on button "Previous" at bounding box center [19, 280] width 27 height 27
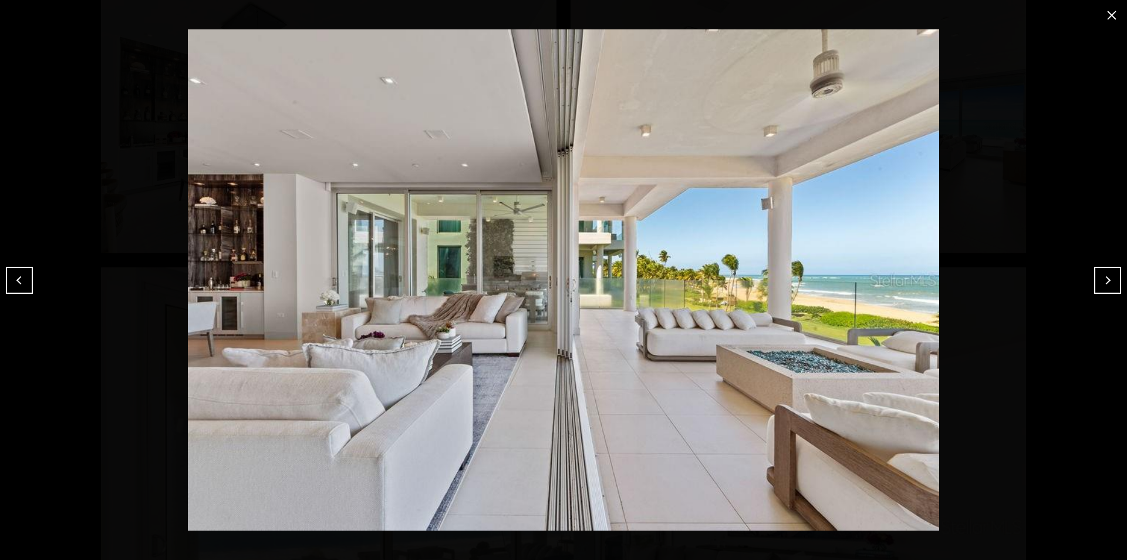
click at [1105, 287] on button "Next" at bounding box center [1108, 280] width 27 height 27
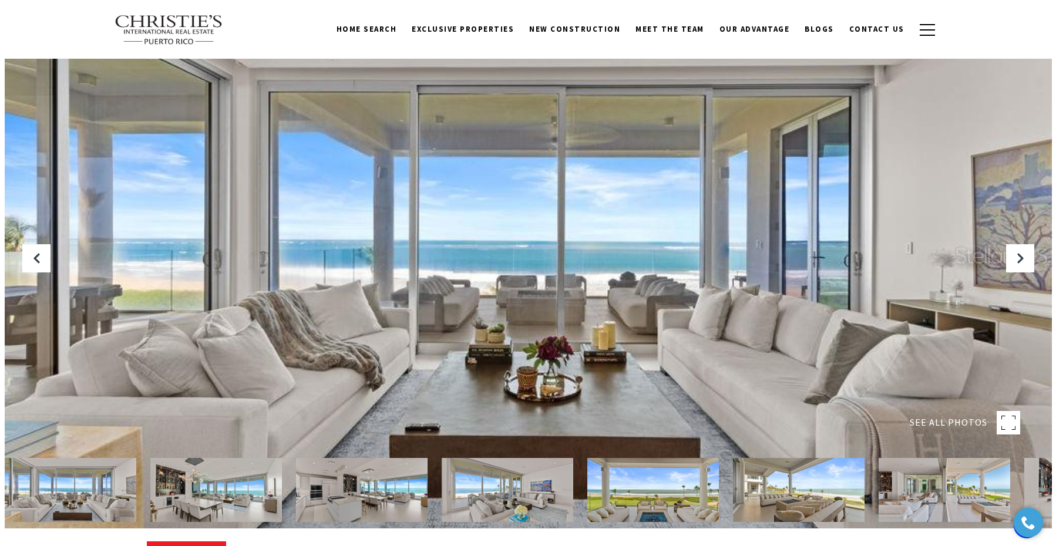
scroll to position [68, 0]
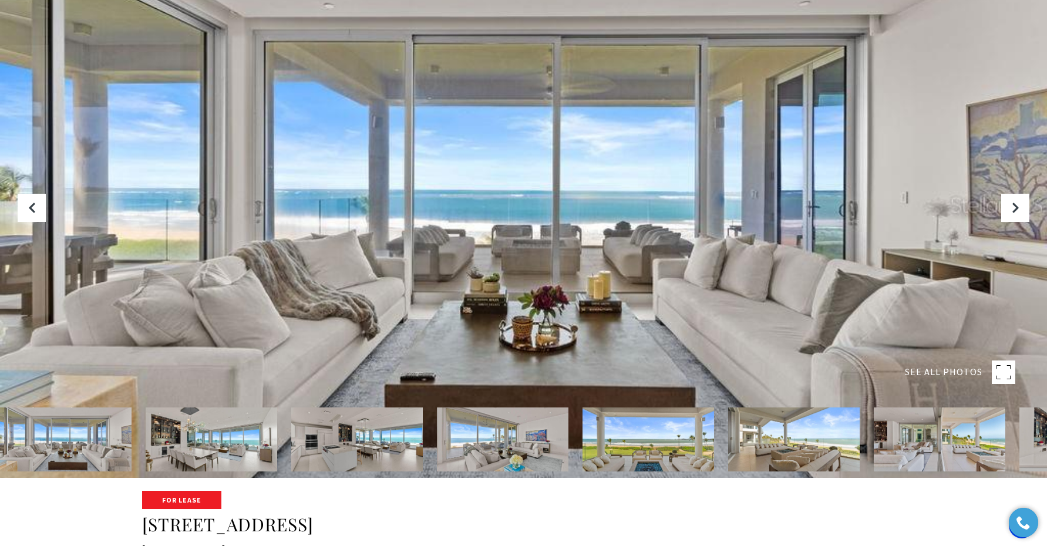
click at [651, 188] on div at bounding box center [523, 205] width 1047 height 546
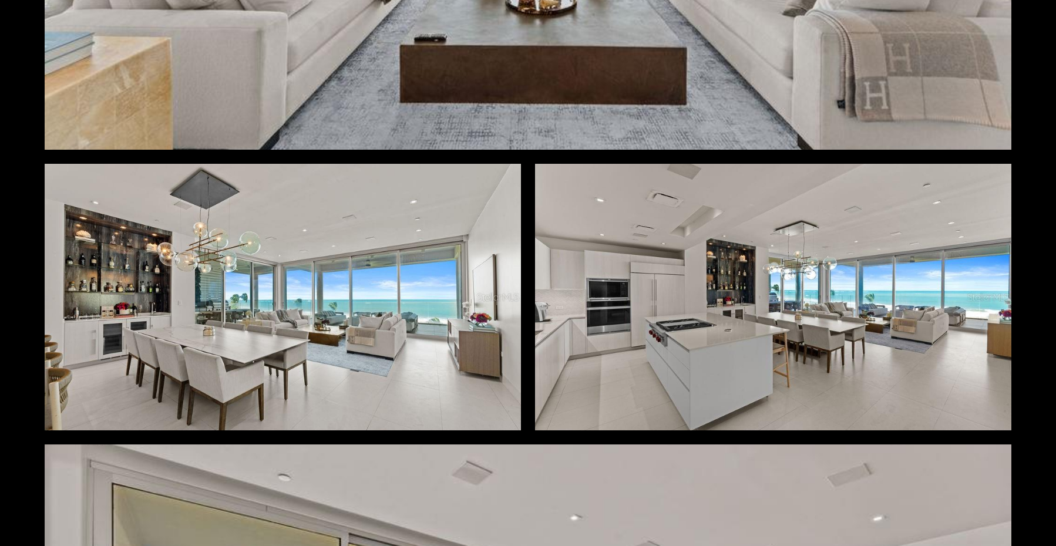
scroll to position [442, 0]
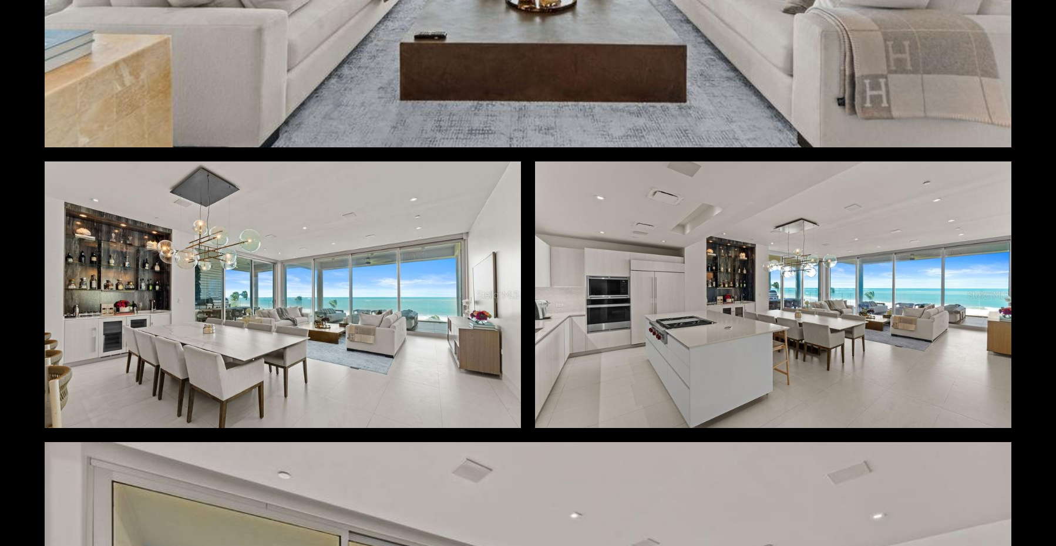
click at [357, 262] on div at bounding box center [283, 294] width 476 height 267
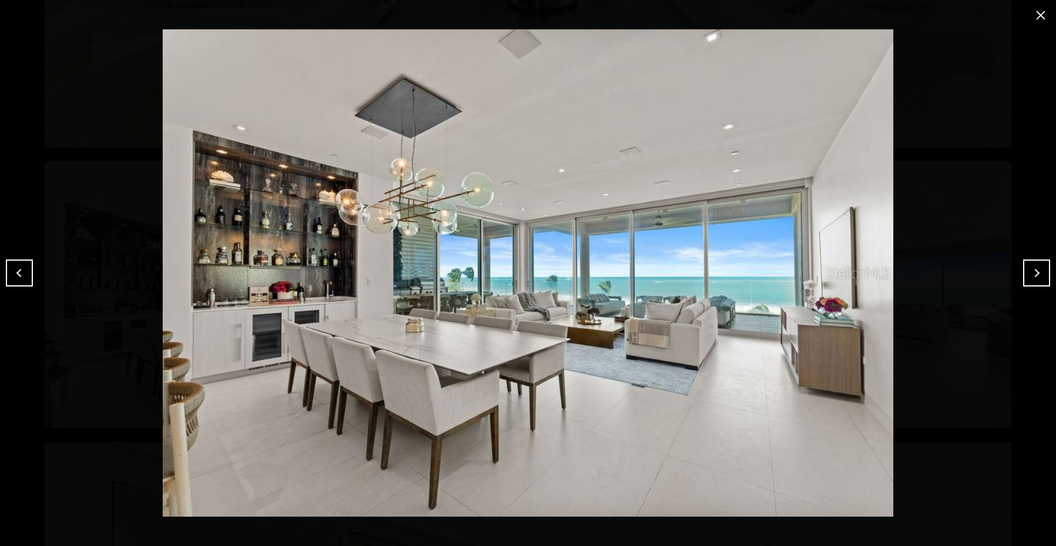
click at [1034, 278] on button "Next" at bounding box center [1036, 273] width 27 height 27
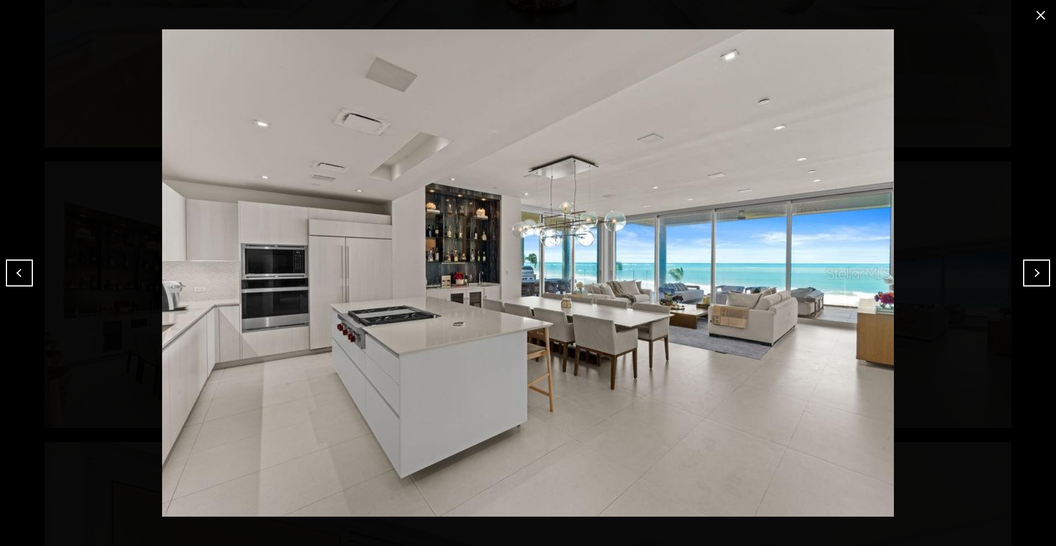
click at [20, 272] on button "Previous" at bounding box center [19, 273] width 27 height 27
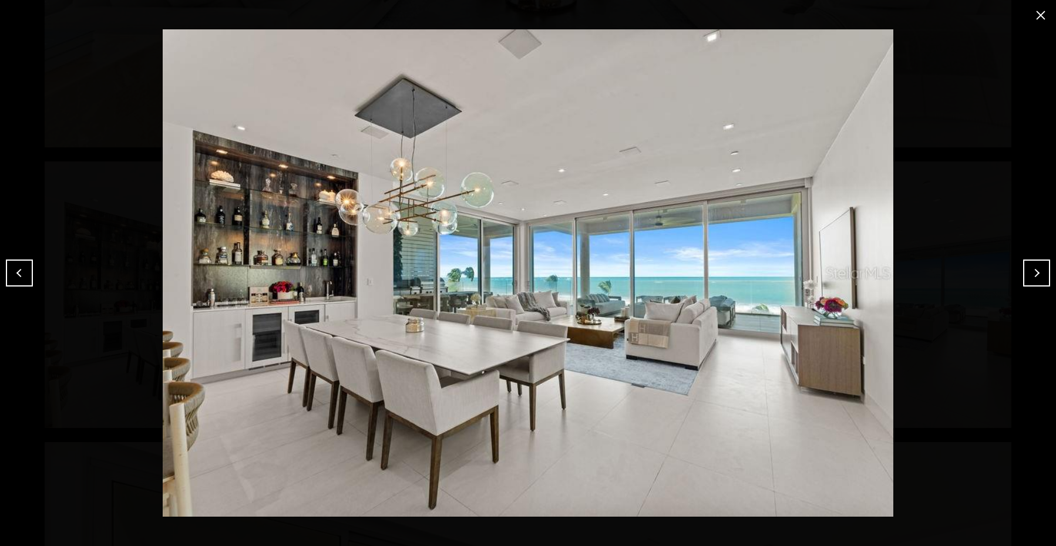
click at [1033, 274] on button "Next" at bounding box center [1036, 273] width 27 height 27
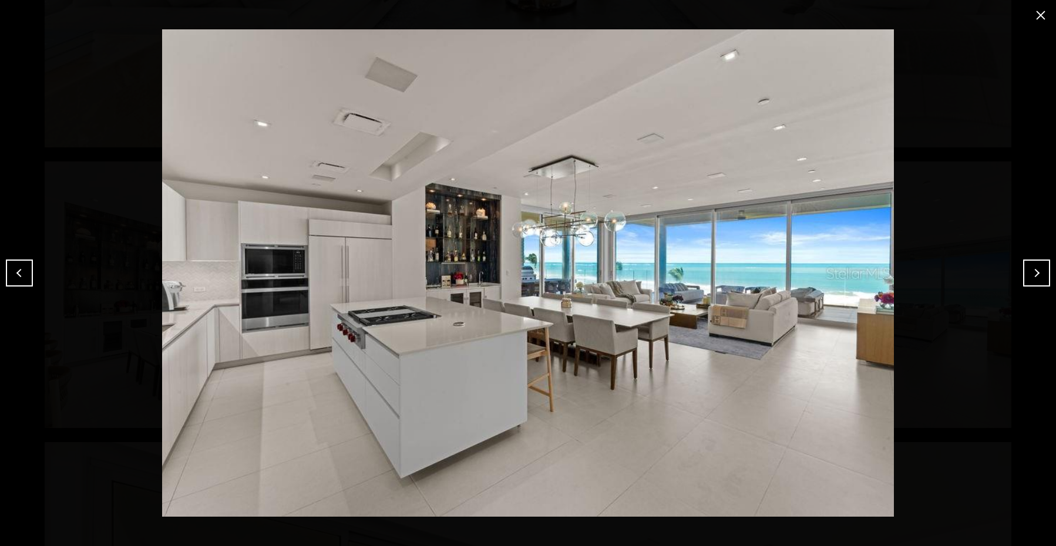
click at [1037, 268] on button "Next" at bounding box center [1036, 273] width 27 height 27
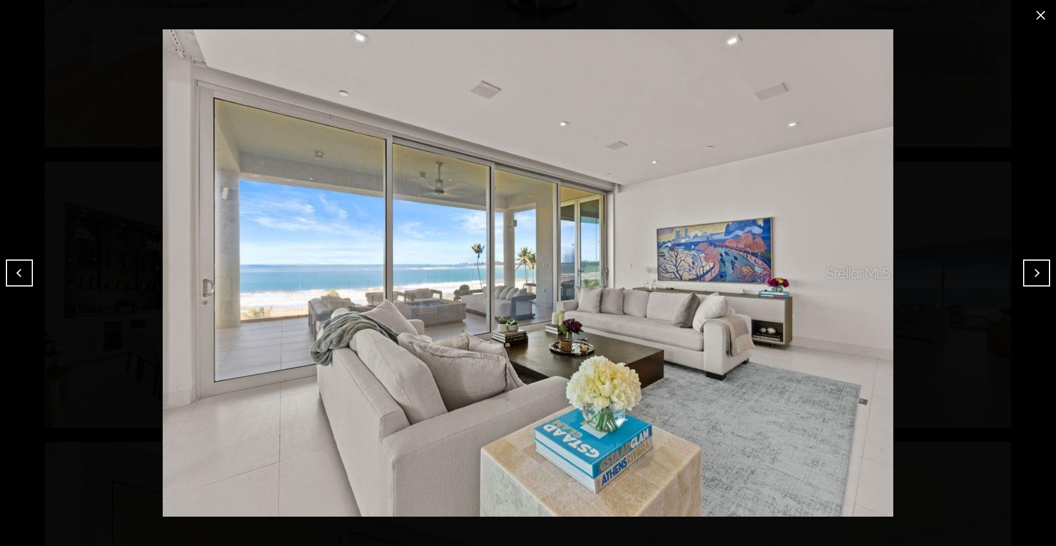
click at [1038, 268] on button "Next" at bounding box center [1036, 273] width 27 height 27
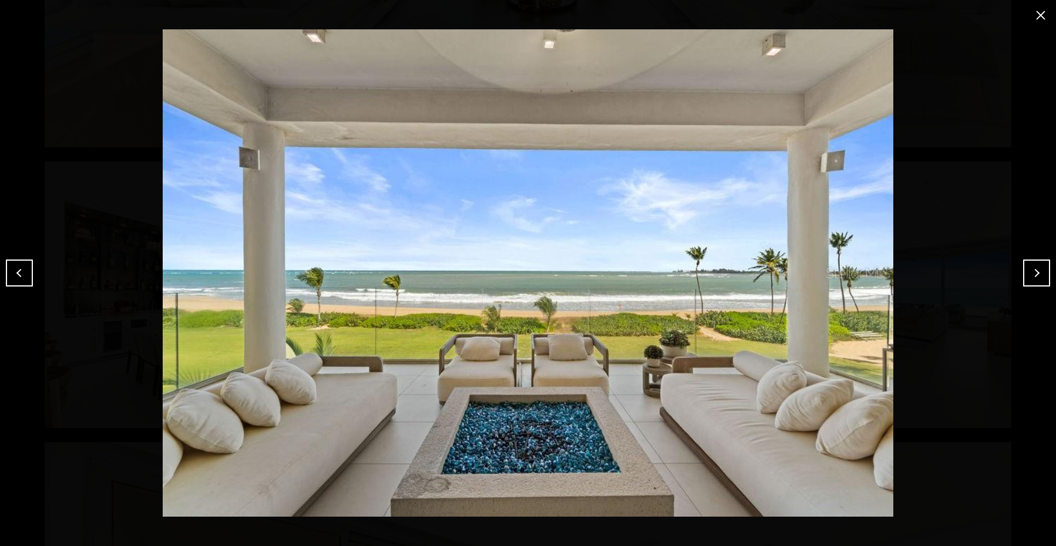
click at [1038, 268] on button "Next" at bounding box center [1036, 273] width 27 height 27
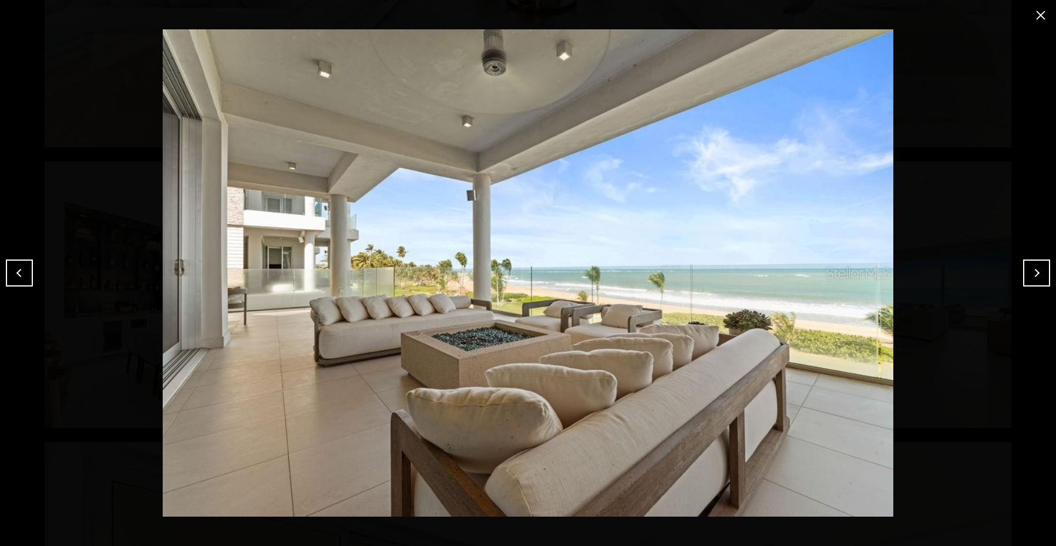
click at [1038, 269] on button "Next" at bounding box center [1036, 273] width 27 height 27
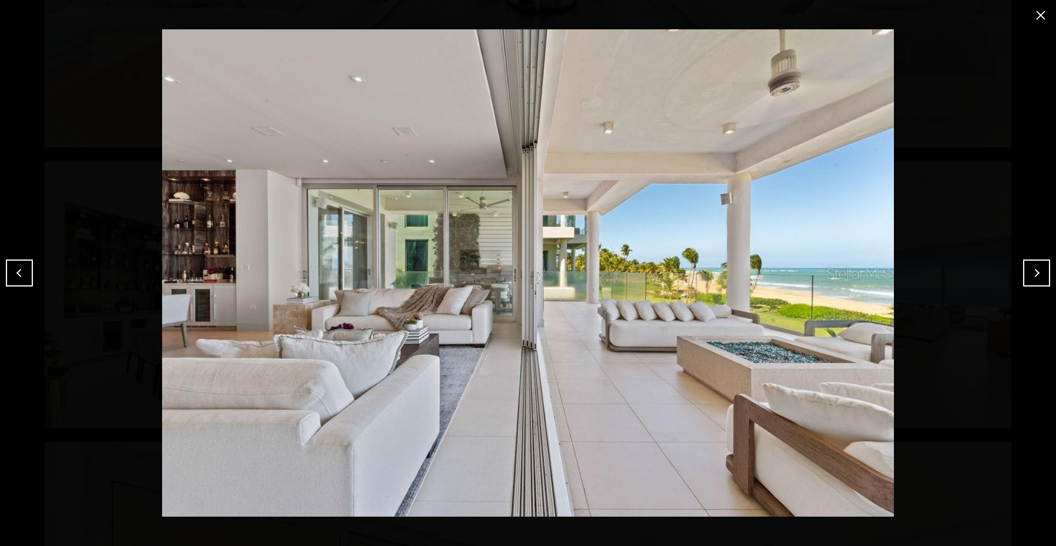
click at [1038, 269] on button "Next" at bounding box center [1036, 273] width 27 height 27
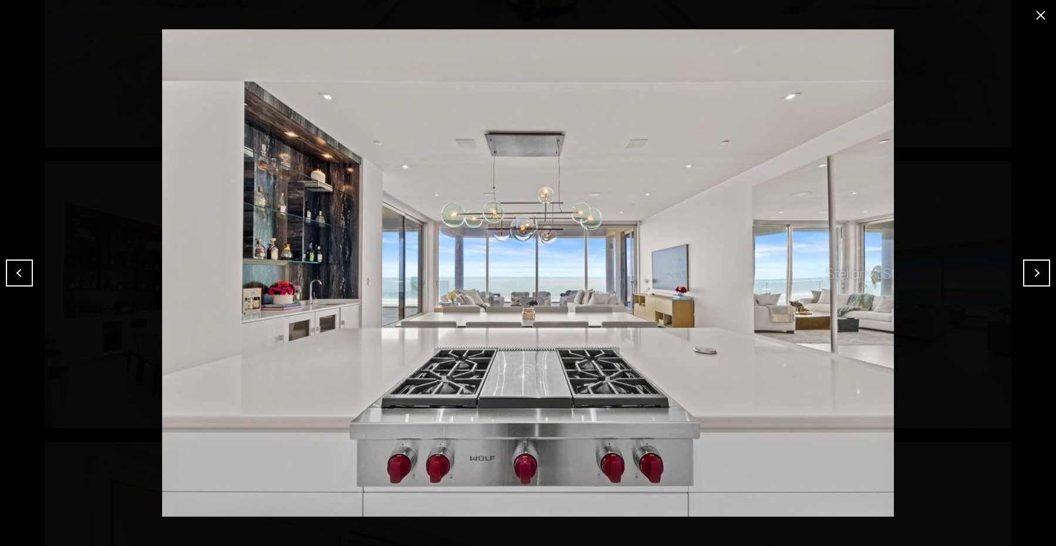
click at [1033, 274] on button "Next" at bounding box center [1036, 273] width 27 height 27
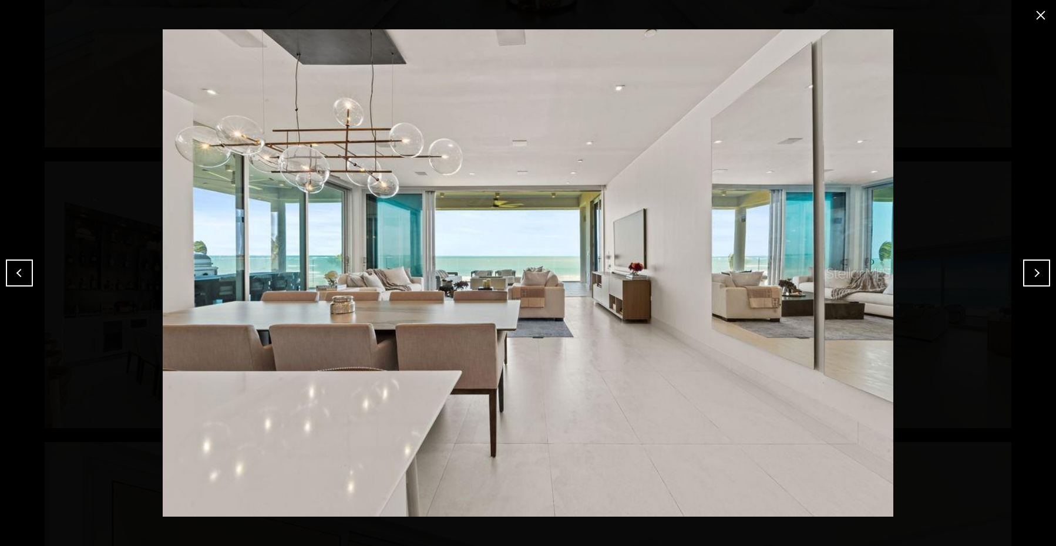
click at [1033, 274] on button "Next" at bounding box center [1036, 273] width 27 height 27
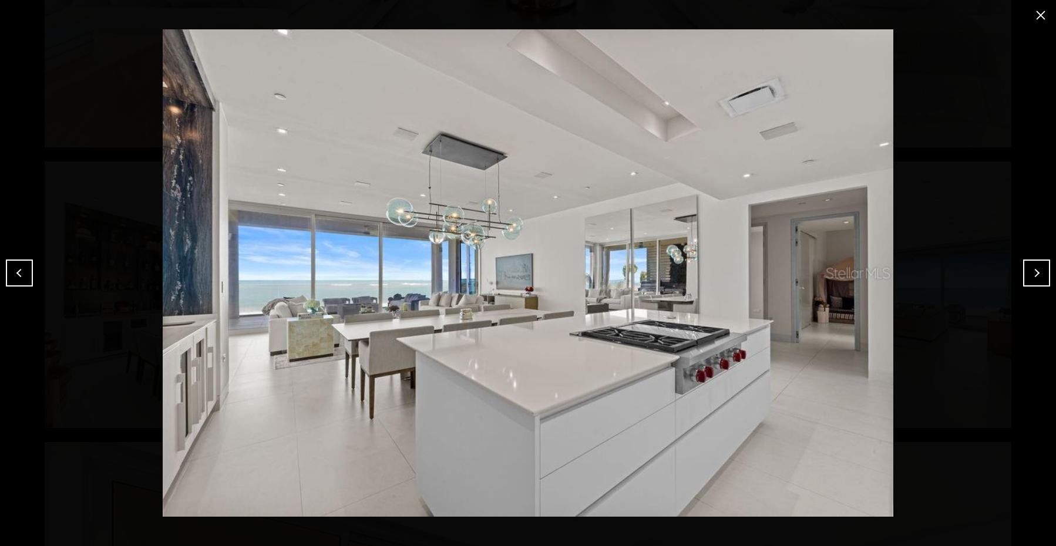
click at [1030, 272] on button "Next" at bounding box center [1036, 273] width 27 height 27
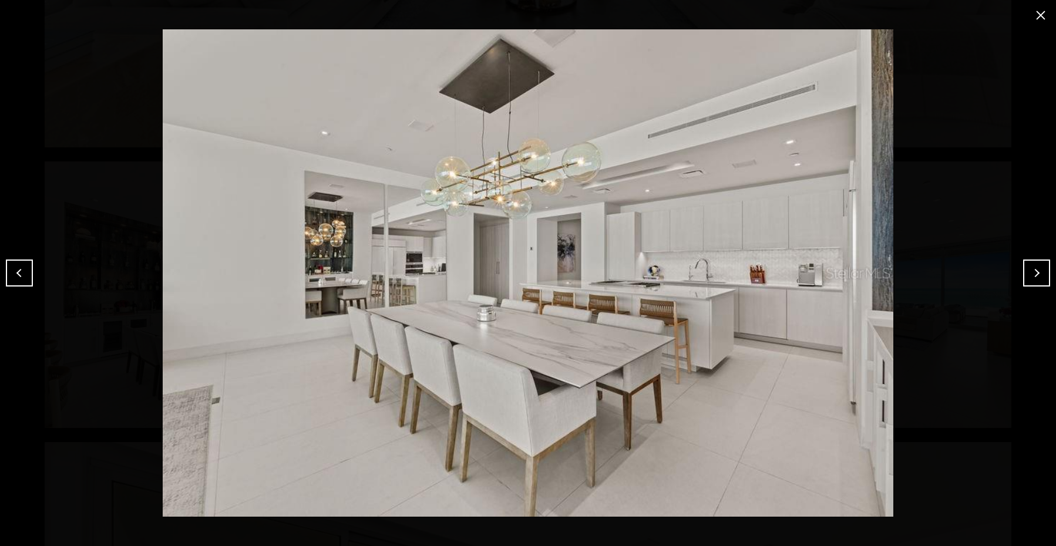
click at [1035, 277] on button "Next" at bounding box center [1036, 273] width 27 height 27
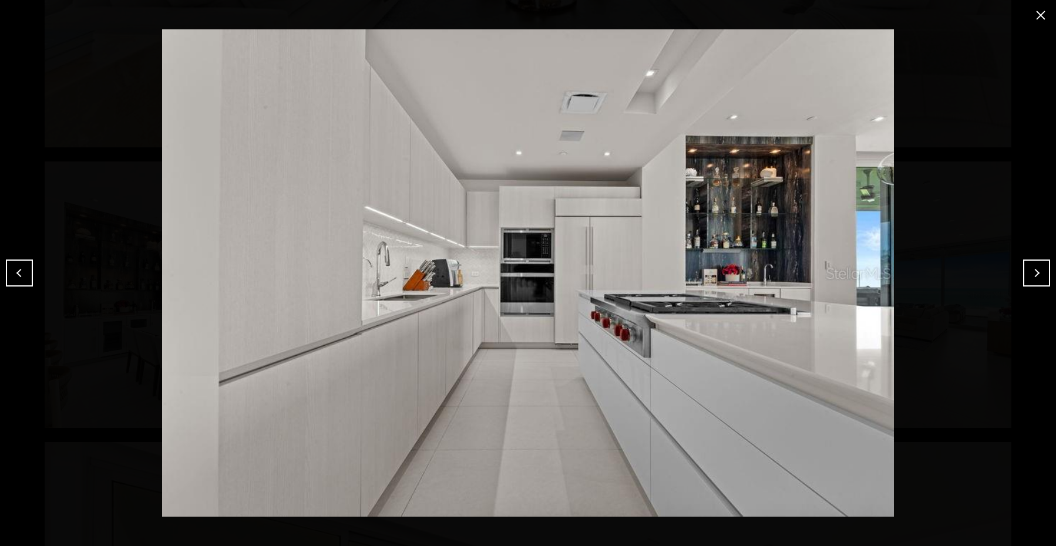
click at [1036, 270] on button "Next" at bounding box center [1036, 273] width 27 height 27
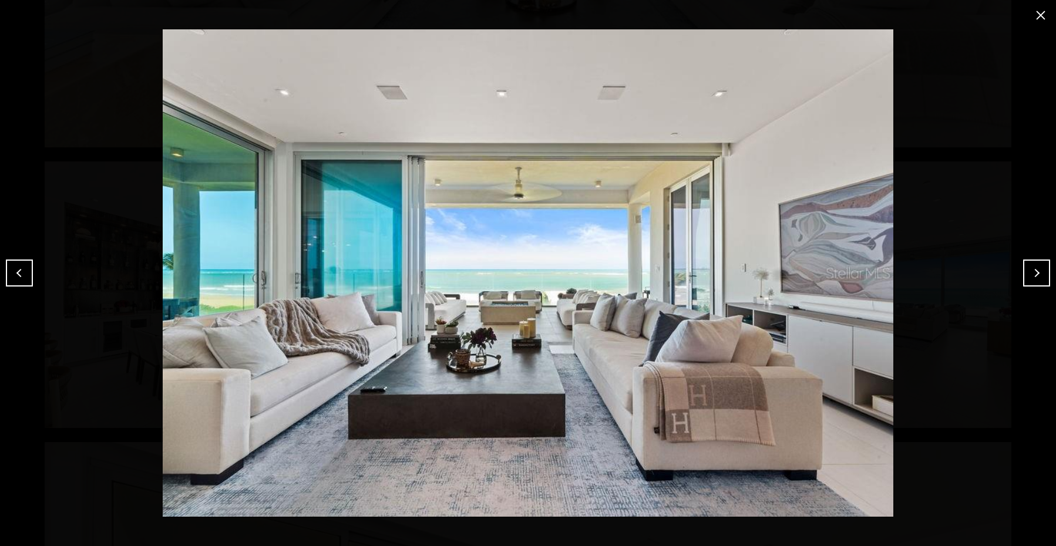
click at [1036, 270] on button "Next" at bounding box center [1036, 273] width 27 height 27
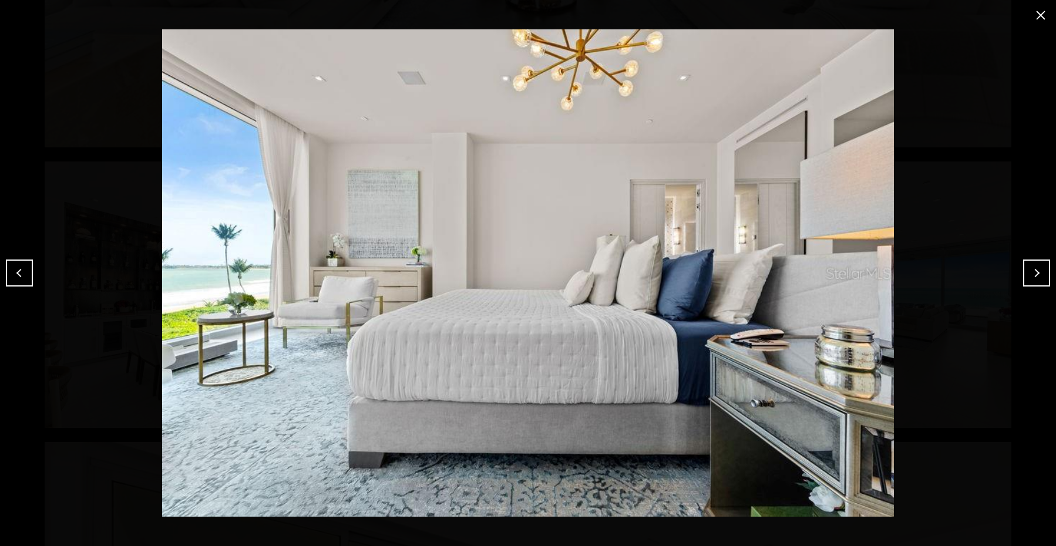
click at [1036, 270] on button "Next" at bounding box center [1036, 273] width 27 height 27
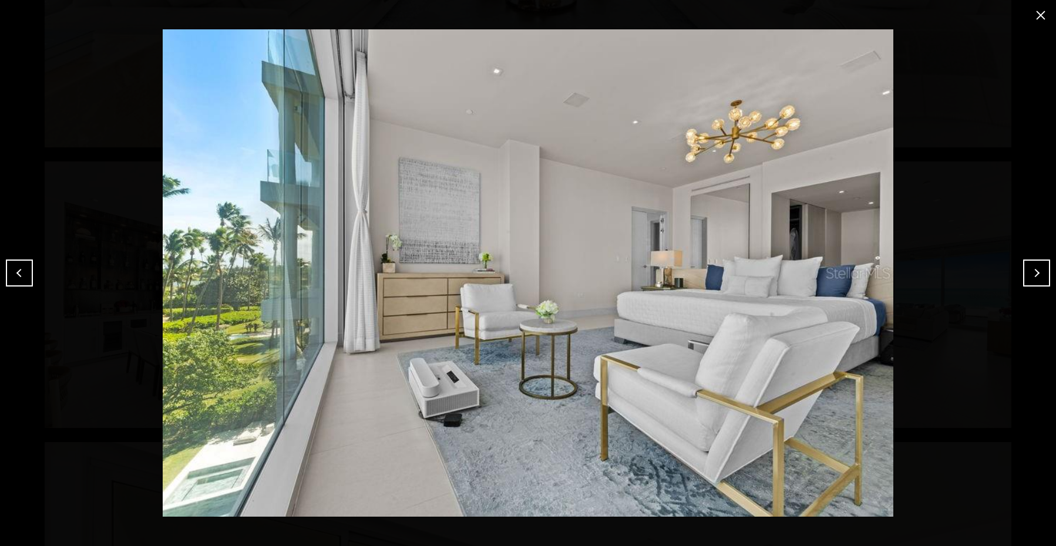
click at [1036, 270] on button "Next" at bounding box center [1036, 273] width 27 height 27
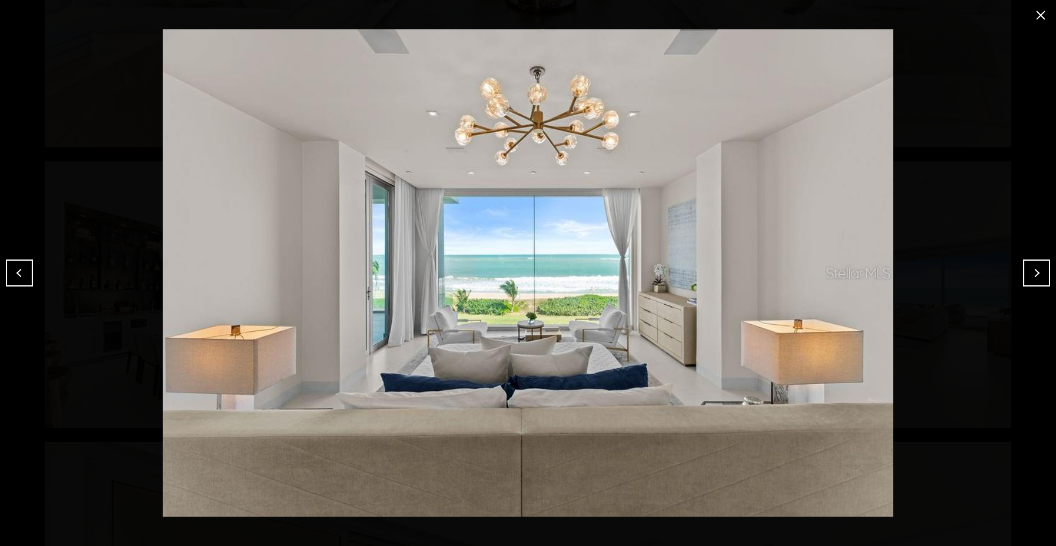
click at [1036, 270] on button "Next" at bounding box center [1036, 273] width 27 height 27
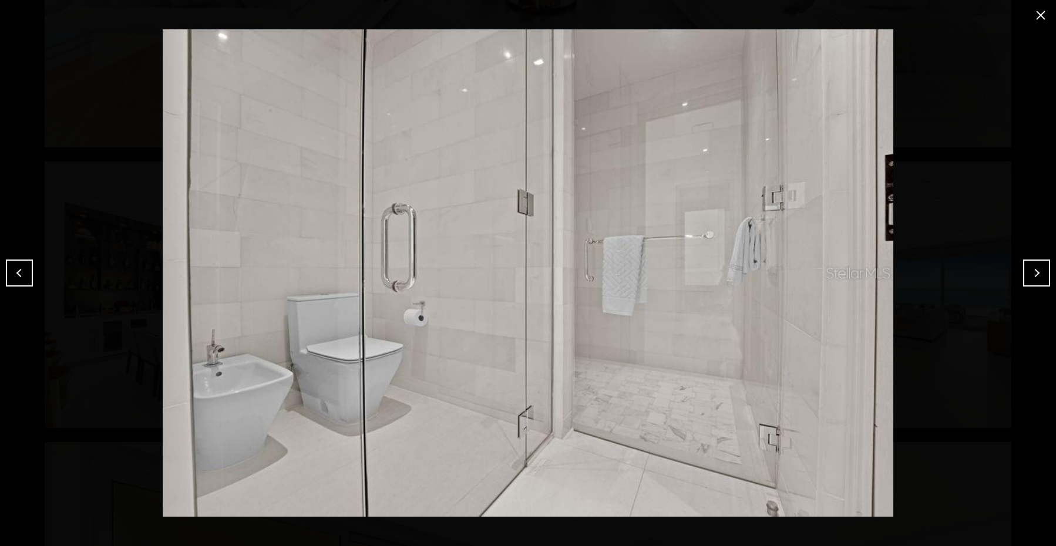
click at [1036, 270] on button "Next" at bounding box center [1036, 273] width 27 height 27
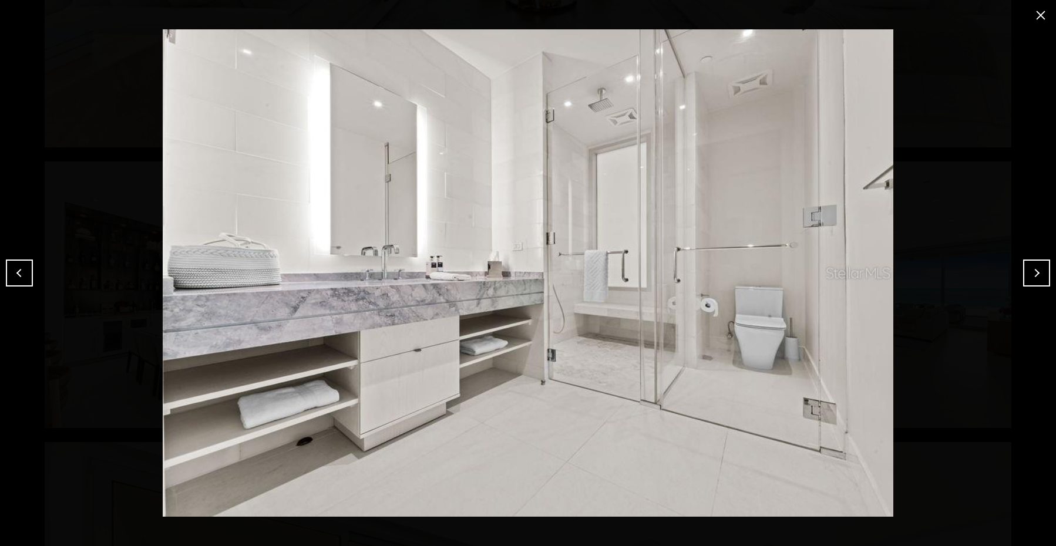
click at [1036, 270] on button "Next" at bounding box center [1036, 273] width 27 height 27
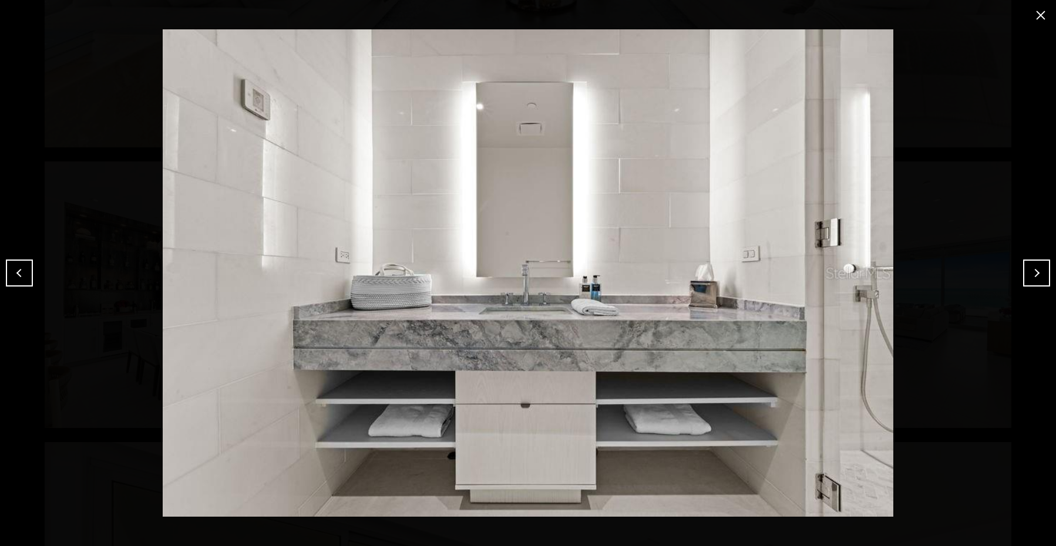
click at [1036, 270] on button "Next" at bounding box center [1036, 273] width 27 height 27
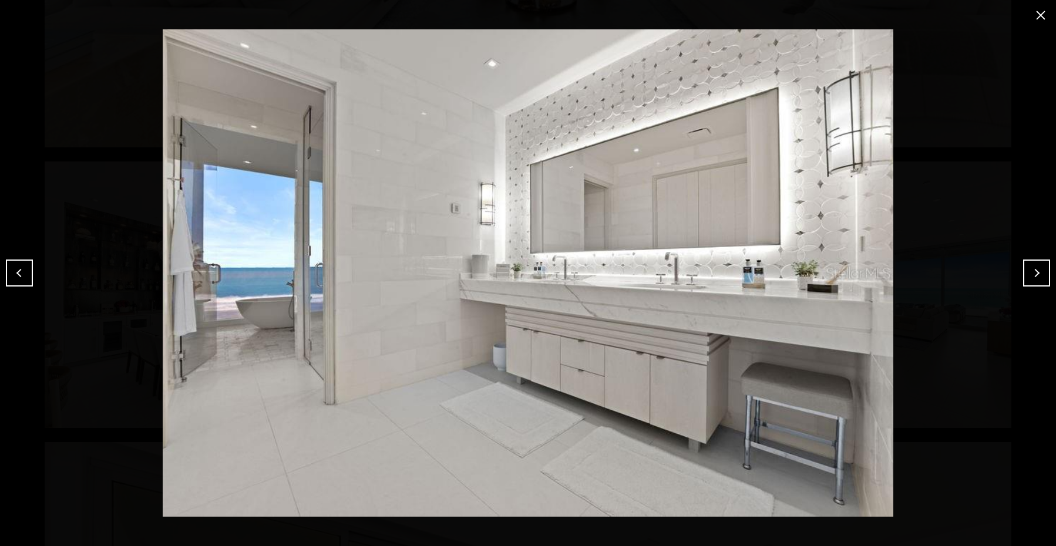
click at [1036, 270] on button "Next" at bounding box center [1036, 273] width 27 height 27
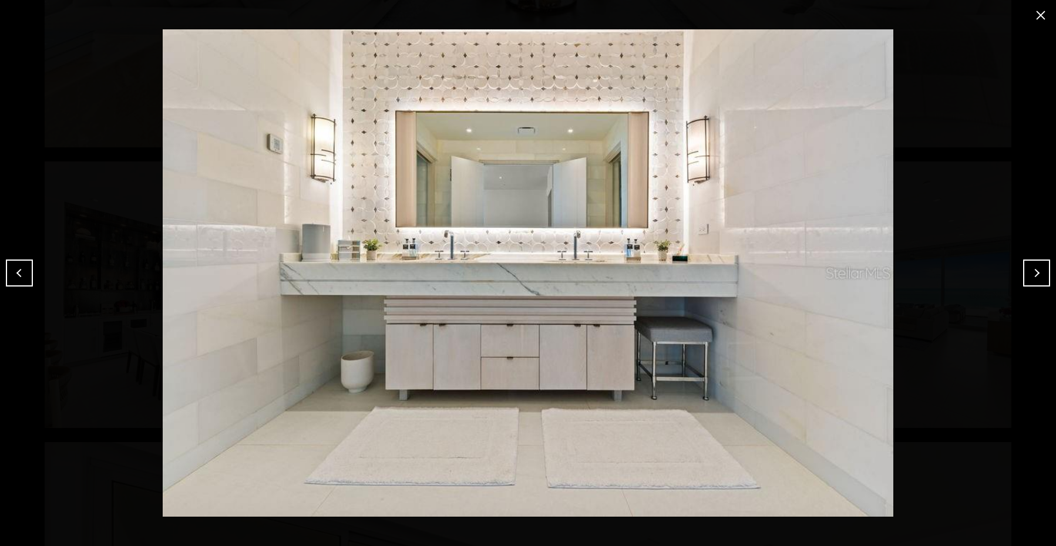
click at [1036, 270] on button "Next" at bounding box center [1036, 273] width 27 height 27
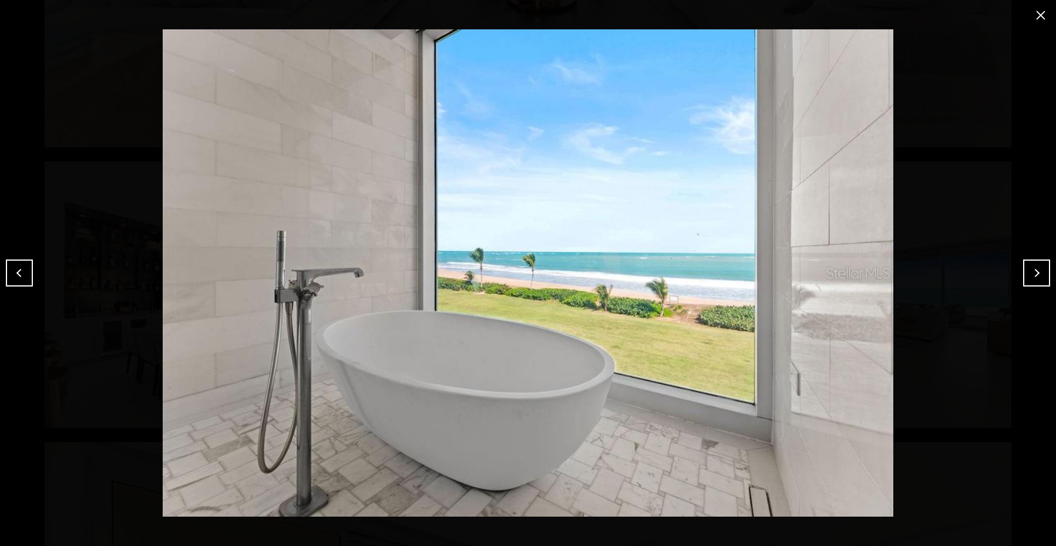
click at [1036, 270] on button "Next" at bounding box center [1036, 273] width 27 height 27
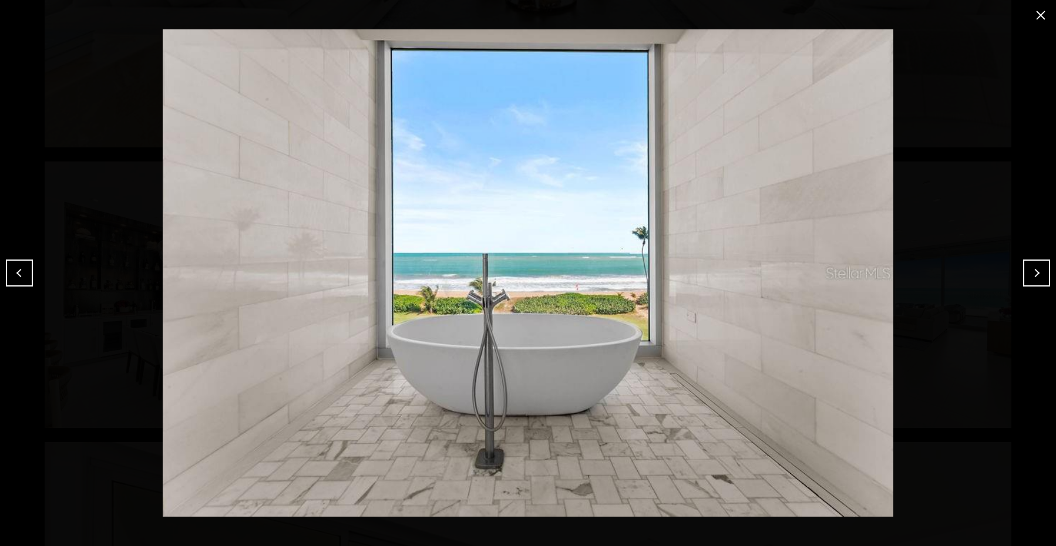
click at [1036, 270] on button "Next" at bounding box center [1036, 273] width 27 height 27
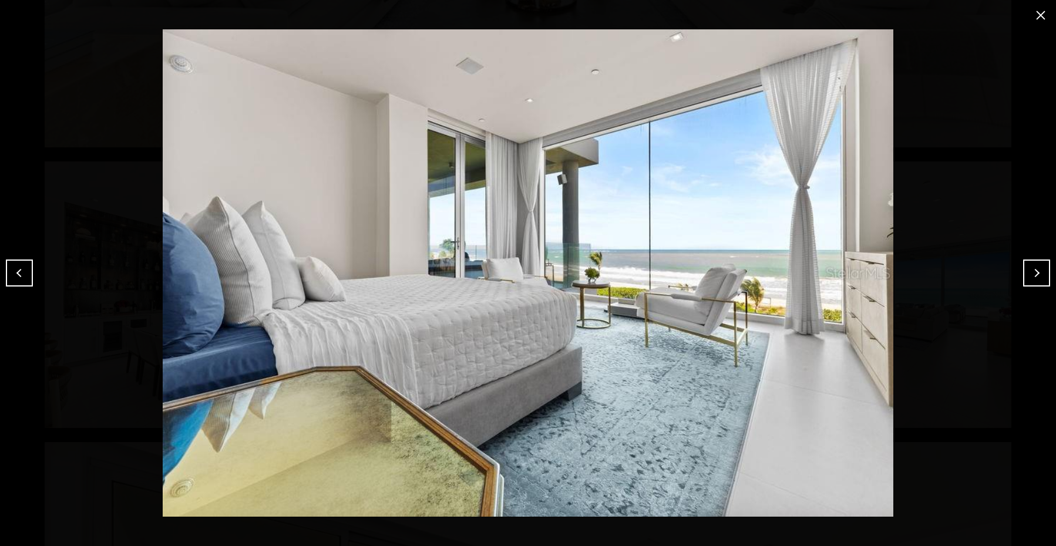
click at [1036, 270] on button "Next" at bounding box center [1036, 273] width 27 height 27
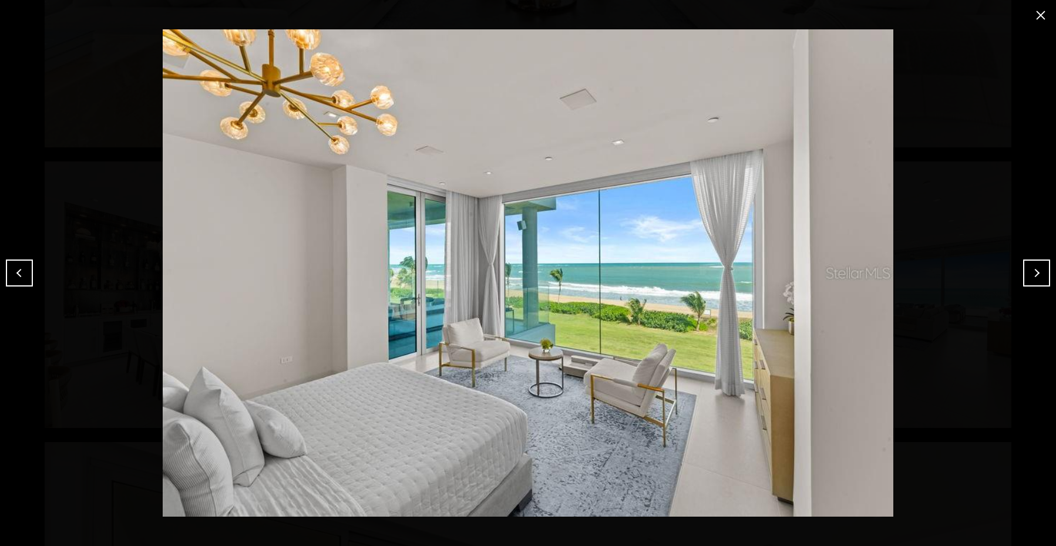
click at [1036, 270] on button "Next" at bounding box center [1036, 273] width 27 height 27
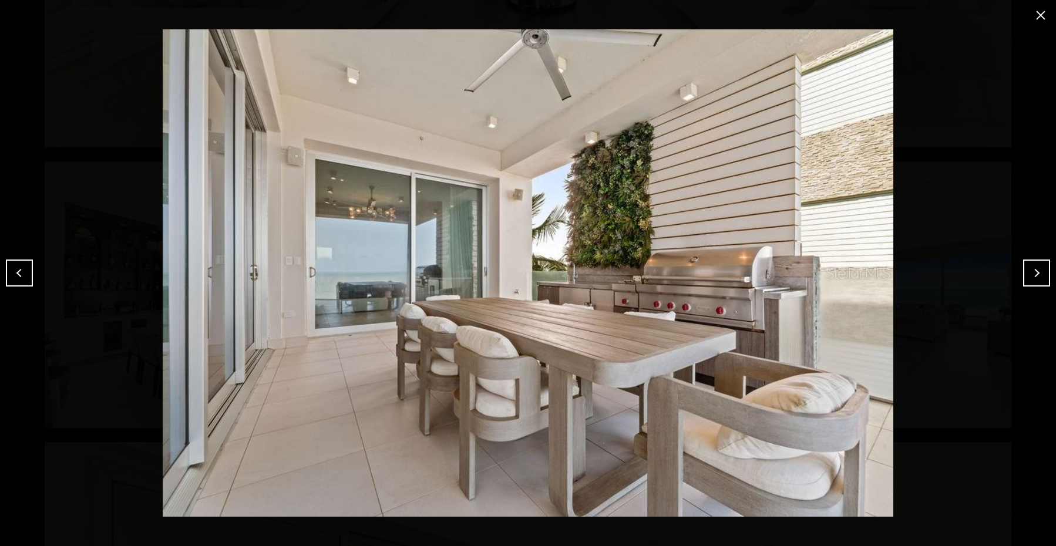
click at [1036, 270] on button "Next" at bounding box center [1036, 273] width 27 height 27
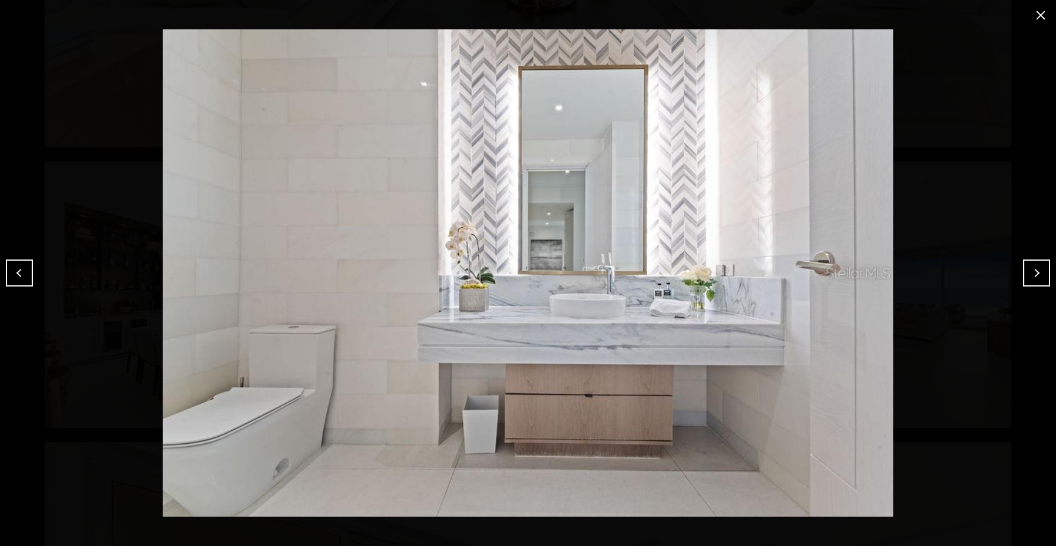
click at [1036, 270] on button "Next" at bounding box center [1036, 273] width 27 height 27
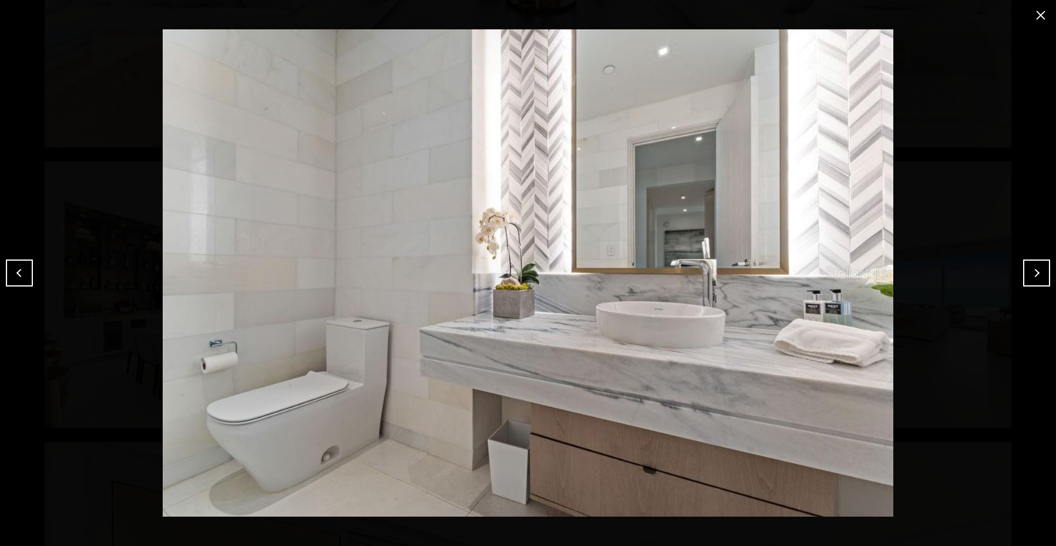
click at [1036, 270] on button "Next" at bounding box center [1036, 273] width 27 height 27
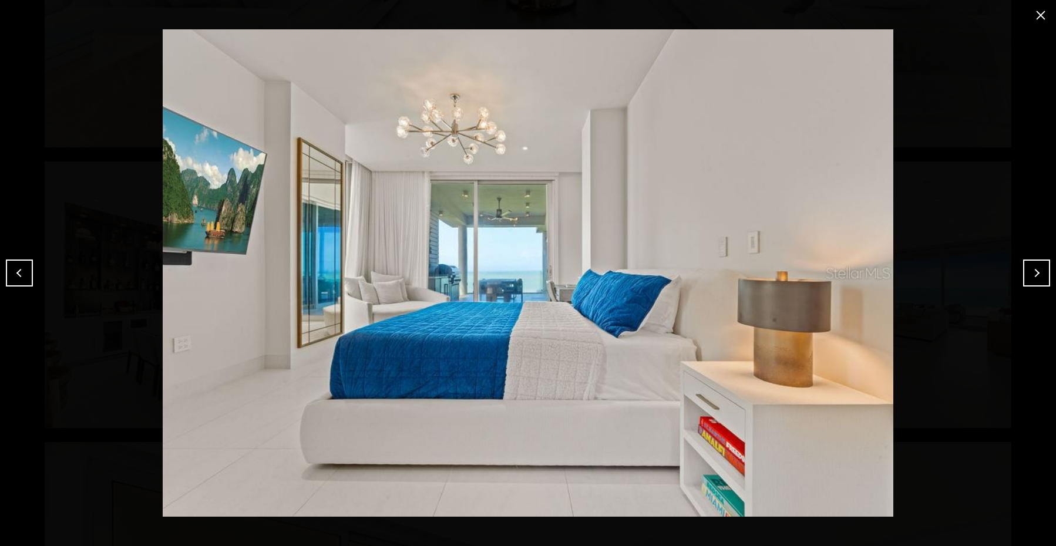
click at [1036, 270] on button "Next" at bounding box center [1036, 273] width 27 height 27
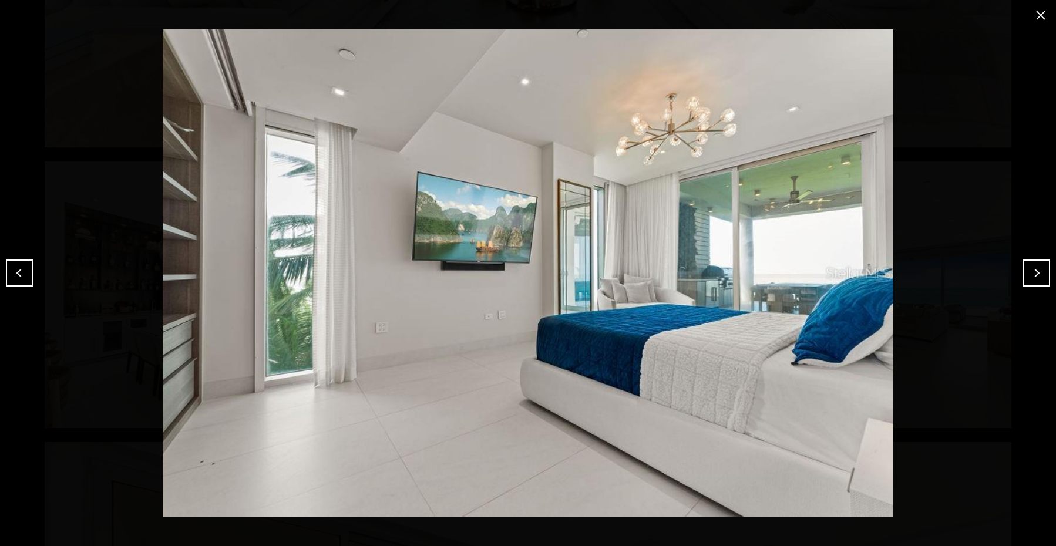
click at [1036, 270] on button "Next" at bounding box center [1036, 273] width 27 height 27
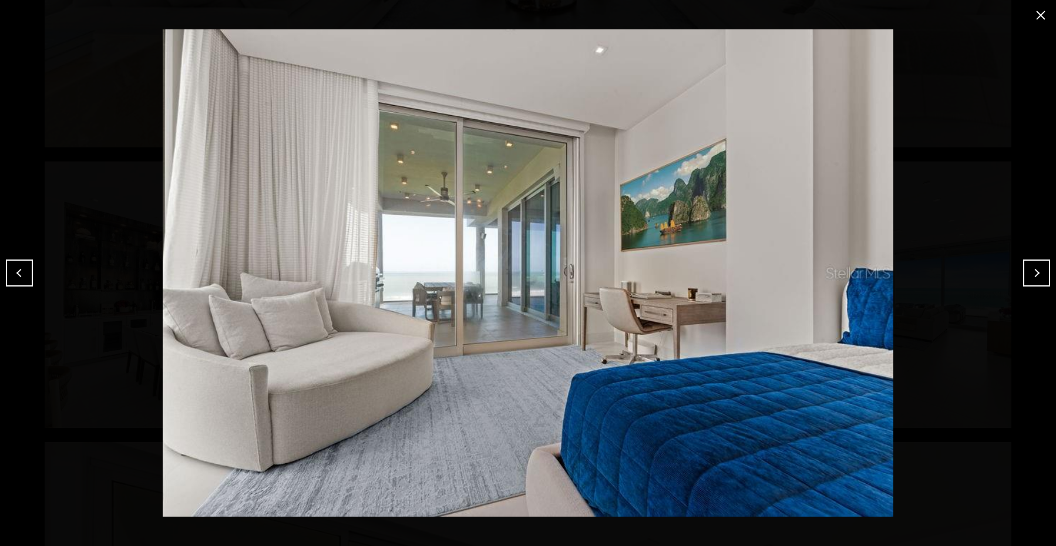
click at [1036, 270] on button "Next" at bounding box center [1036, 273] width 27 height 27
click at [1036, 268] on button "Next" at bounding box center [1036, 273] width 27 height 27
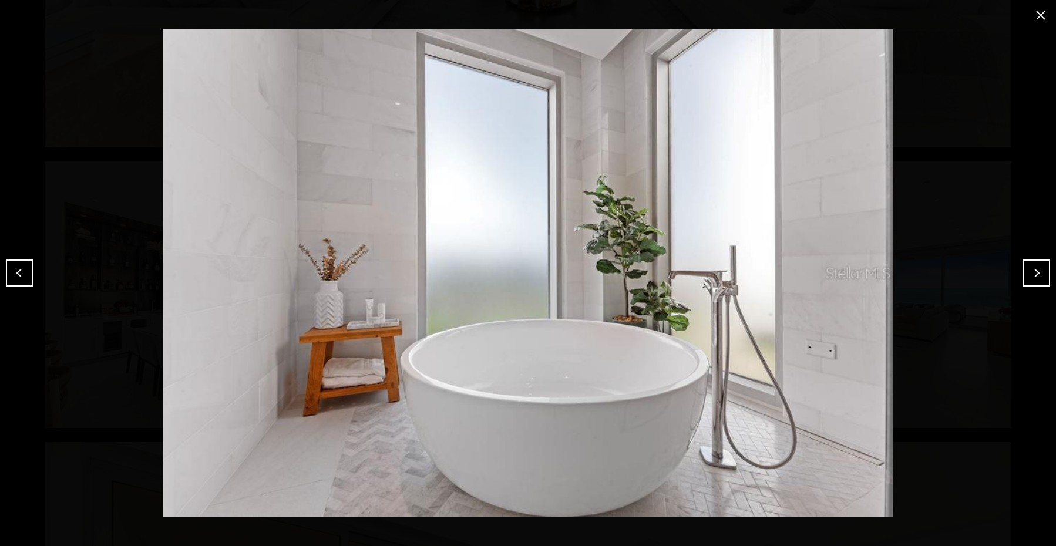
click at [1036, 266] on button "Next" at bounding box center [1036, 273] width 27 height 27
